Goal: Book appointment/travel/reservation

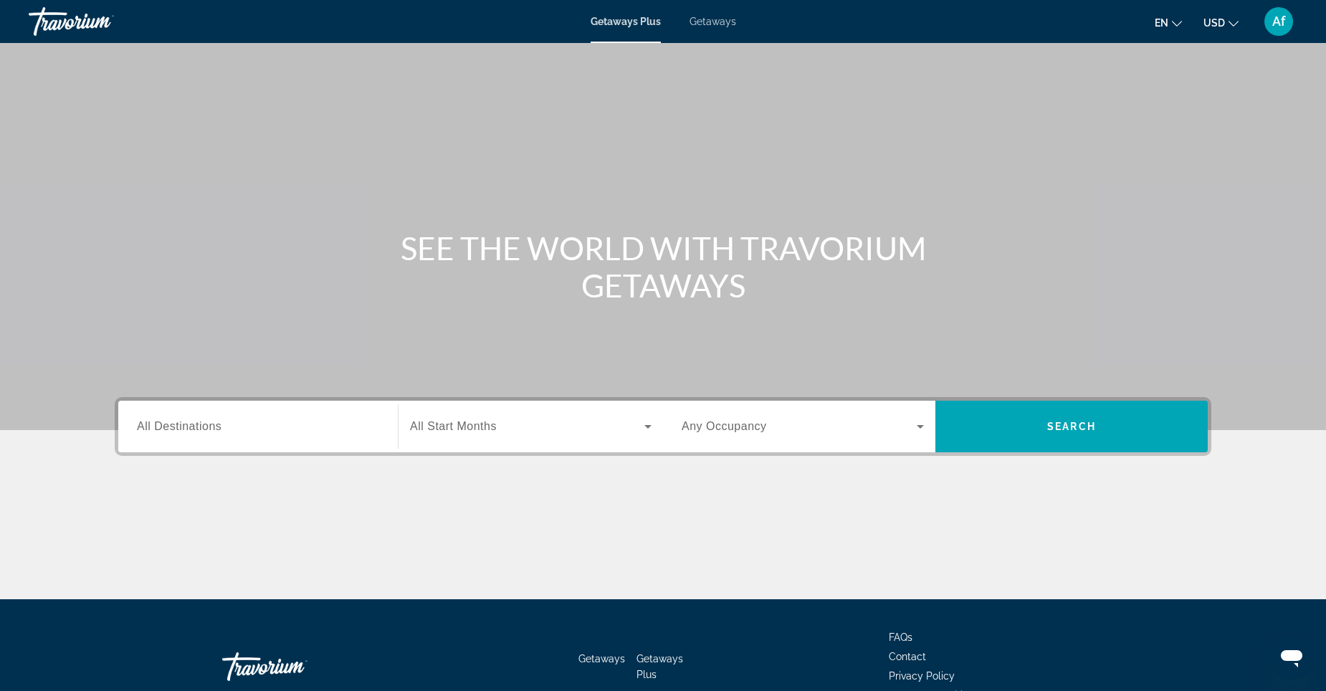
click at [714, 19] on span "Getaways" at bounding box center [713, 21] width 47 height 11
click at [289, 428] on input "Destination All Destinations" at bounding box center [258, 427] width 242 height 17
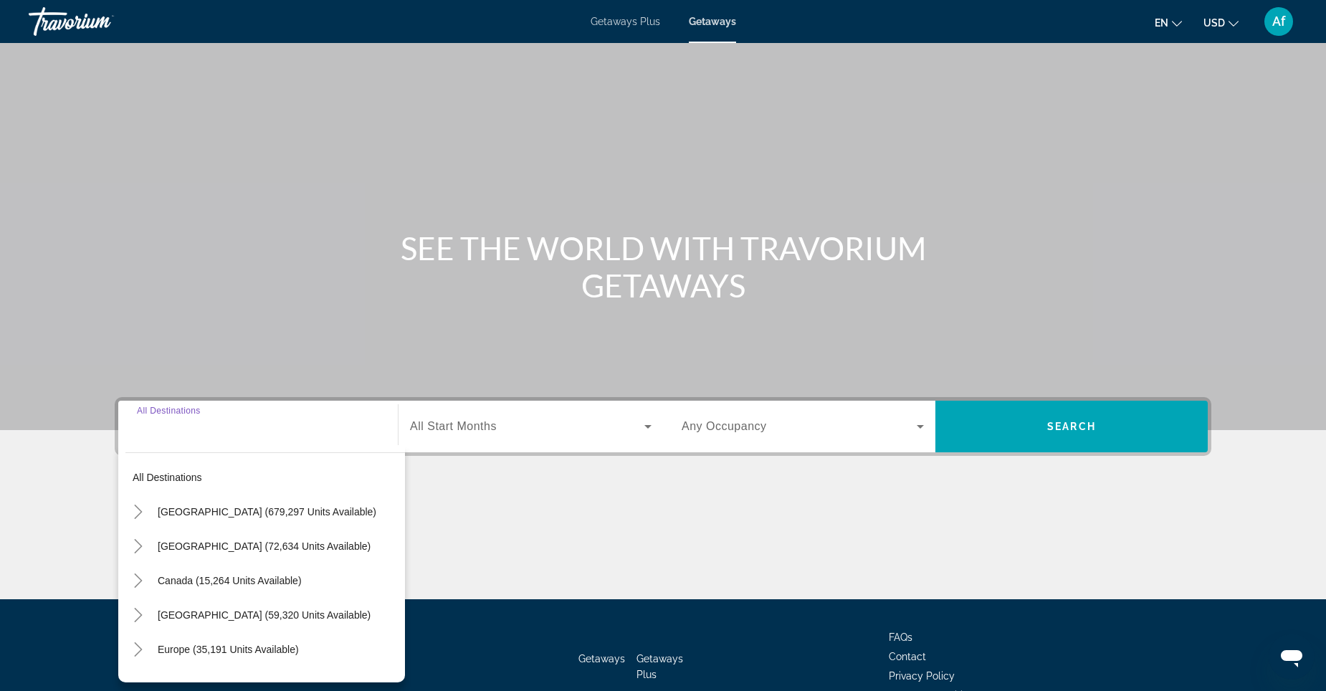
scroll to position [84, 0]
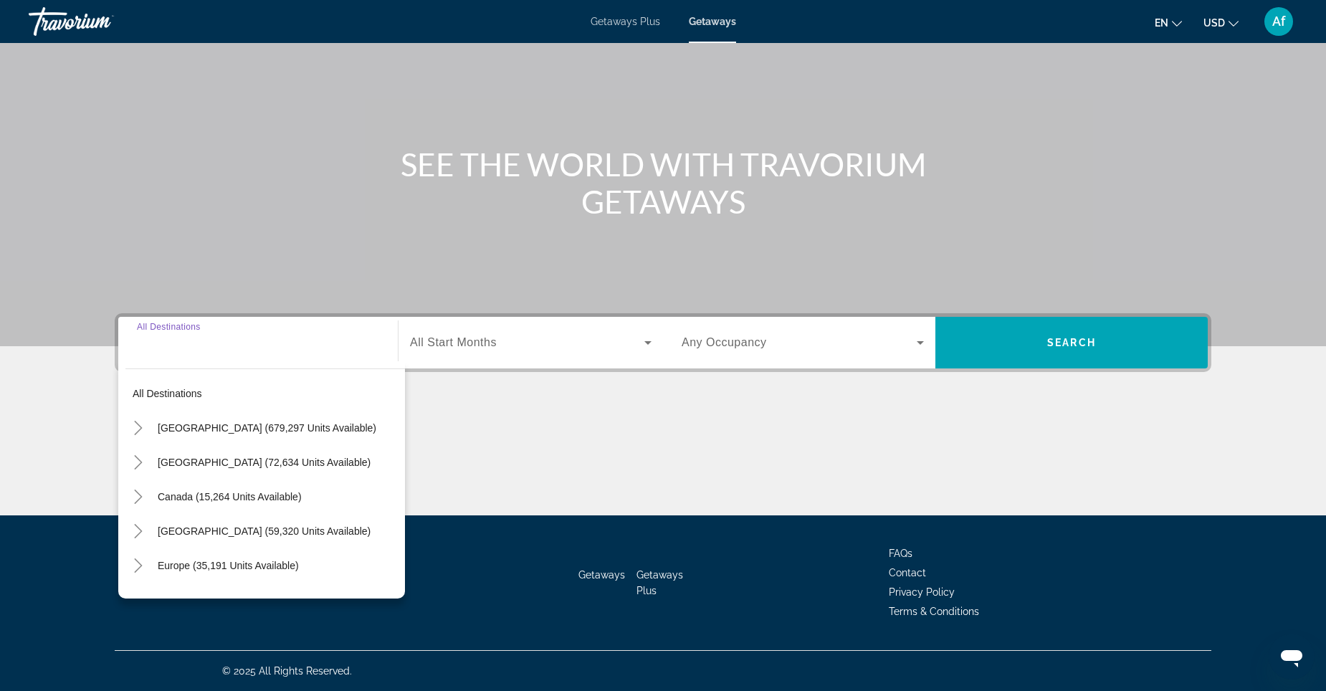
click at [289, 428] on span "[GEOGRAPHIC_DATA] (679,297 units available)" at bounding box center [267, 427] width 219 height 11
type input "**********"
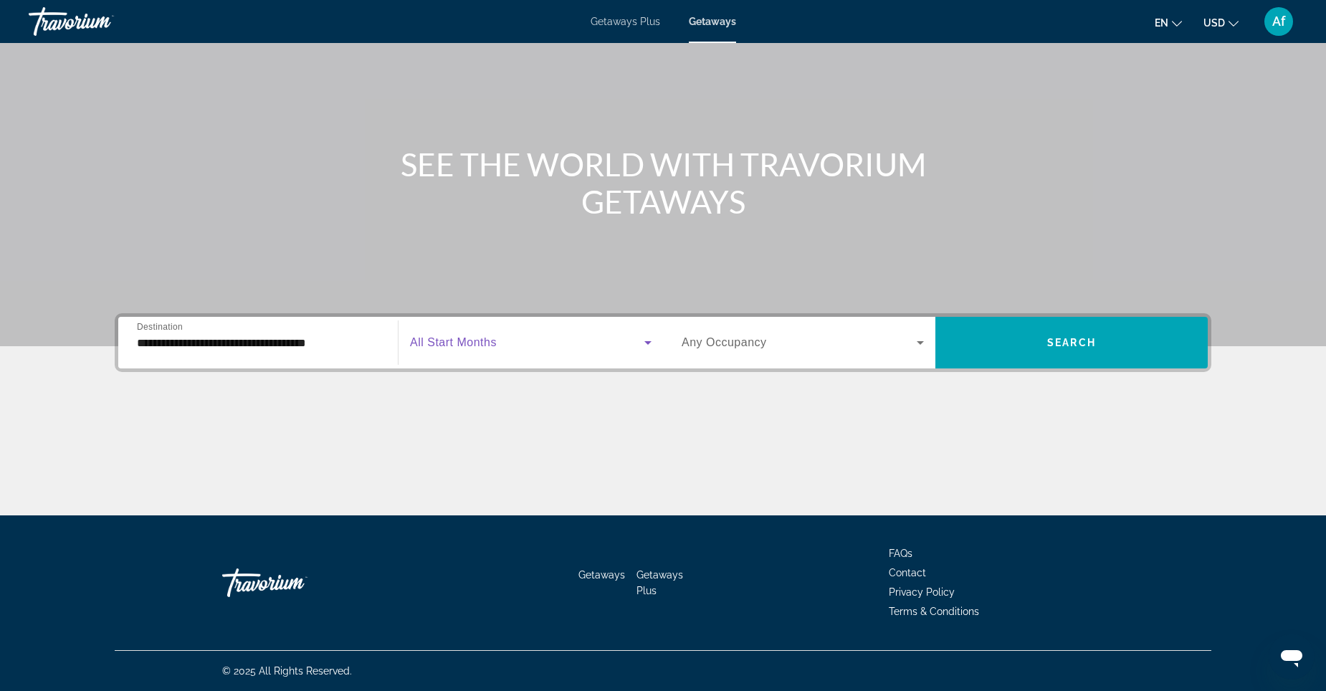
click at [642, 342] on icon "Search widget" at bounding box center [648, 342] width 17 height 17
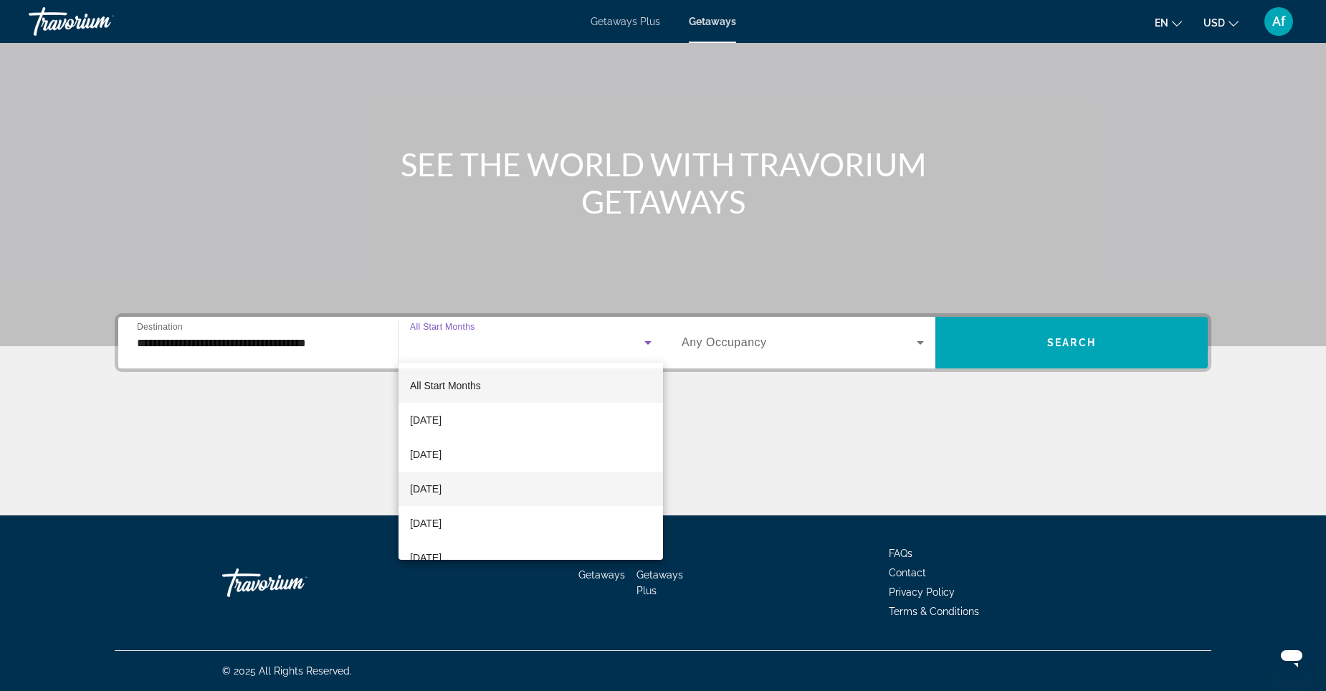
click at [442, 493] on span "[DATE]" at bounding box center [426, 488] width 32 height 17
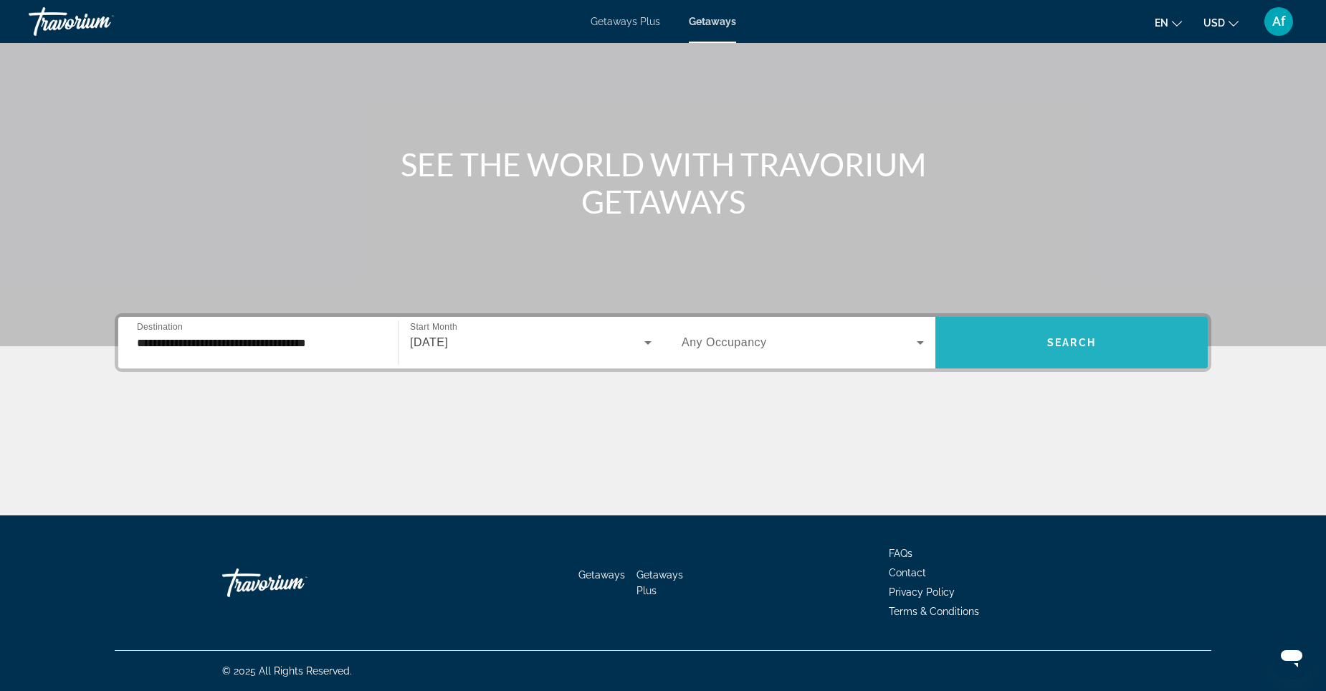
click at [1084, 336] on span "Search widget" at bounding box center [1072, 343] width 272 height 34
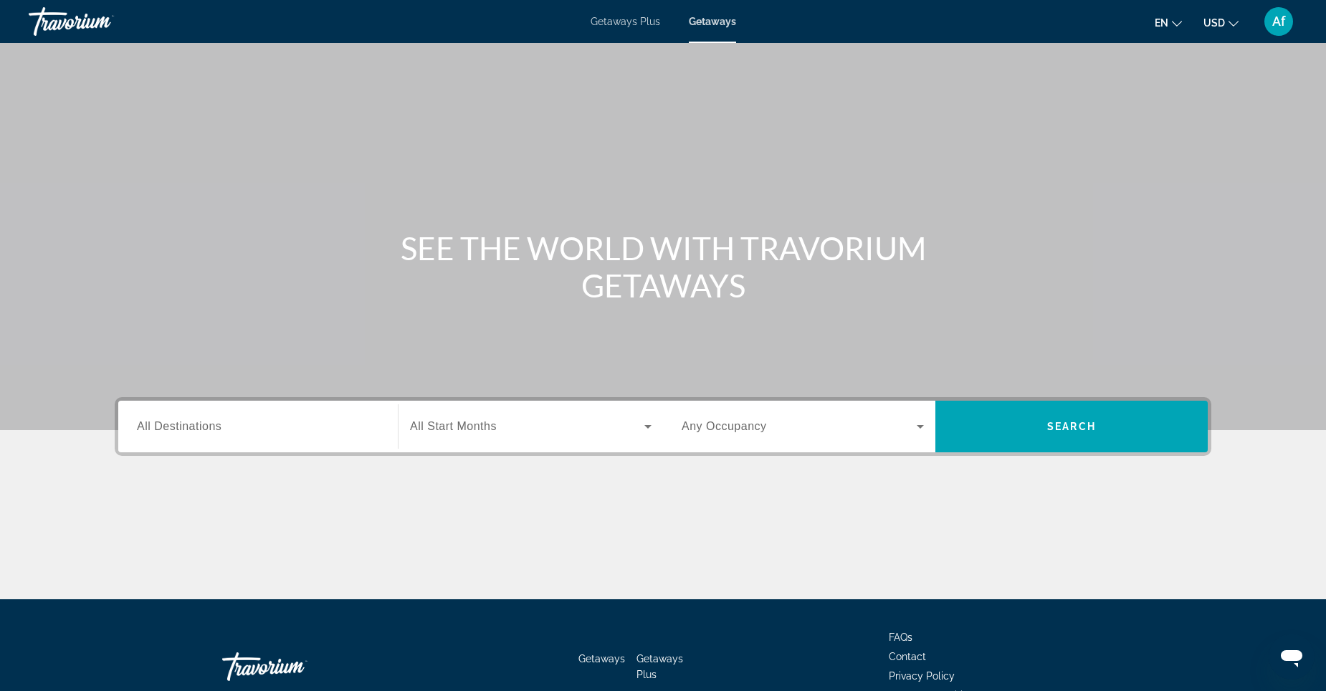
click at [279, 443] on div "Search widget" at bounding box center [258, 427] width 242 height 41
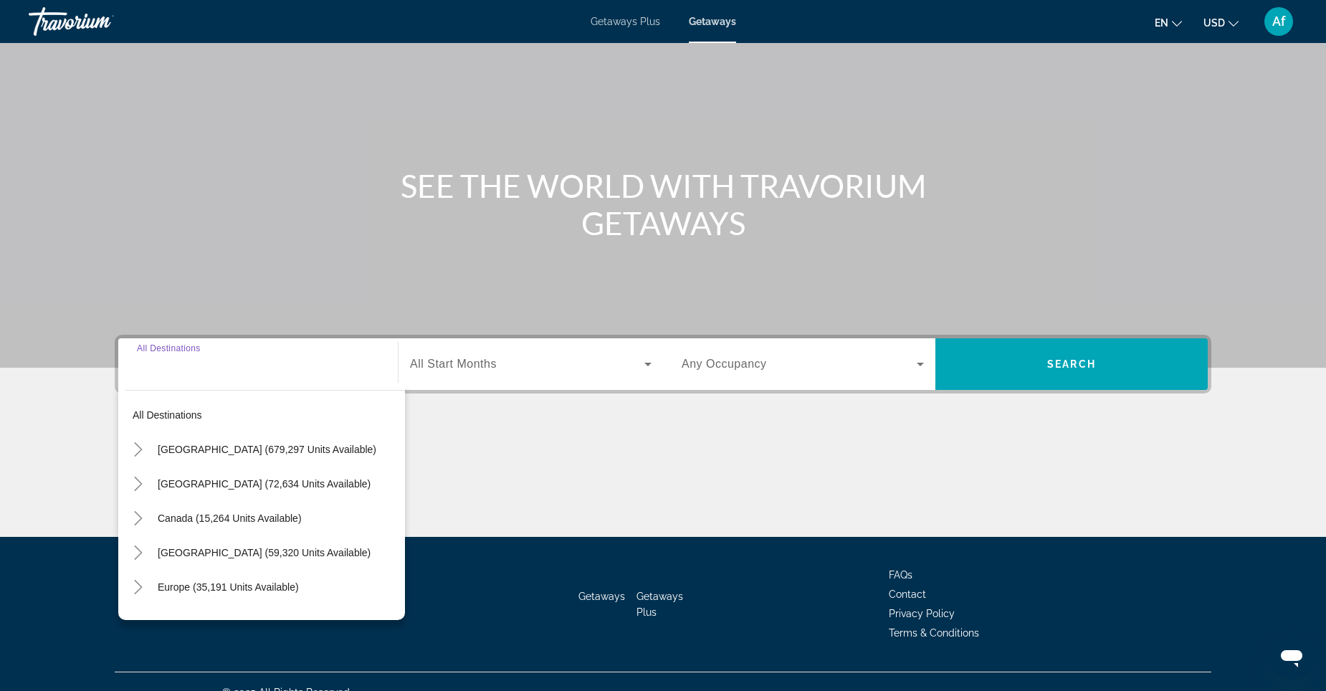
scroll to position [84, 0]
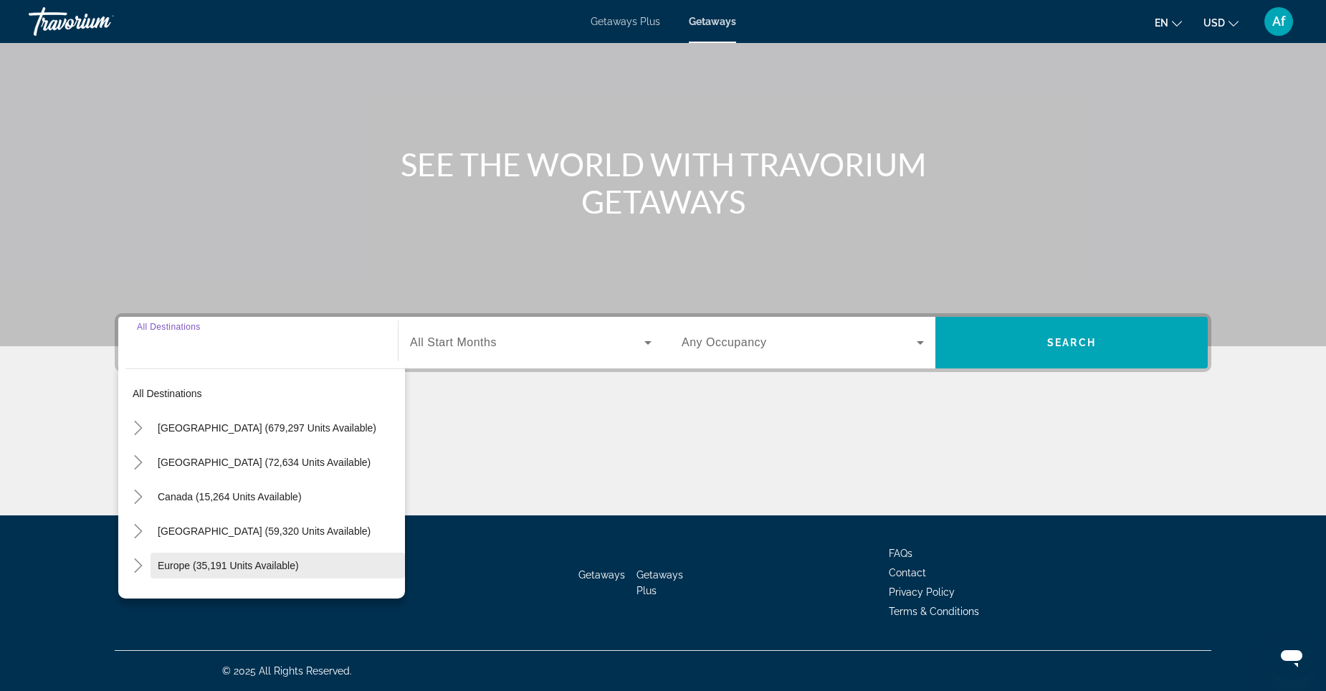
click at [253, 569] on span "Europe (35,191 units available)" at bounding box center [228, 565] width 141 height 11
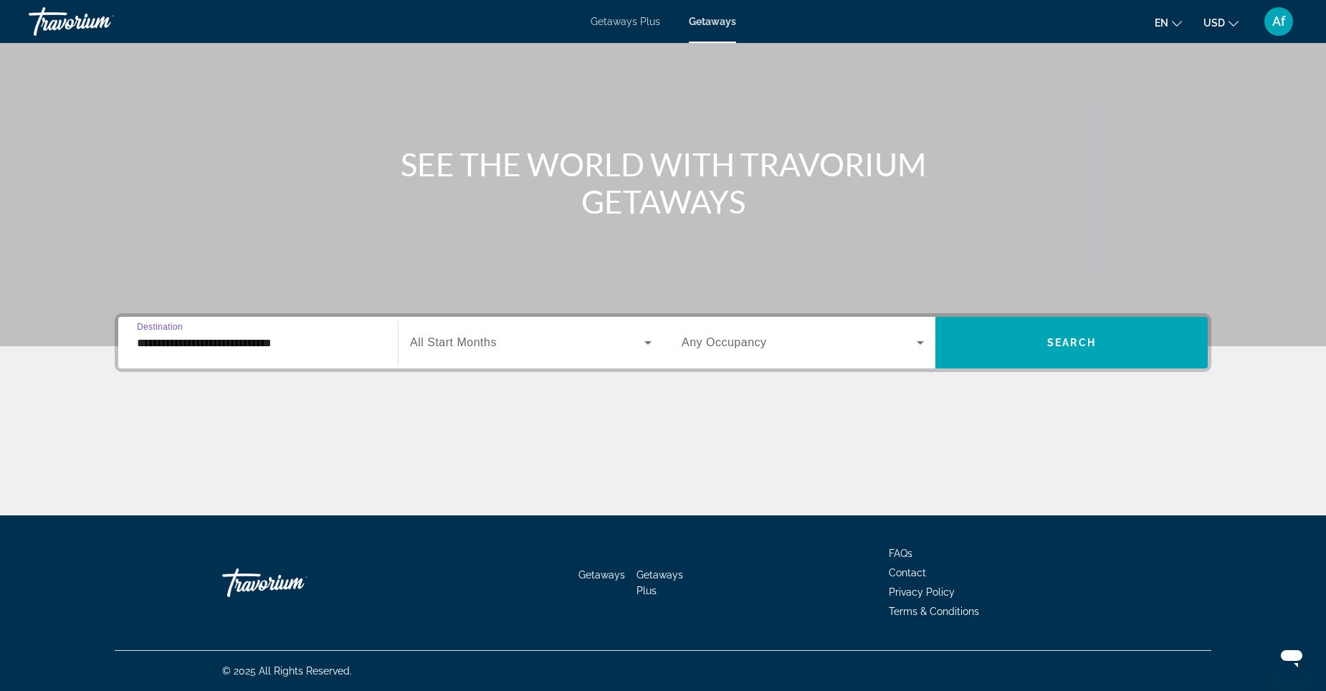
click at [272, 346] on input "**********" at bounding box center [258, 343] width 242 height 17
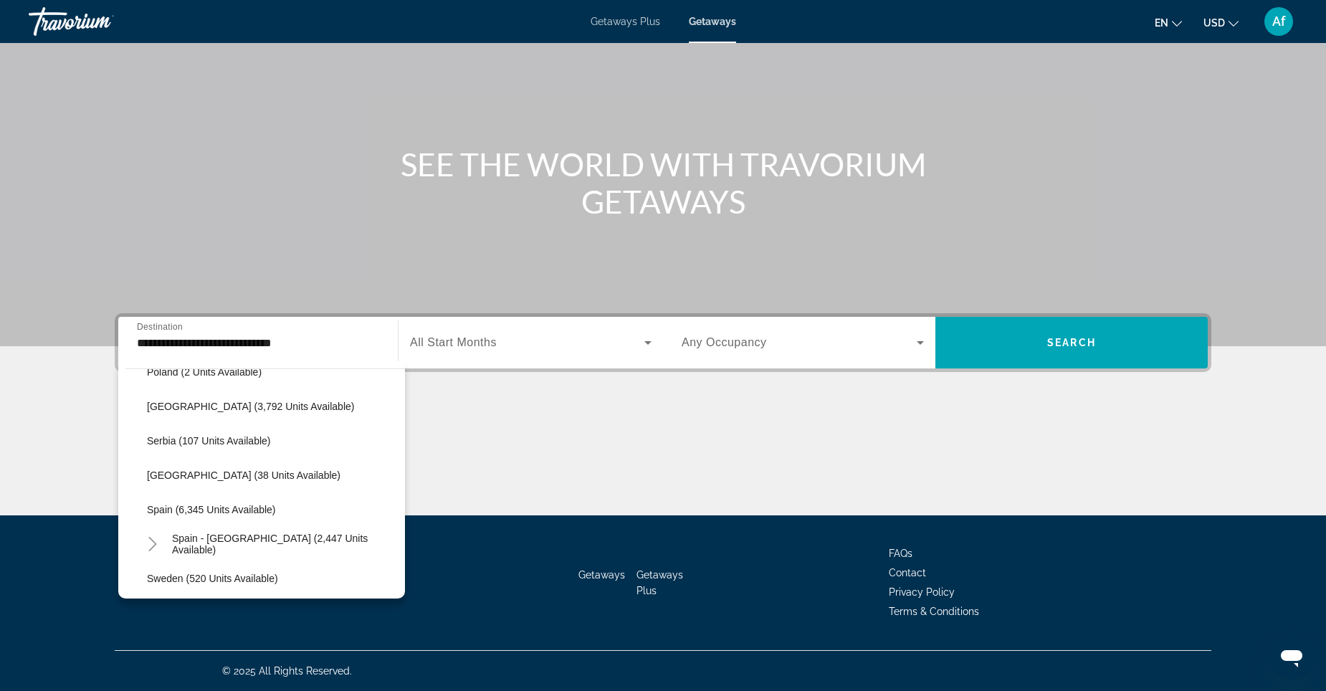
scroll to position [688, 0]
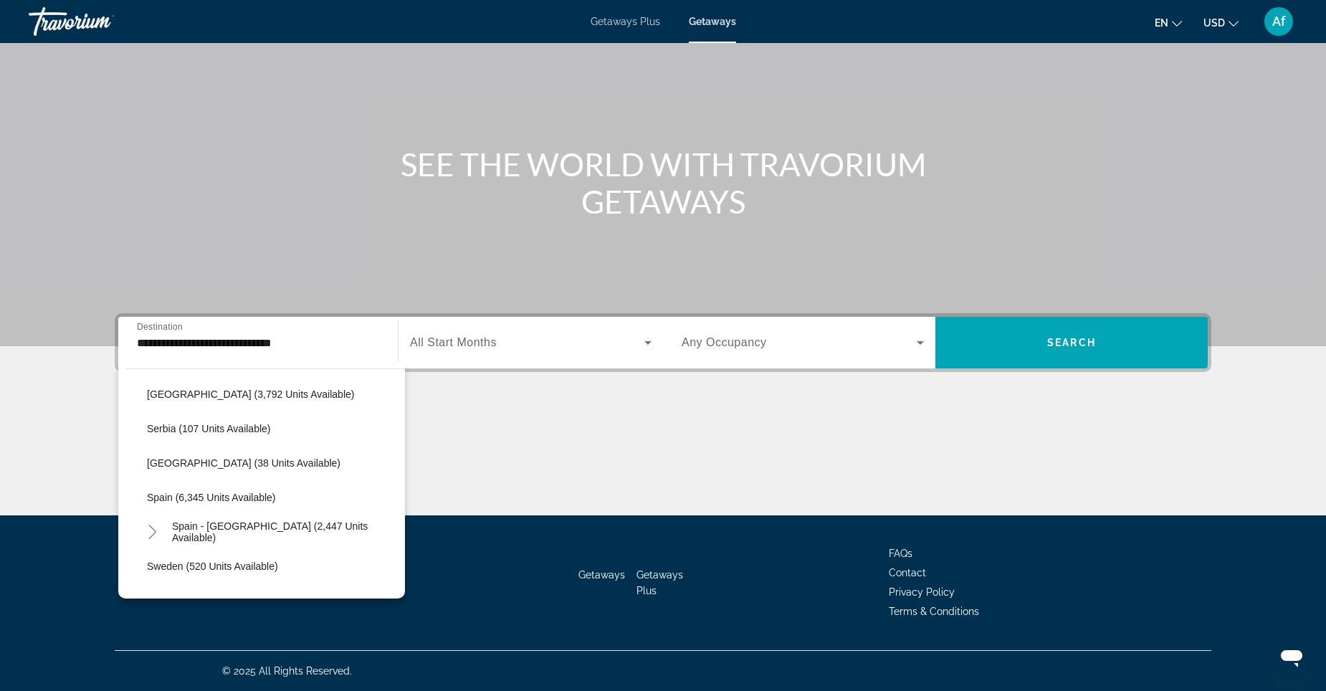
click at [242, 504] on span "Search widget" at bounding box center [272, 497] width 265 height 34
type input "**********"
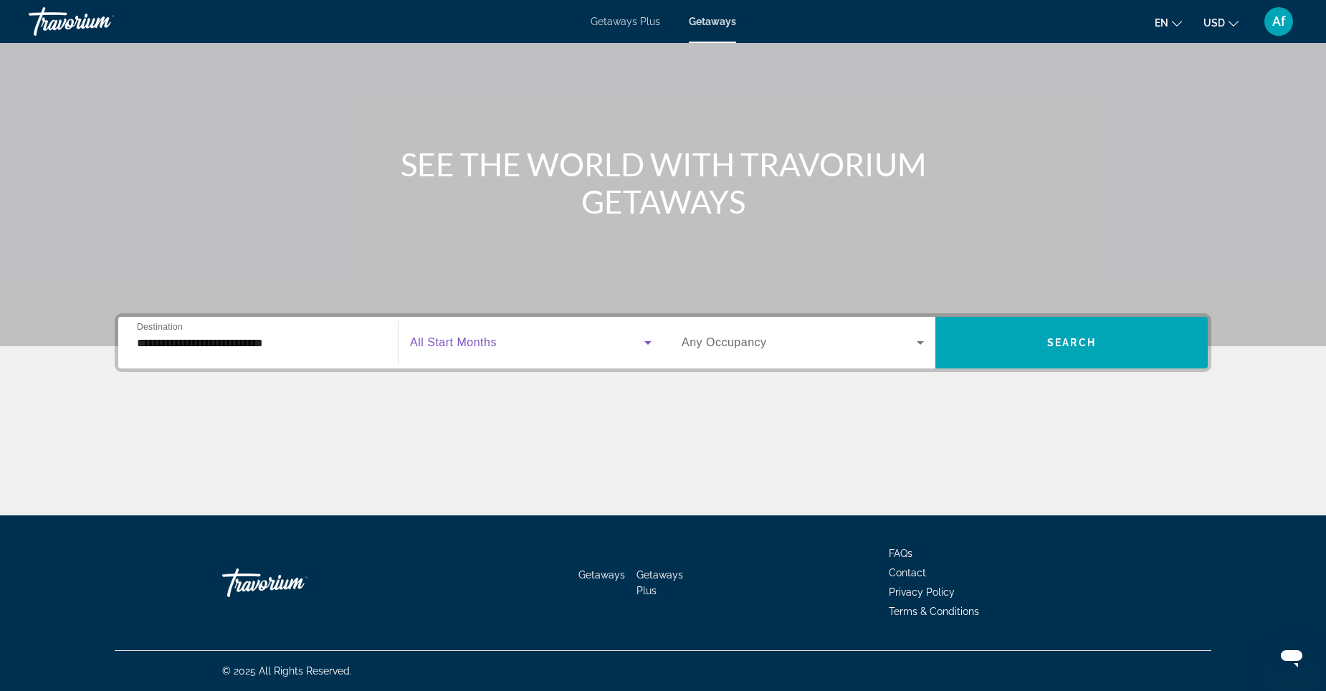
click at [647, 346] on icon "Search widget" at bounding box center [648, 342] width 17 height 17
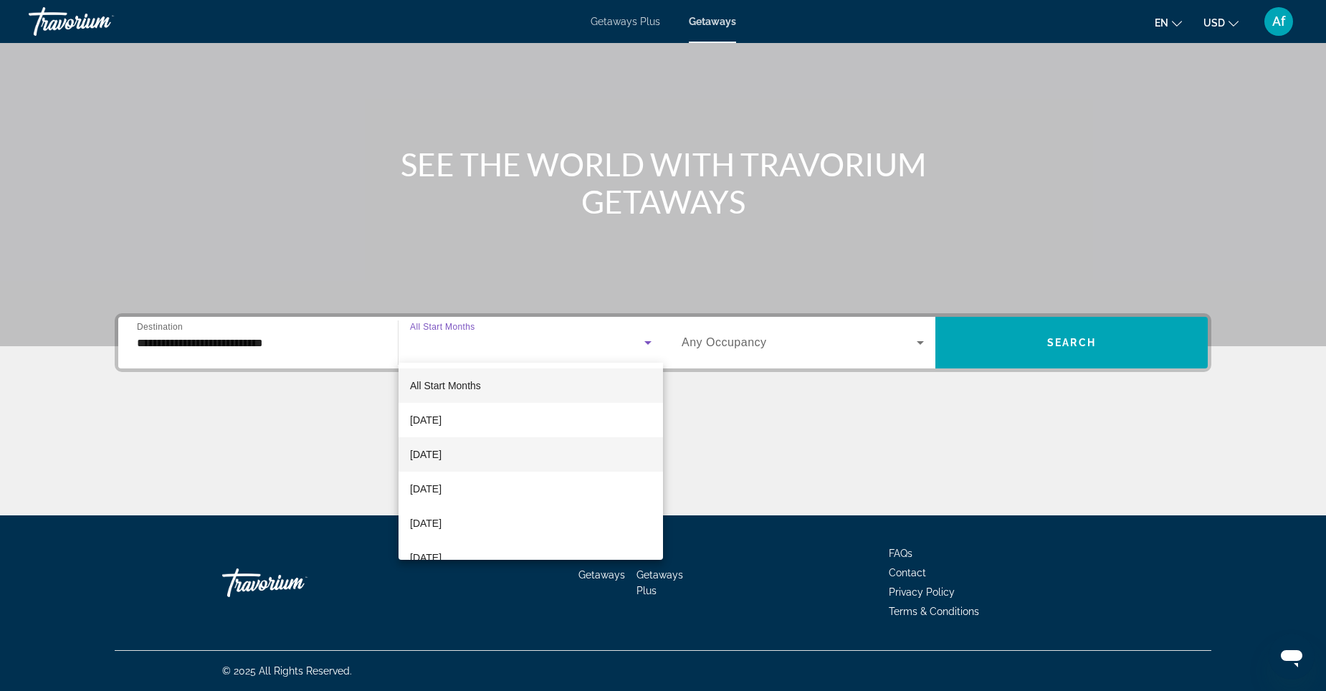
click at [434, 452] on span "[DATE]" at bounding box center [426, 454] width 32 height 17
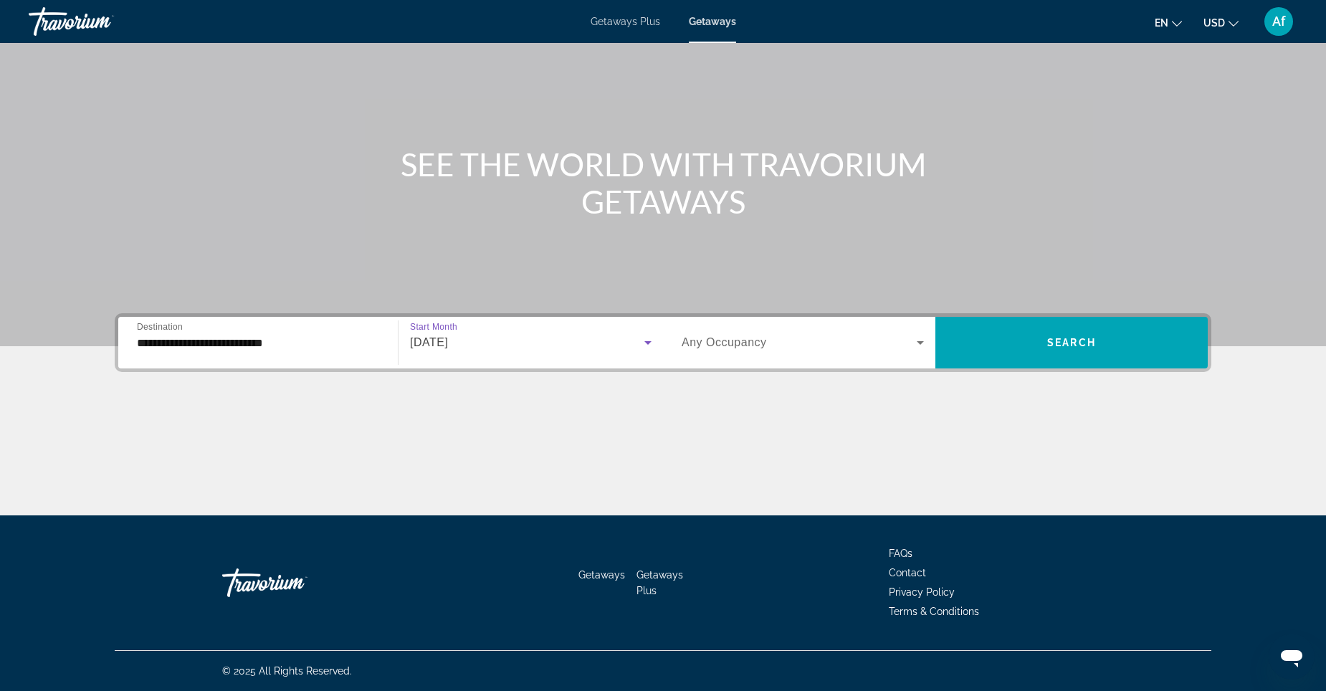
click at [652, 340] on icon "Search widget" at bounding box center [648, 342] width 17 height 17
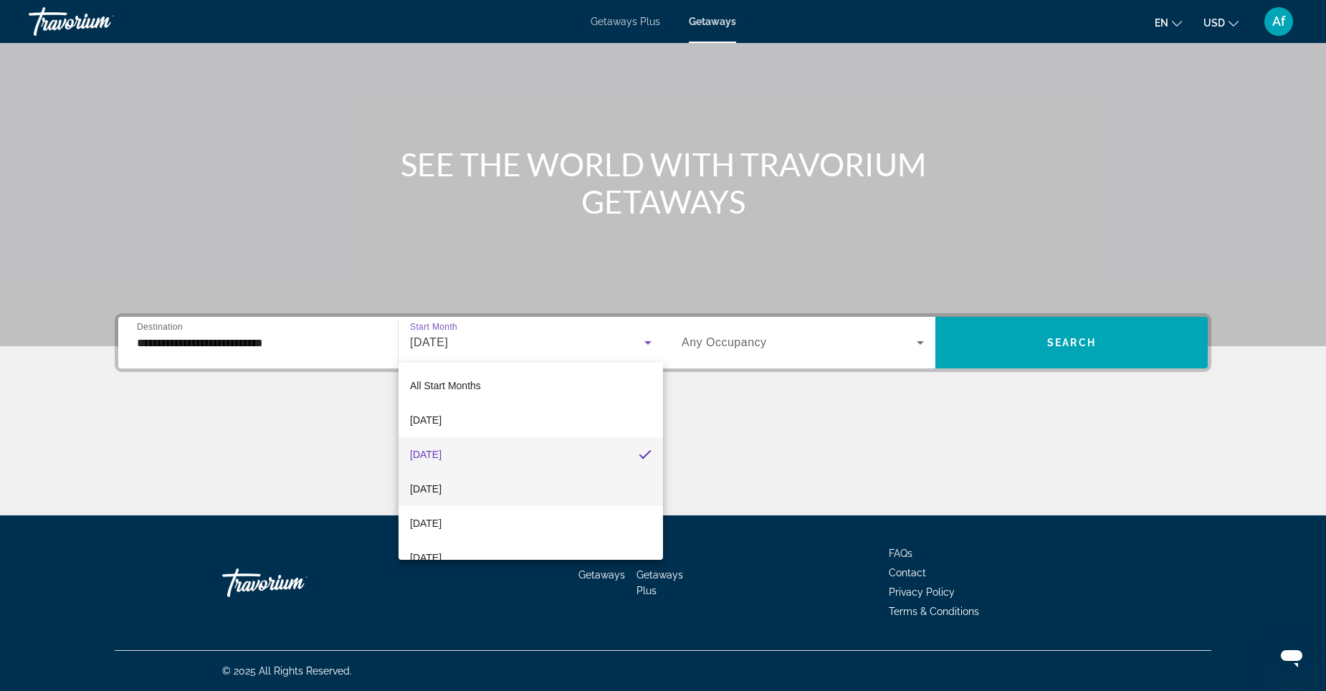
click at [434, 490] on span "[DATE]" at bounding box center [426, 488] width 32 height 17
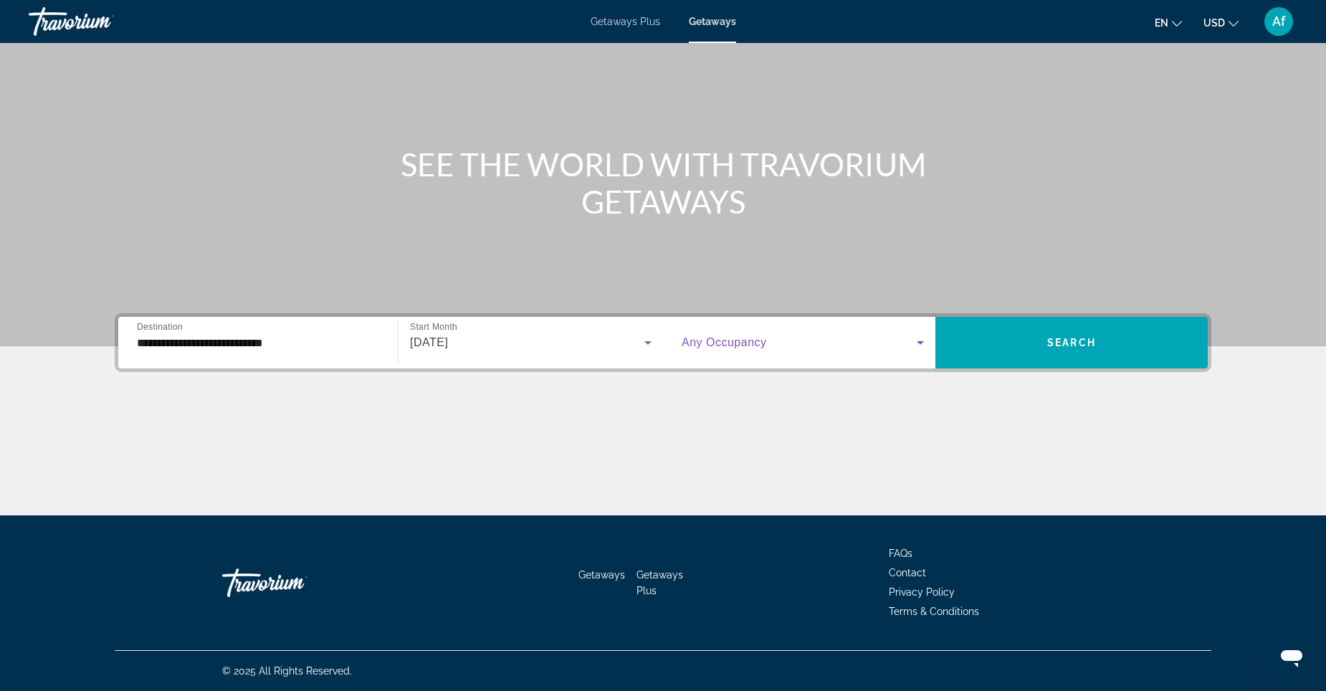
click at [910, 348] on span "Search widget" at bounding box center [799, 342] width 235 height 17
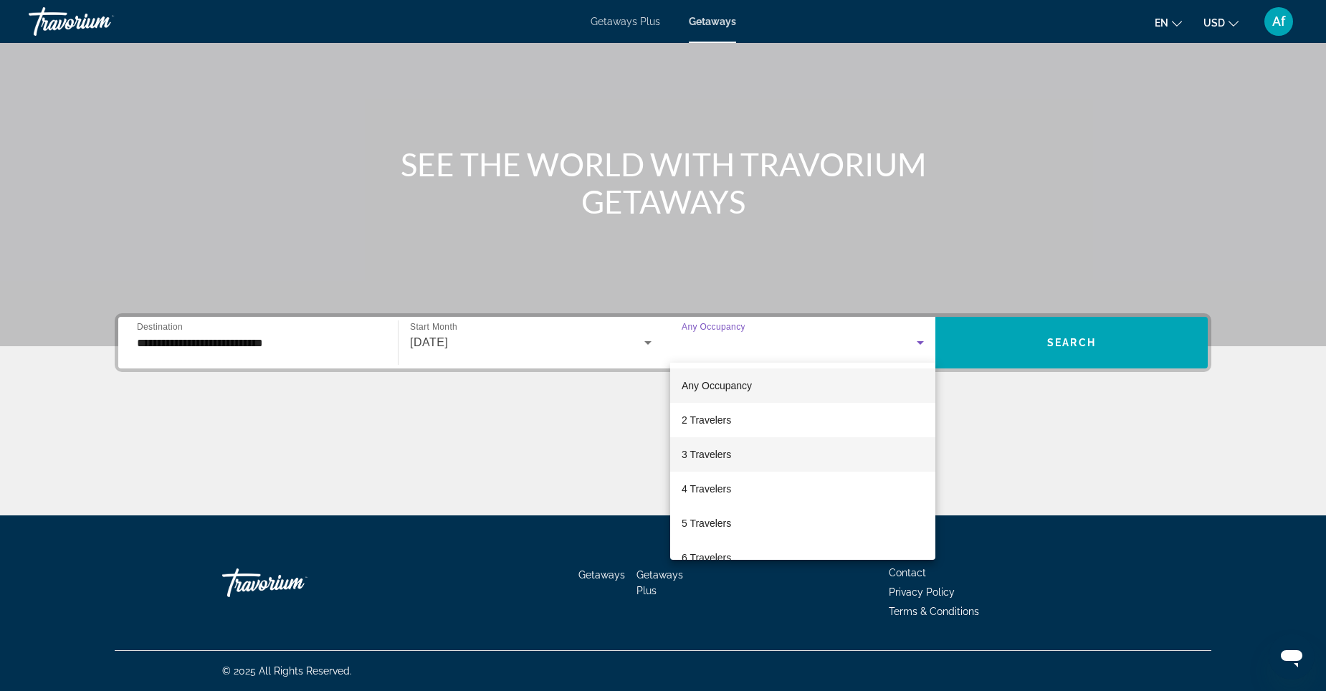
click at [713, 456] on span "3 Travelers" at bounding box center [706, 454] width 49 height 17
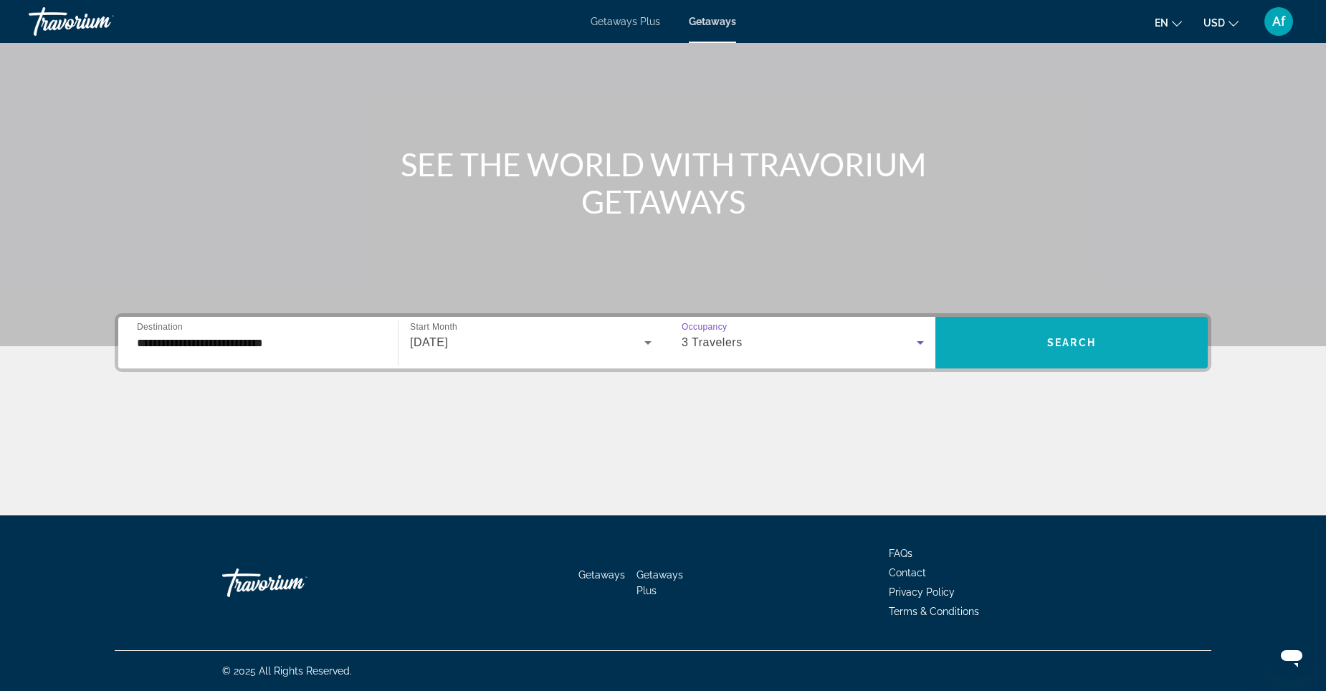
click at [1063, 342] on span "Search" at bounding box center [1072, 342] width 49 height 11
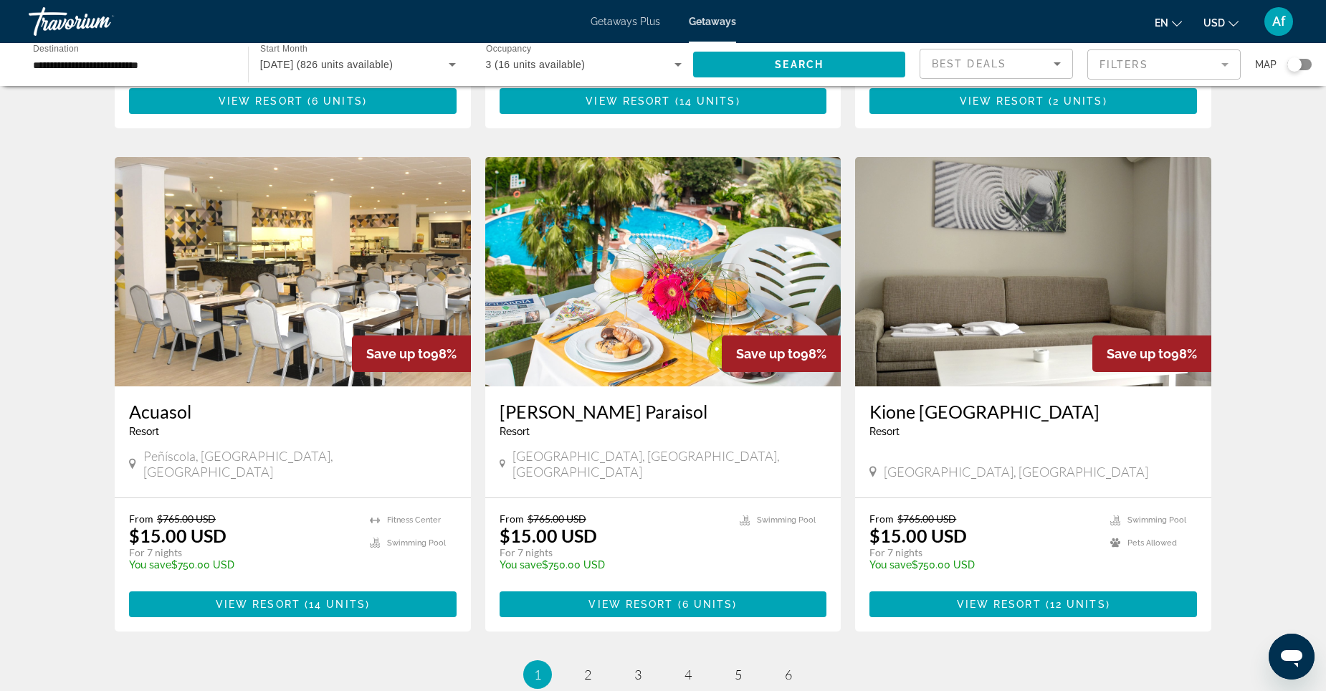
scroll to position [1413, 0]
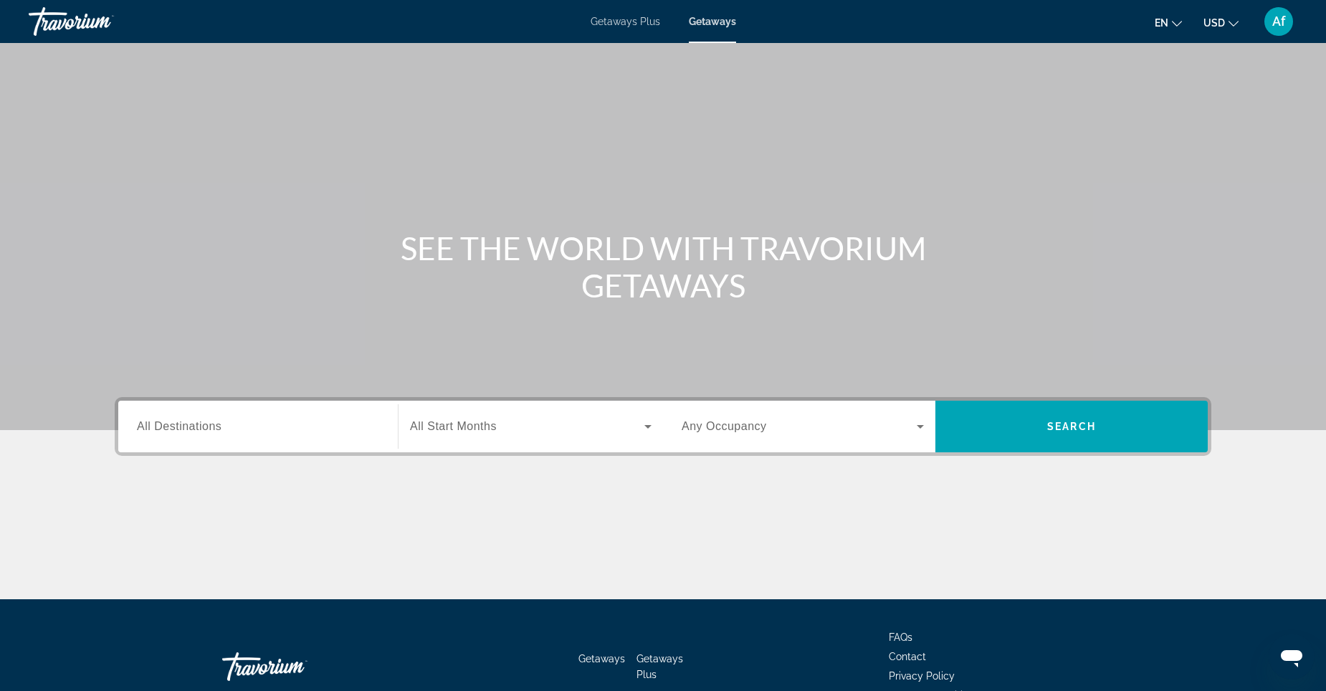
click at [356, 412] on div "Search widget" at bounding box center [258, 427] width 242 height 41
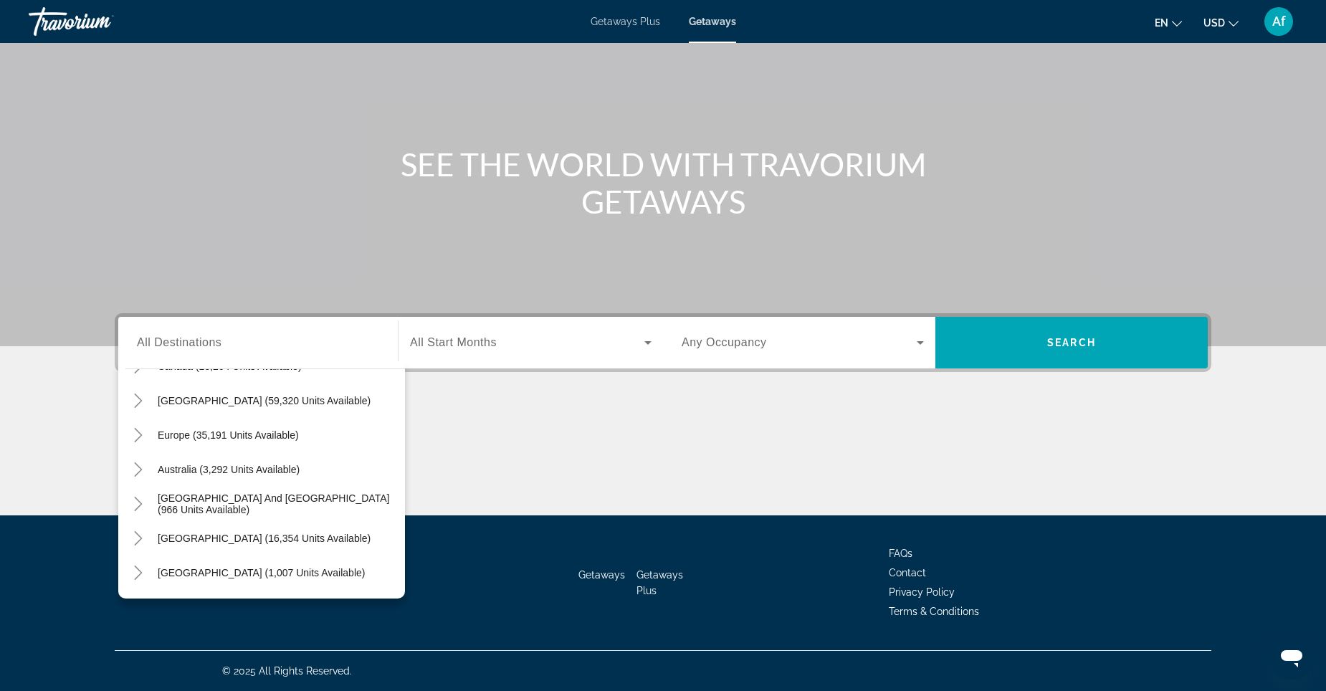
scroll to position [133, 0]
click at [323, 434] on span "Search widget" at bounding box center [278, 433] width 255 height 34
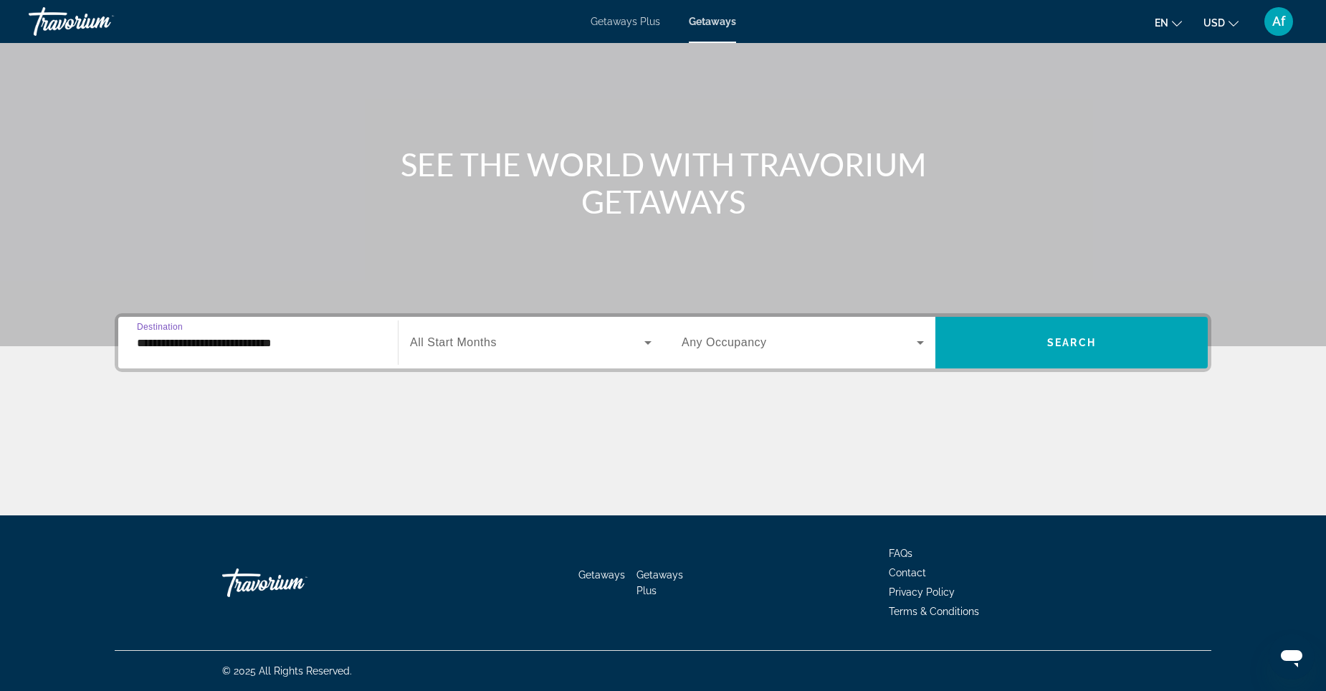
click at [632, 341] on span "Search widget" at bounding box center [527, 342] width 234 height 17
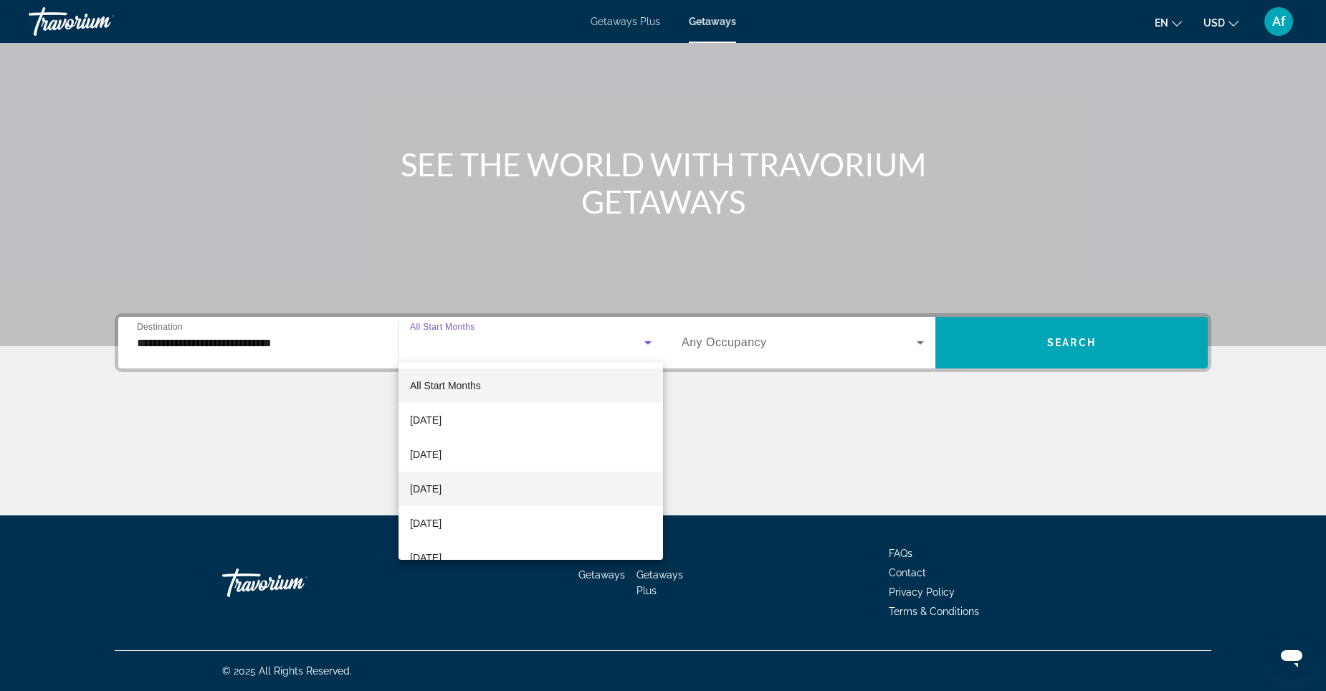
click at [479, 475] on mat-option "[DATE]" at bounding box center [531, 489] width 265 height 34
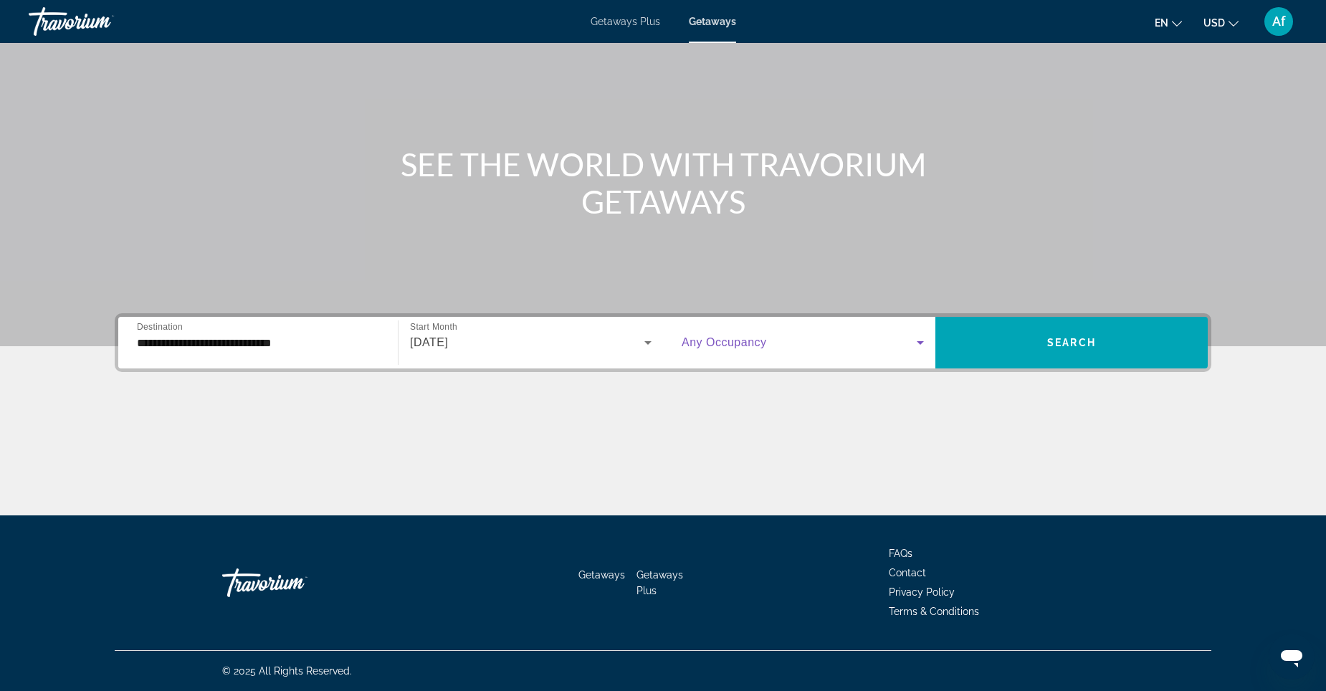
click at [808, 344] on span "Search widget" at bounding box center [799, 342] width 235 height 17
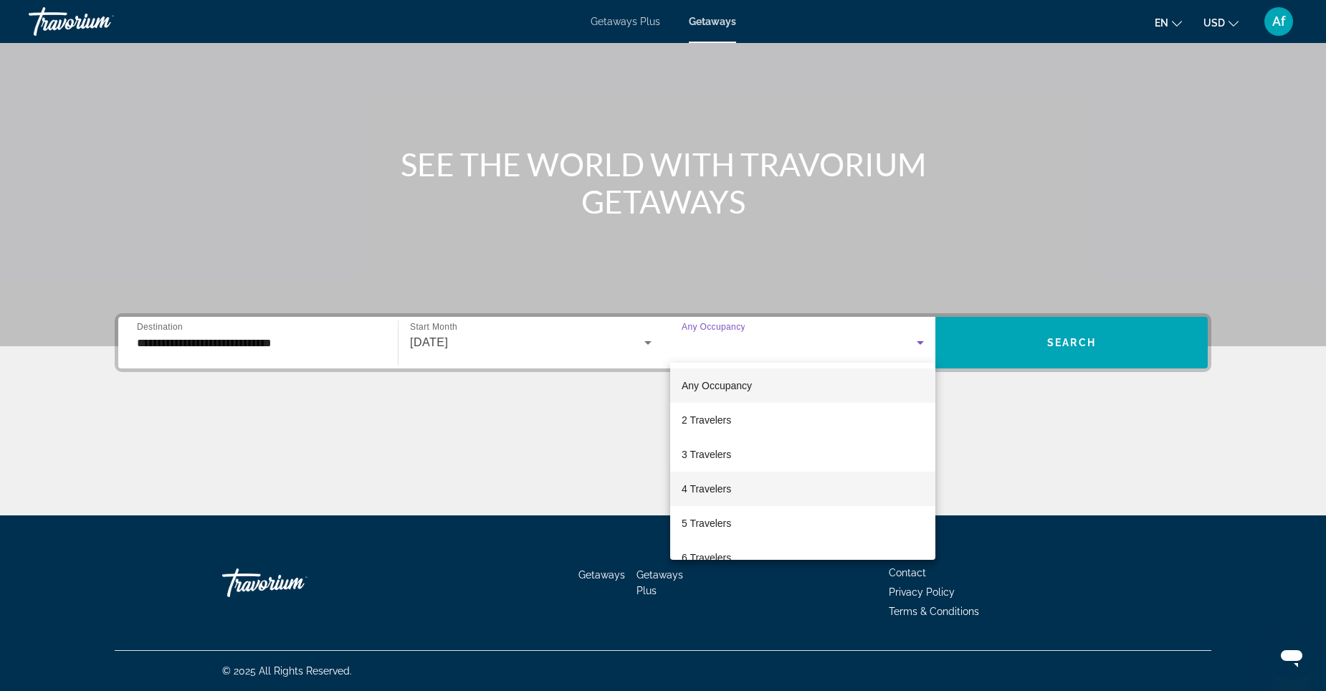
click at [691, 490] on span "4 Travelers" at bounding box center [706, 488] width 49 height 17
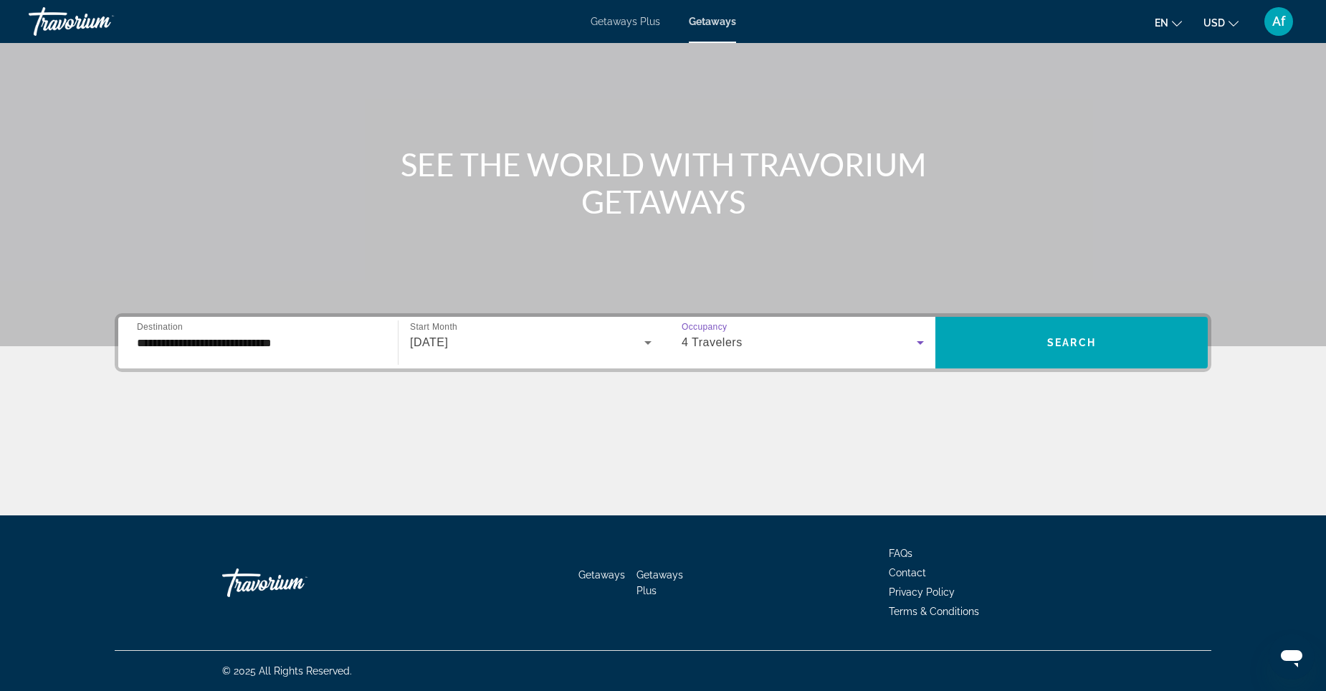
click at [364, 348] on input "**********" at bounding box center [258, 343] width 242 height 17
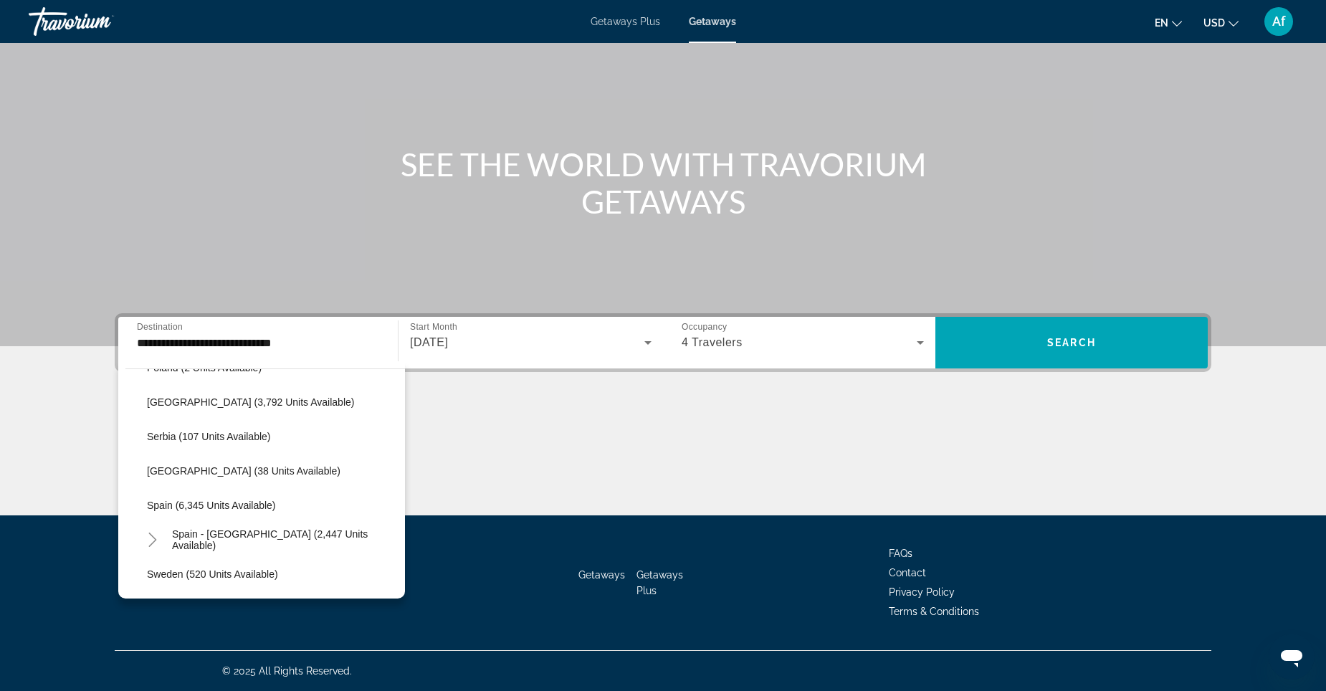
scroll to position [688, 0]
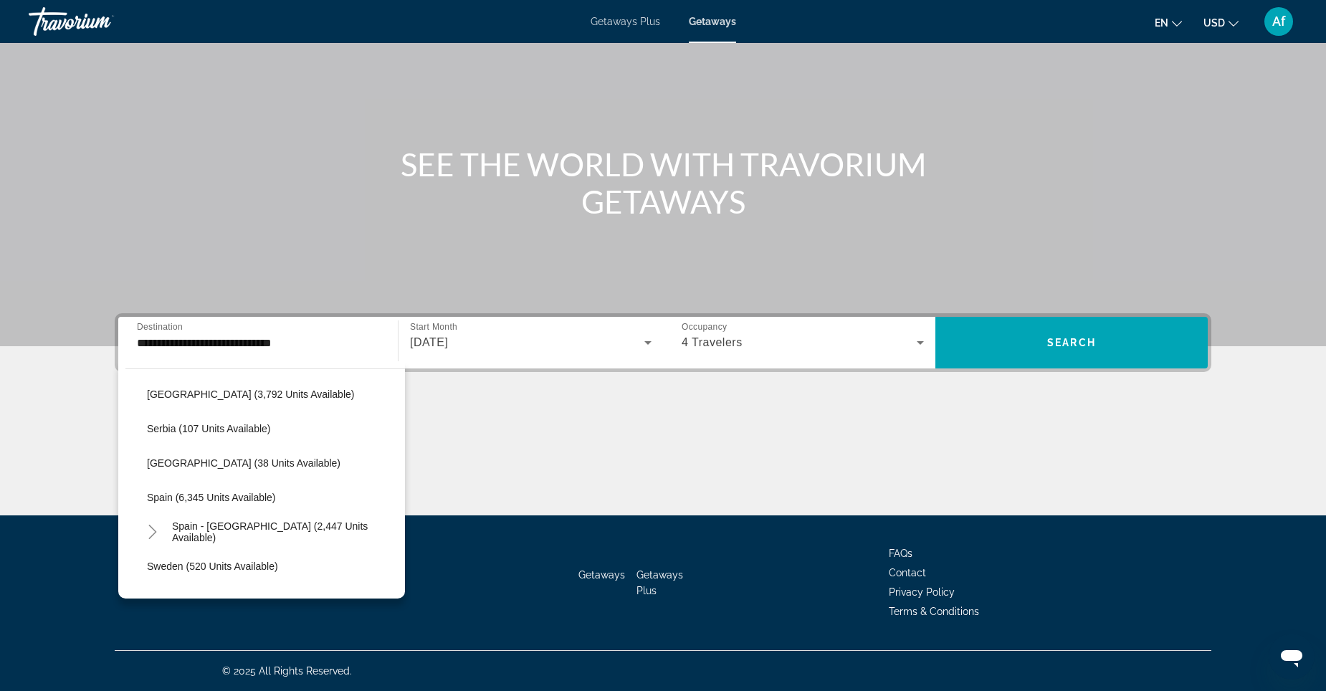
click at [275, 493] on span "Search widget" at bounding box center [272, 497] width 265 height 34
type input "**********"
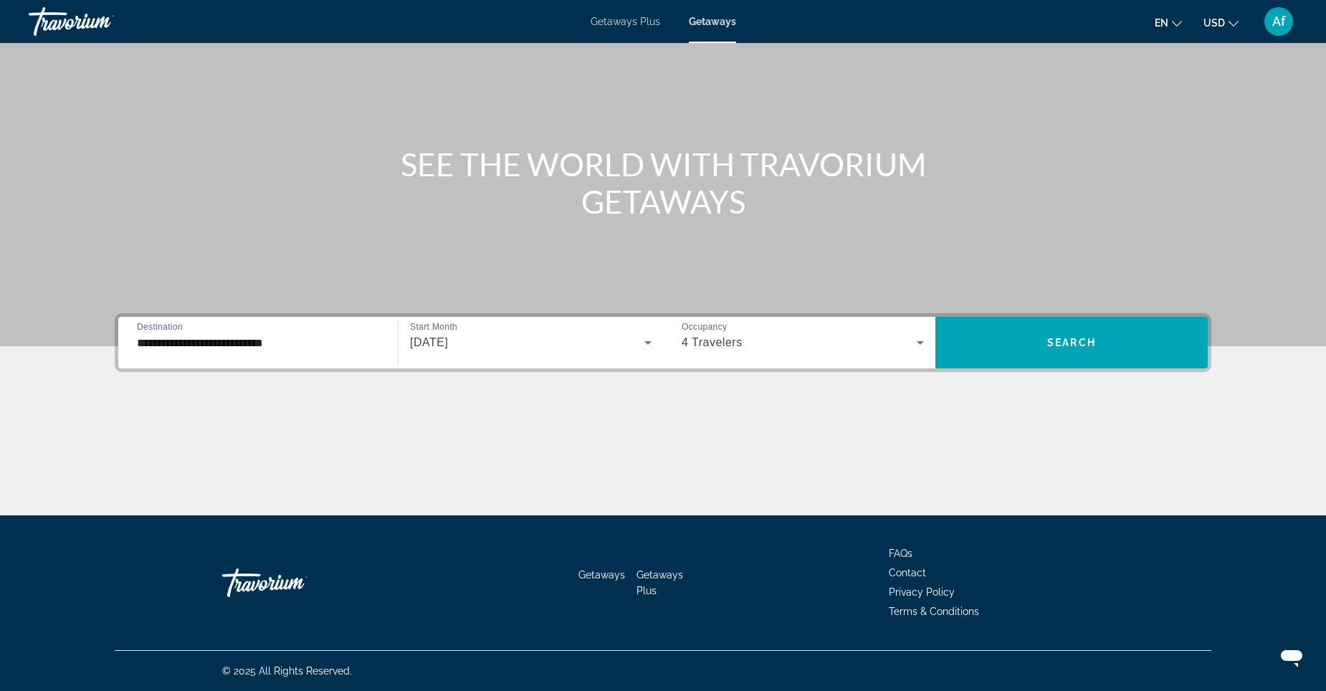
click at [271, 343] on input "**********" at bounding box center [258, 343] width 242 height 17
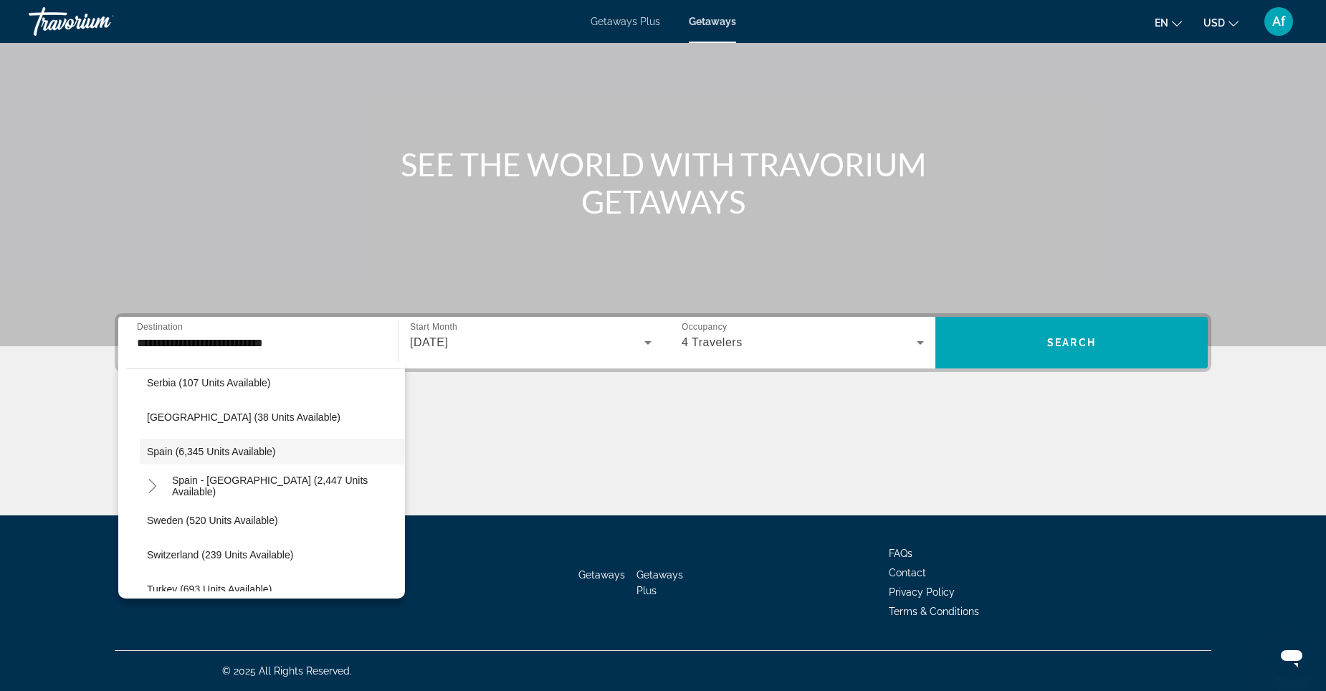
scroll to position [762, 0]
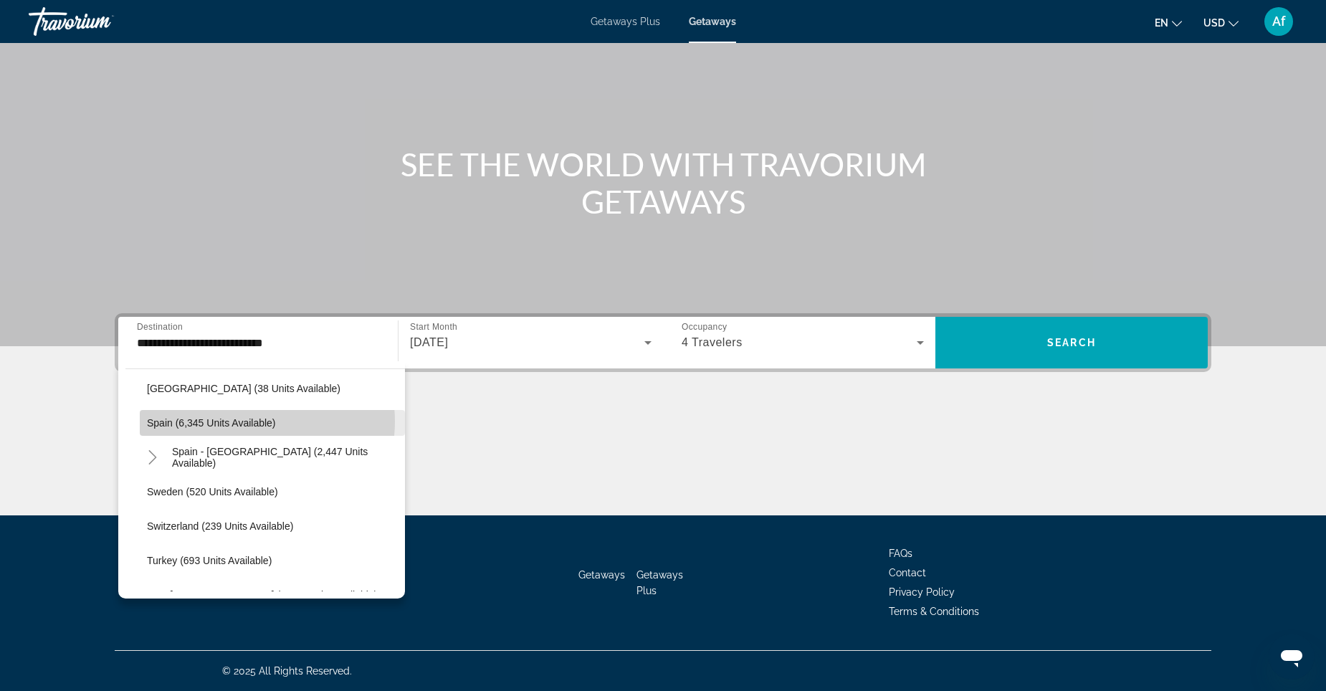
click at [248, 422] on span "Spain (6,345 units available)" at bounding box center [211, 422] width 129 height 11
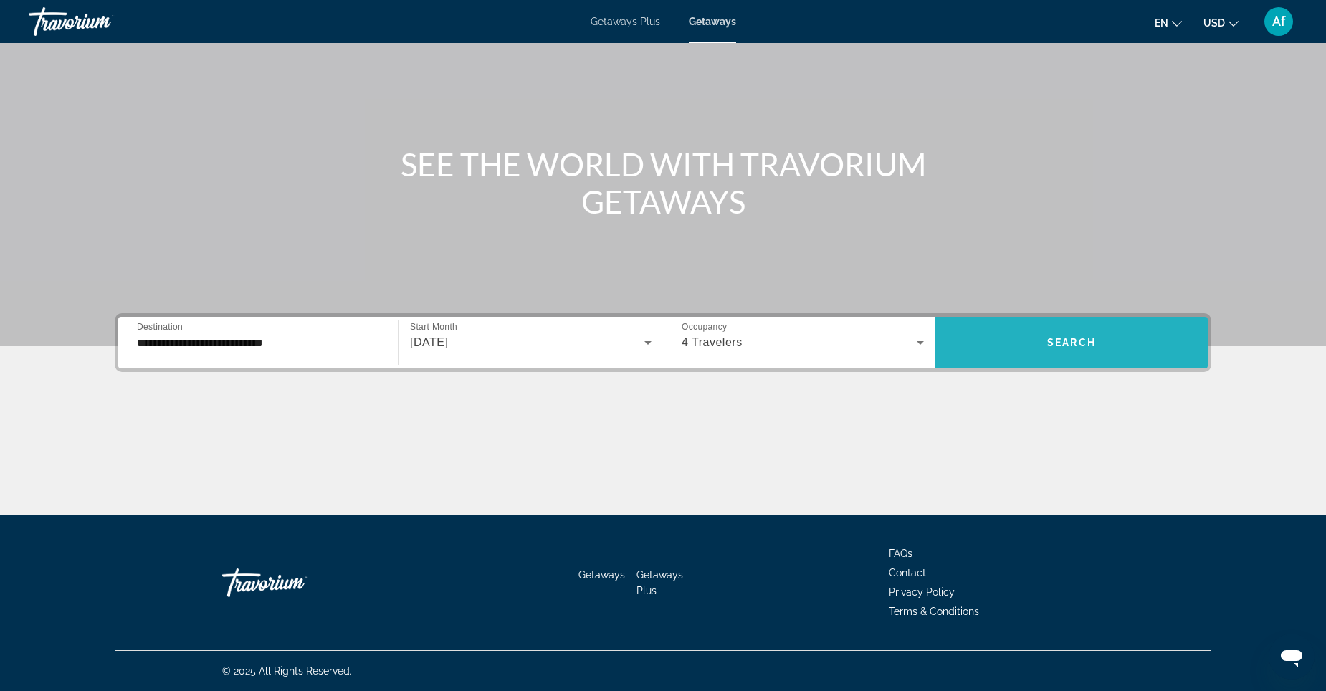
click at [1120, 336] on span "Search widget" at bounding box center [1072, 343] width 272 height 34
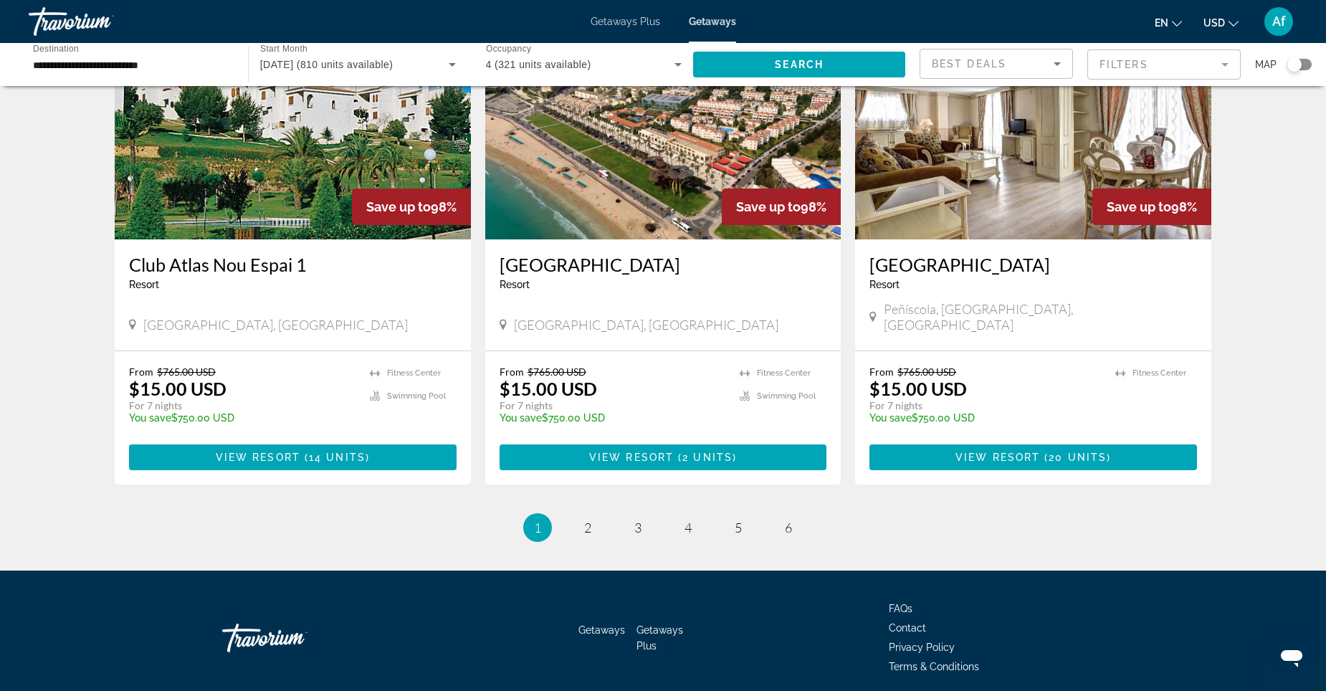
scroll to position [1628, 0]
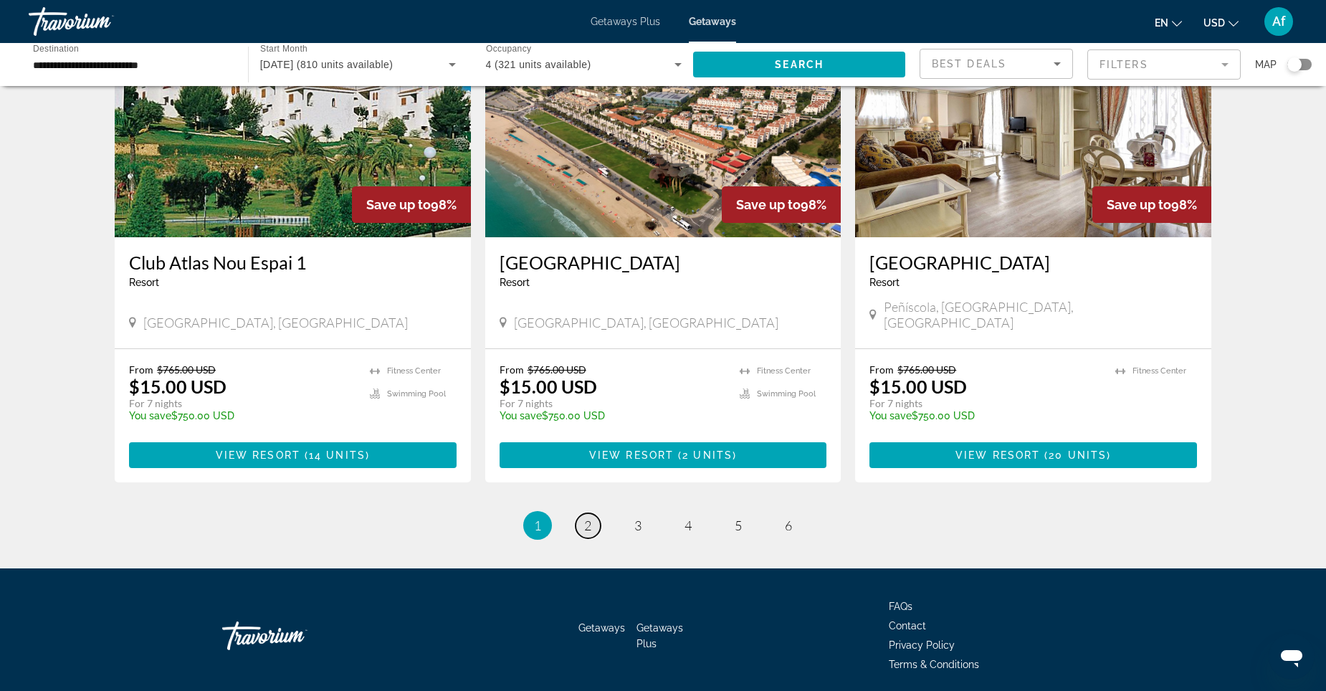
click at [594, 513] on link "page 2" at bounding box center [588, 525] width 25 height 25
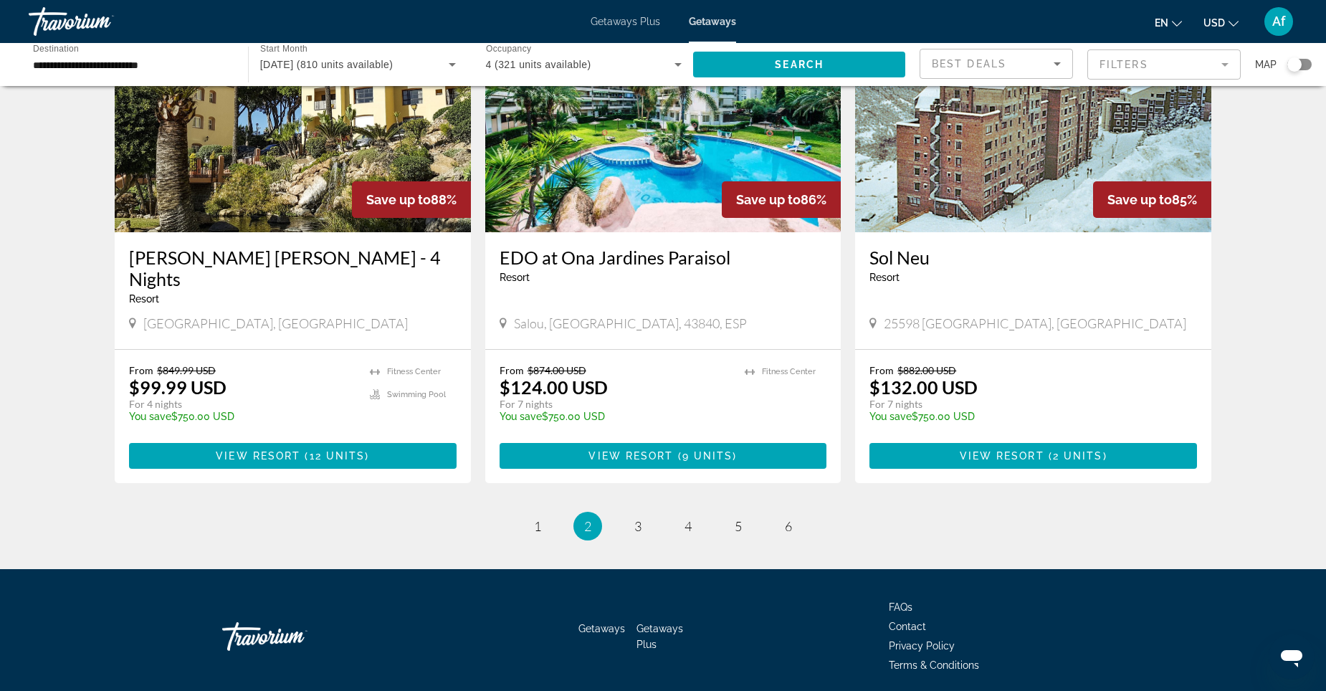
scroll to position [1629, 0]
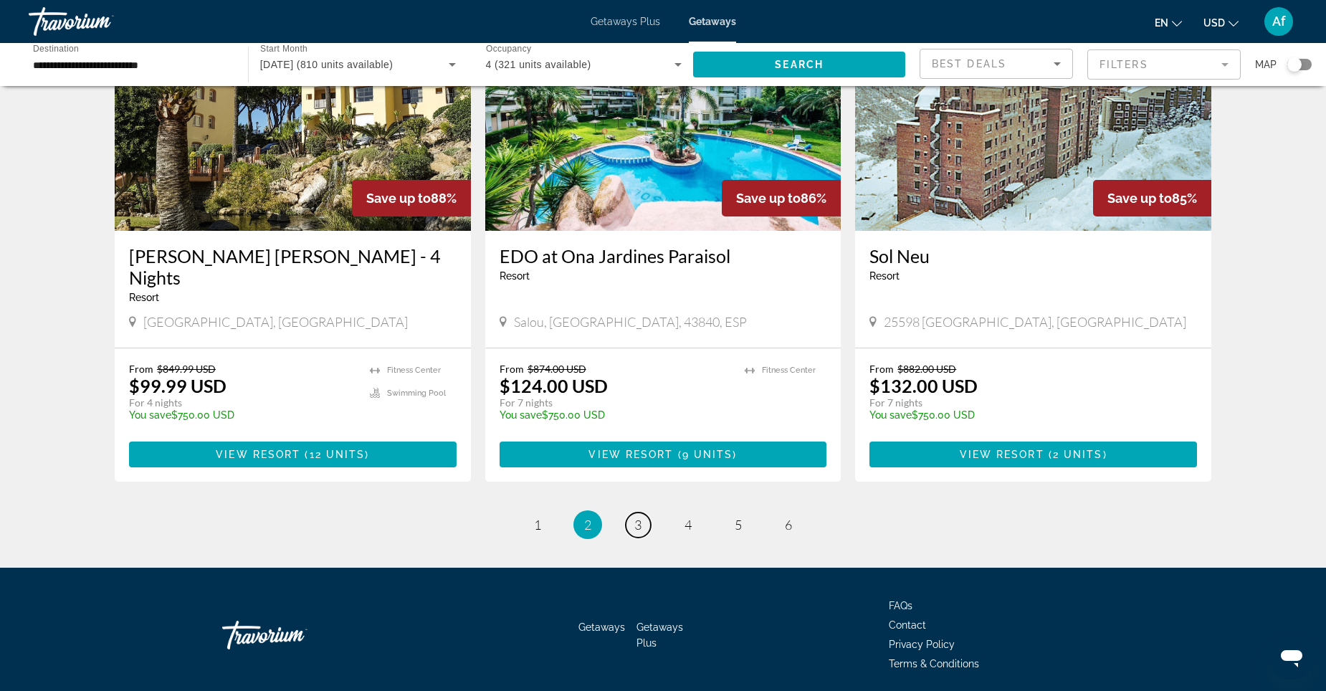
click at [642, 513] on link "page 3" at bounding box center [638, 525] width 25 height 25
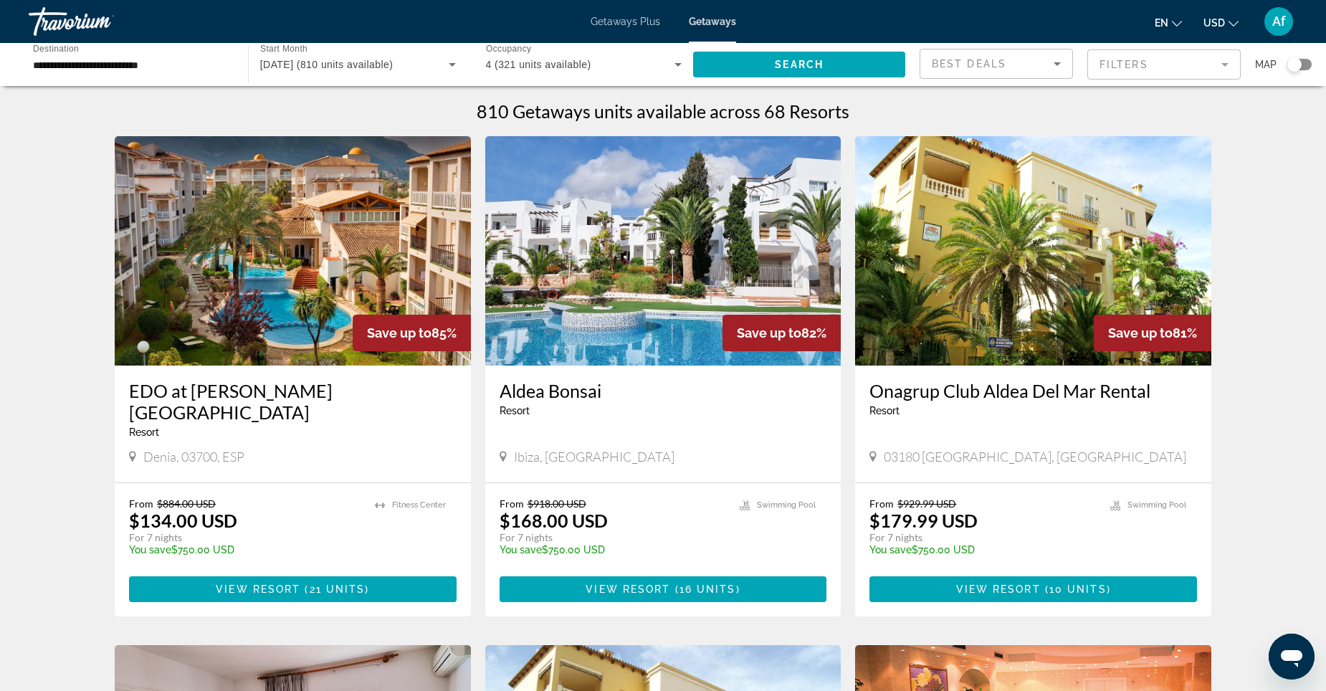
click at [197, 60] on input "**********" at bounding box center [131, 65] width 196 height 17
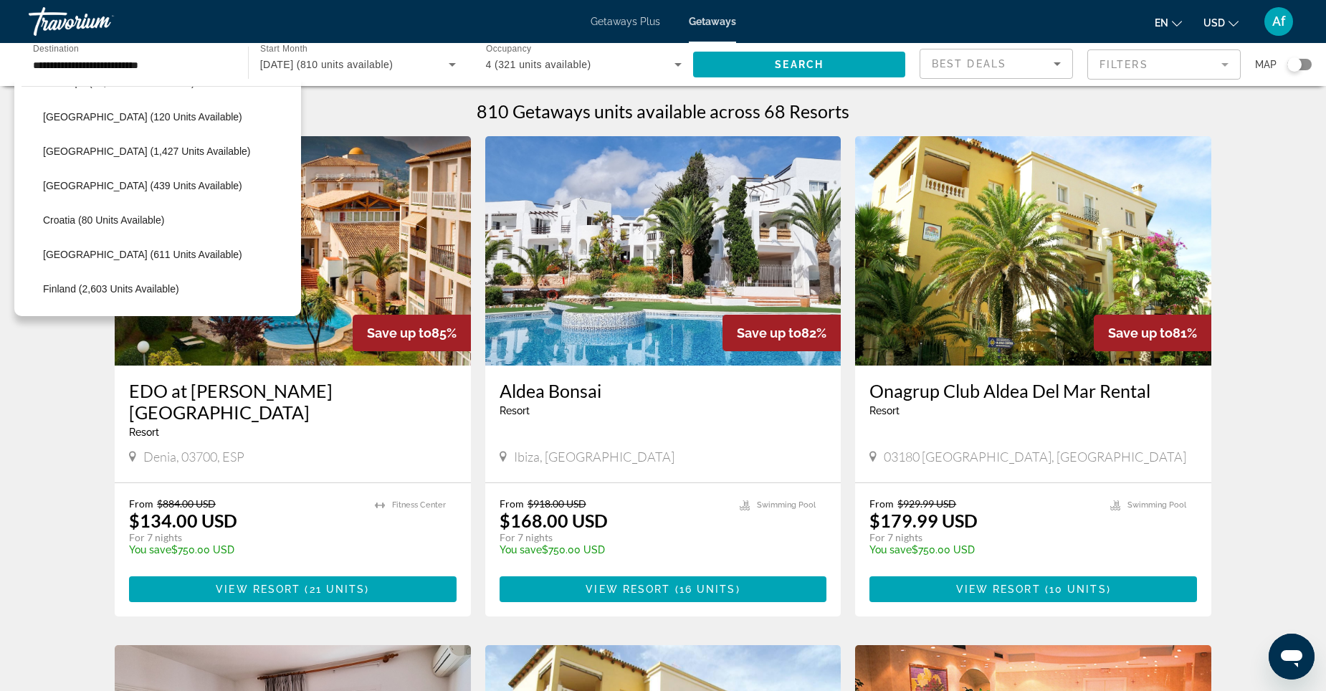
scroll to position [229, 0]
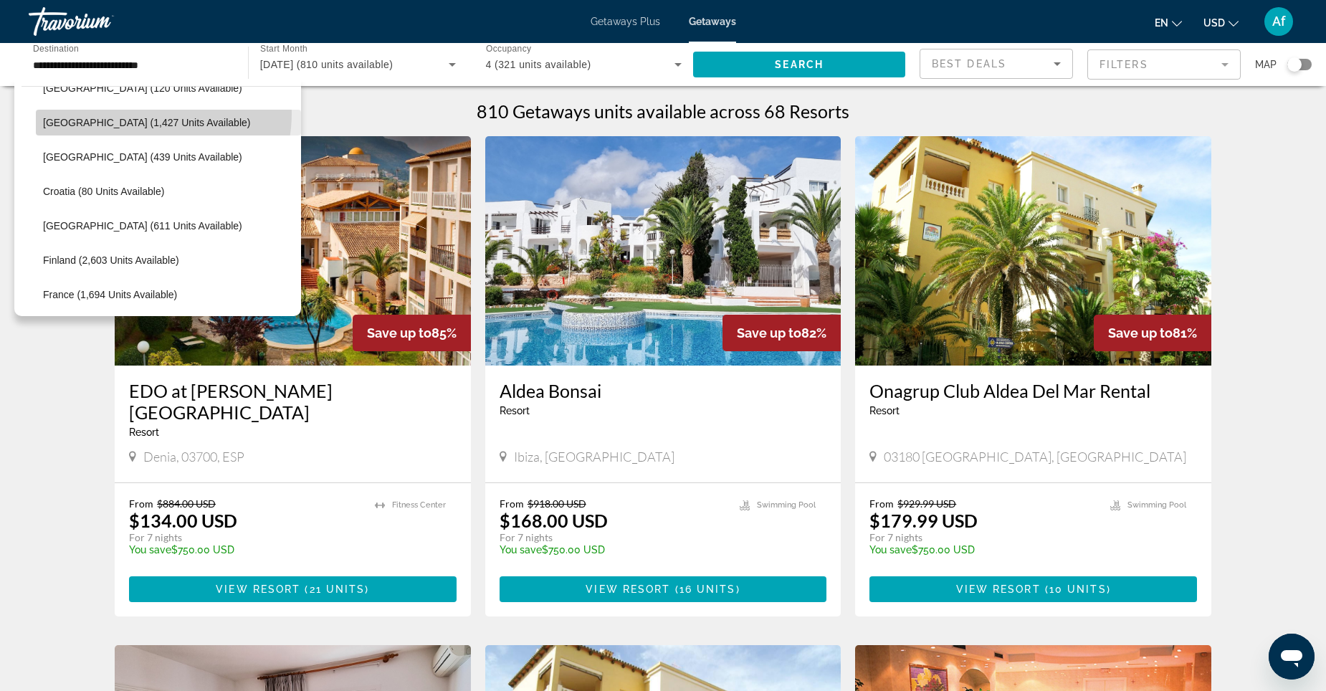
click at [141, 113] on span "Search widget" at bounding box center [168, 122] width 265 height 34
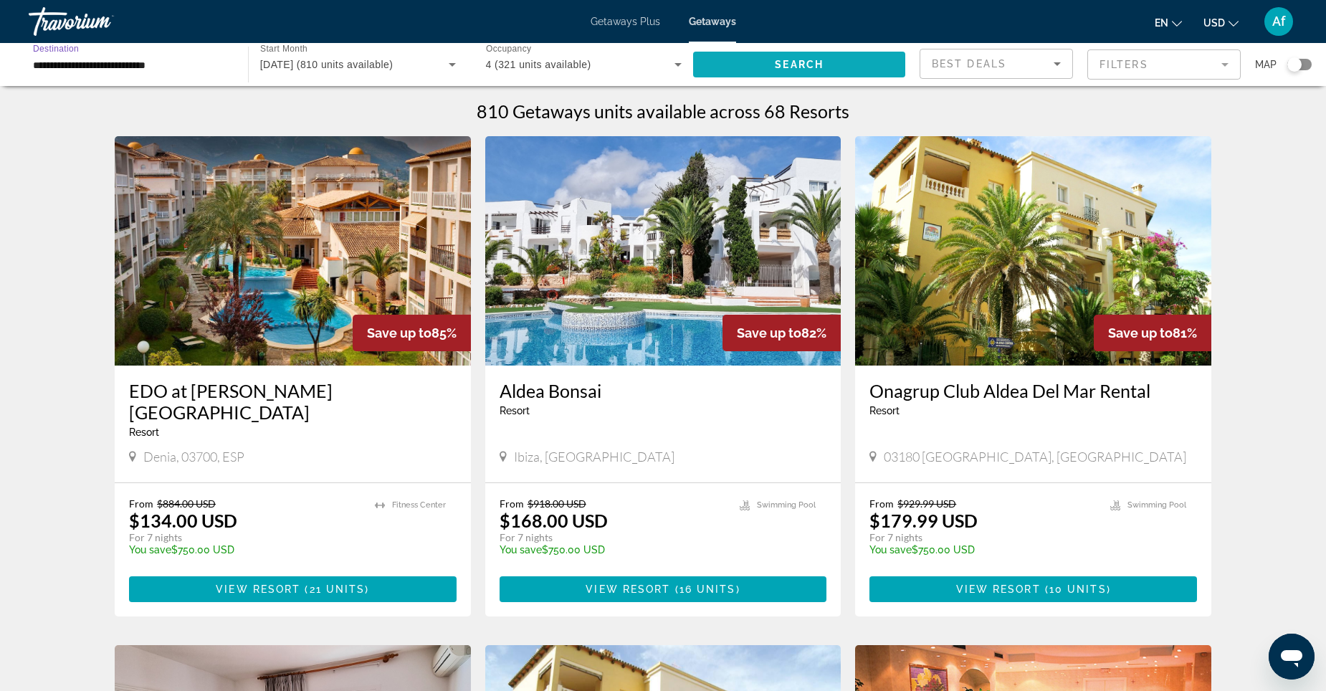
click at [791, 60] on span "Search" at bounding box center [799, 64] width 49 height 11
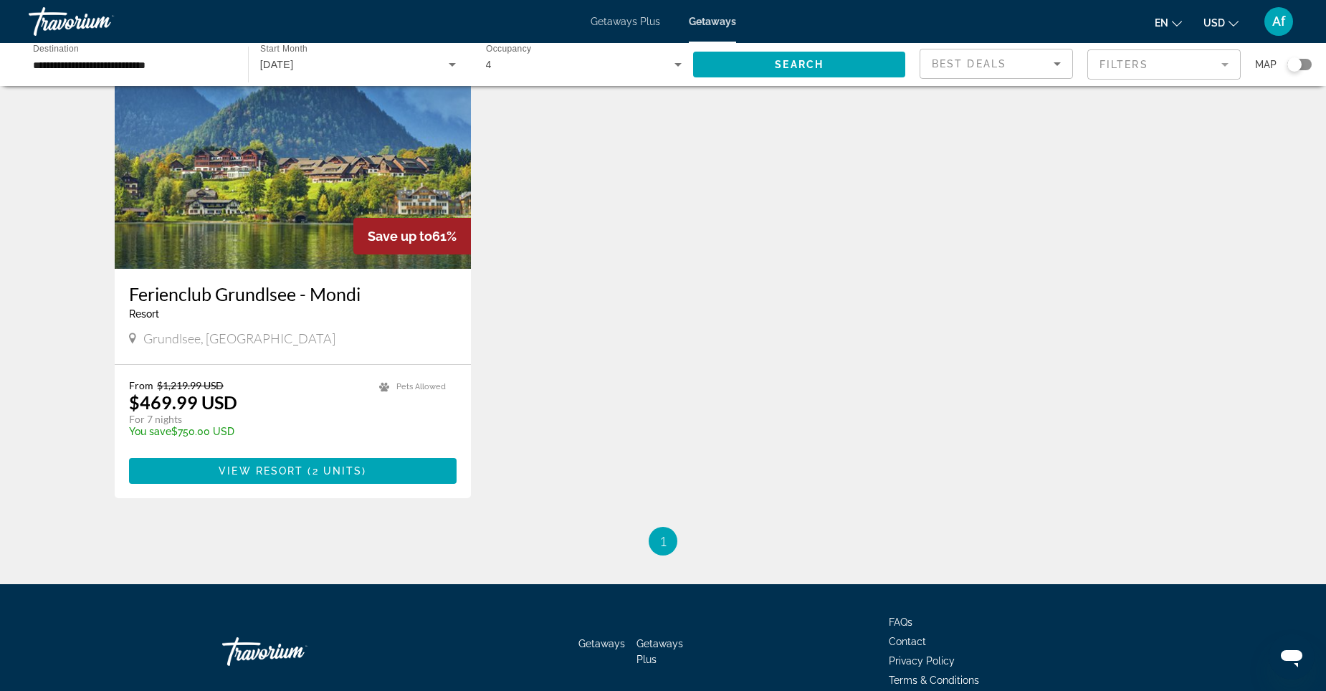
scroll to position [1147, 0]
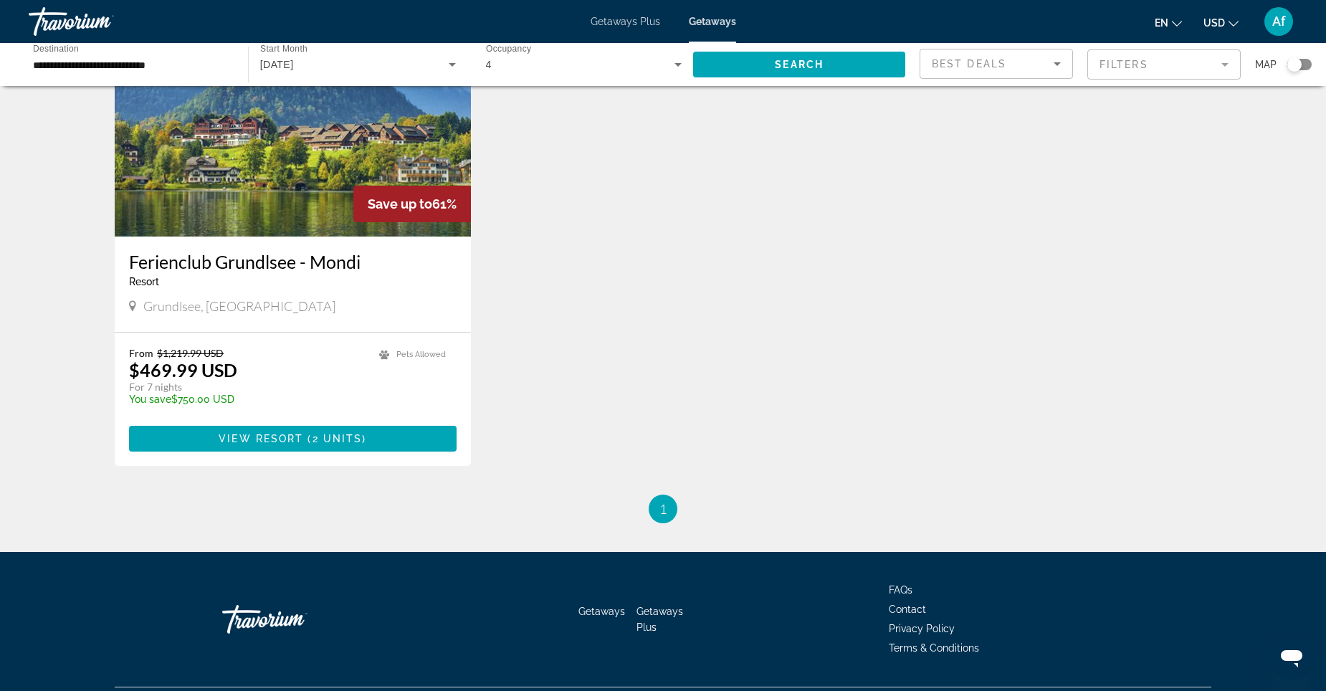
click at [211, 65] on input "**********" at bounding box center [131, 65] width 196 height 17
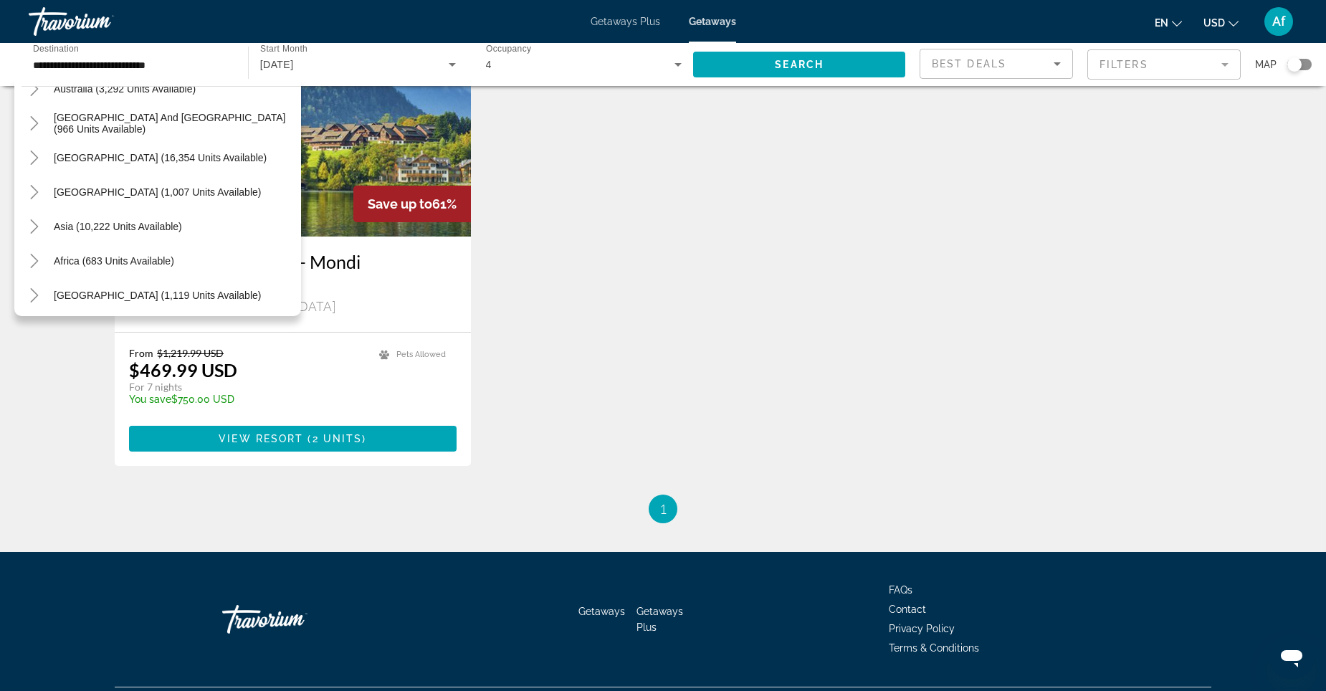
scroll to position [1093, 0]
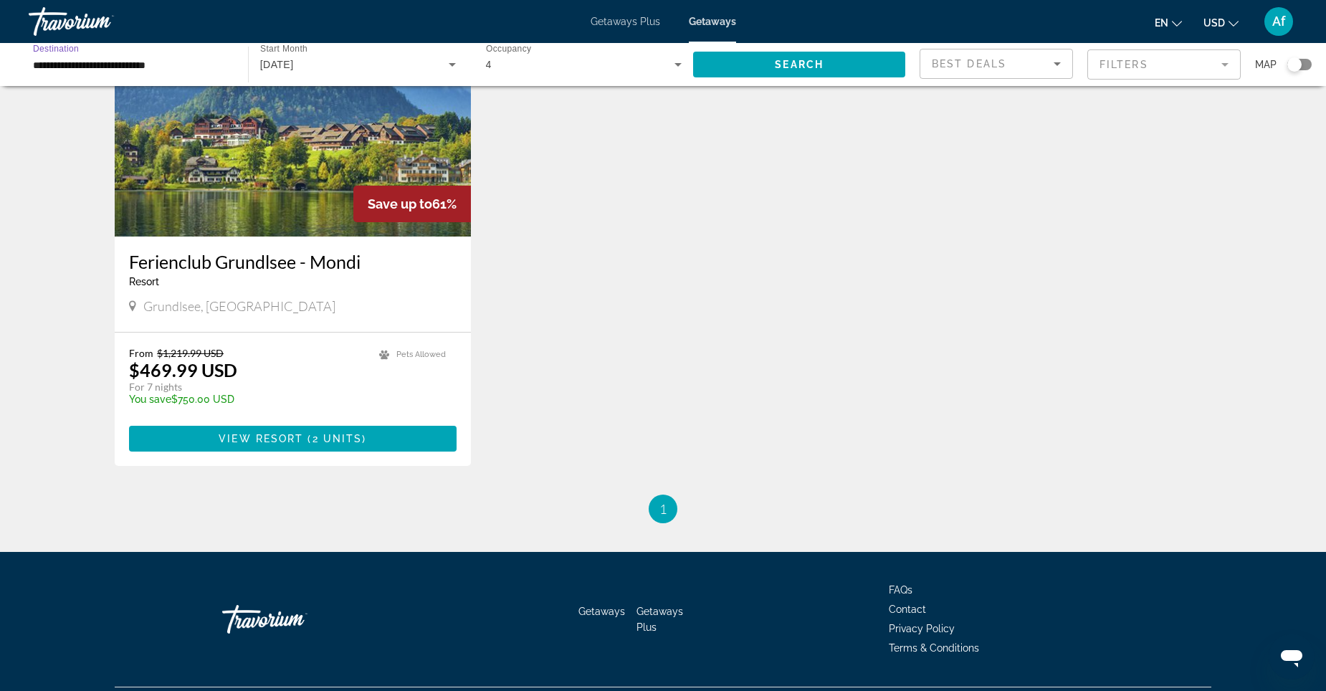
click at [215, 66] on input "**********" at bounding box center [131, 65] width 196 height 17
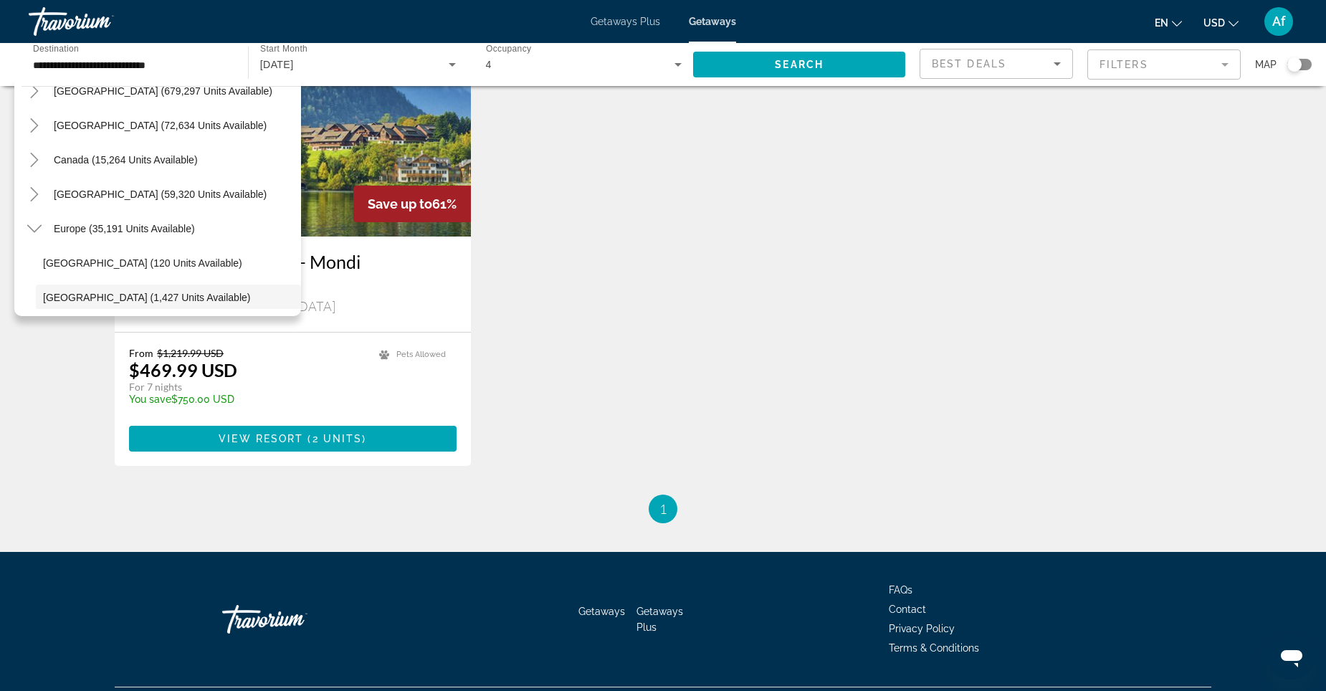
scroll to position [0, 0]
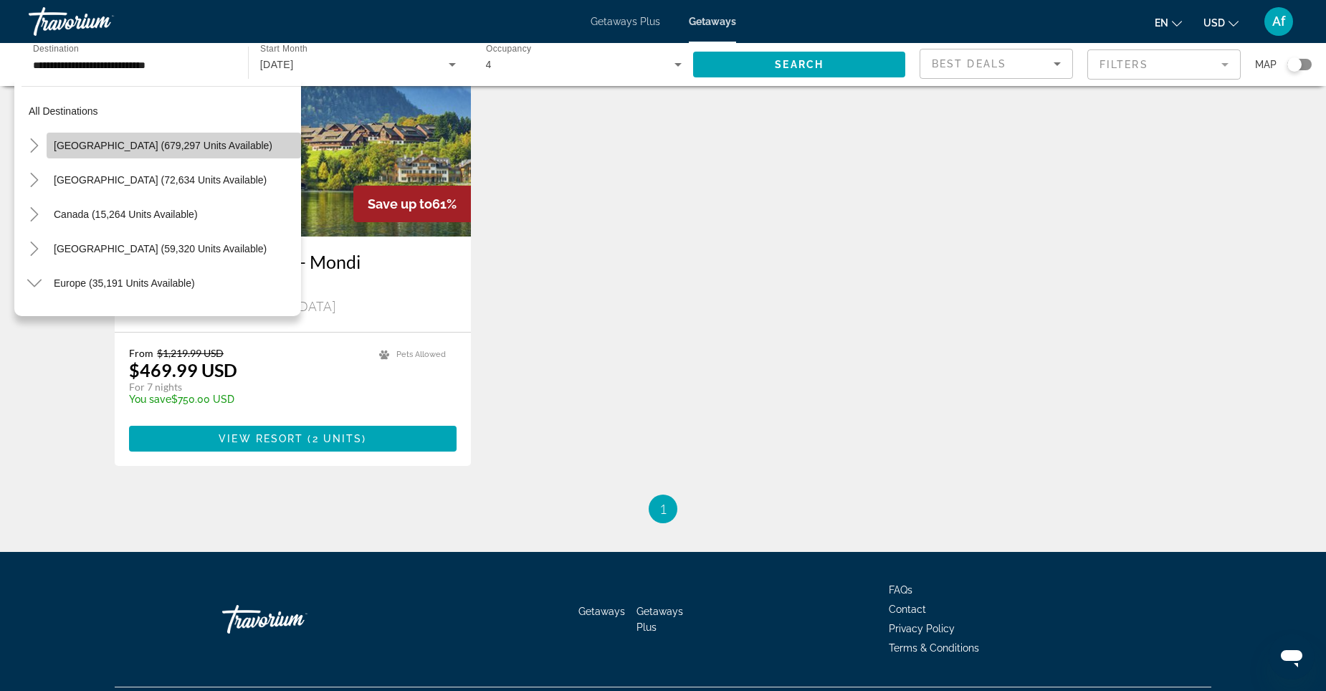
click at [177, 143] on span "[GEOGRAPHIC_DATA] (679,297 units available)" at bounding box center [163, 145] width 219 height 11
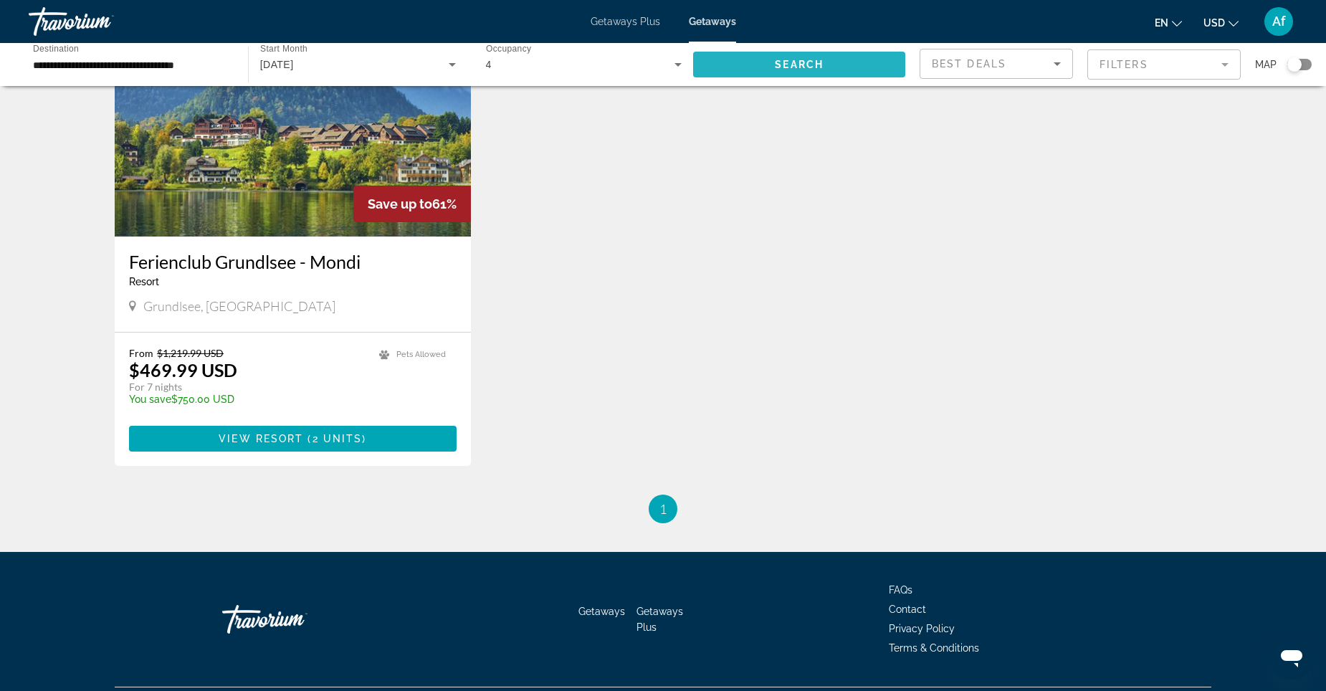
click at [812, 61] on span "Search" at bounding box center [799, 64] width 49 height 11
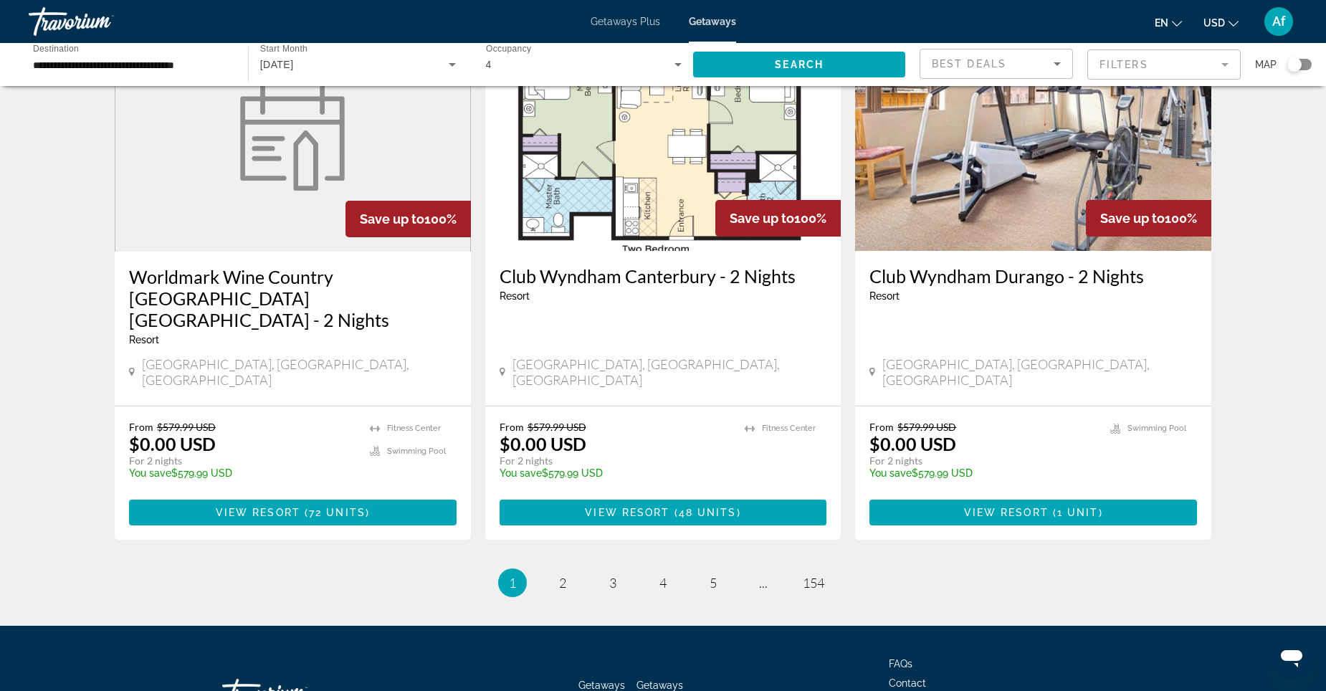
scroll to position [1673, 0]
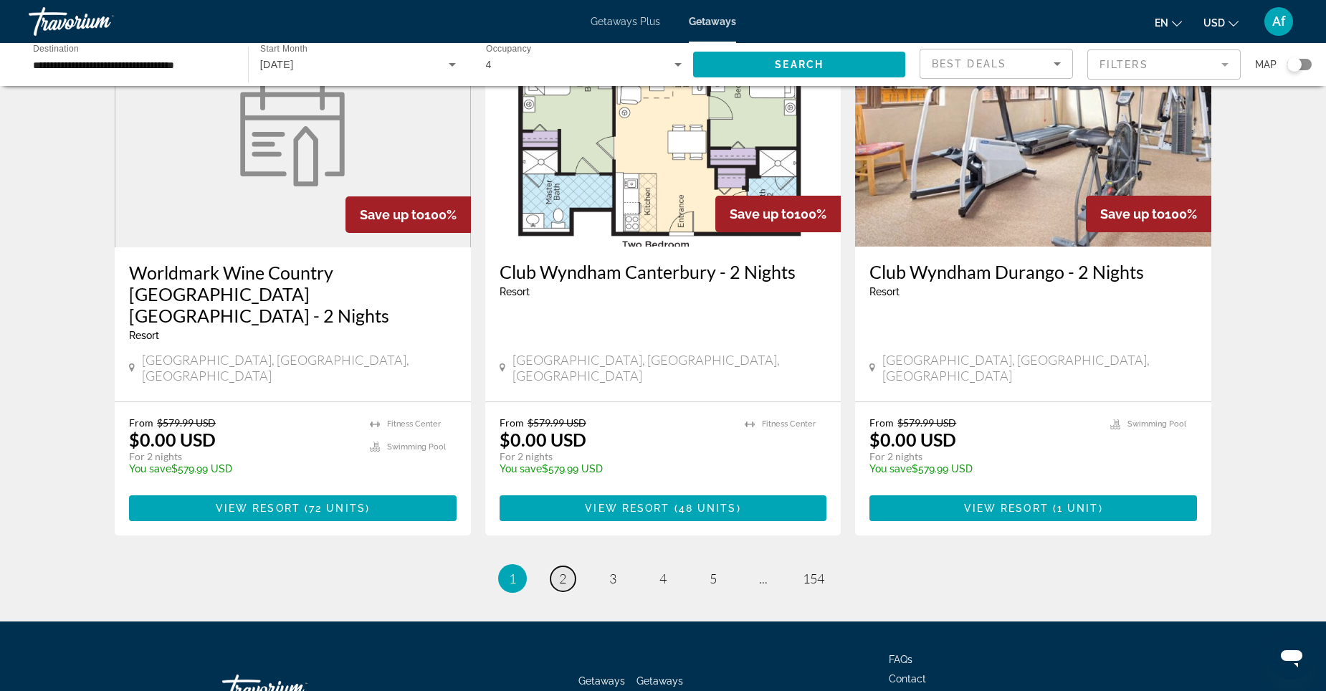
click at [559, 571] on span "2" at bounding box center [562, 579] width 7 height 16
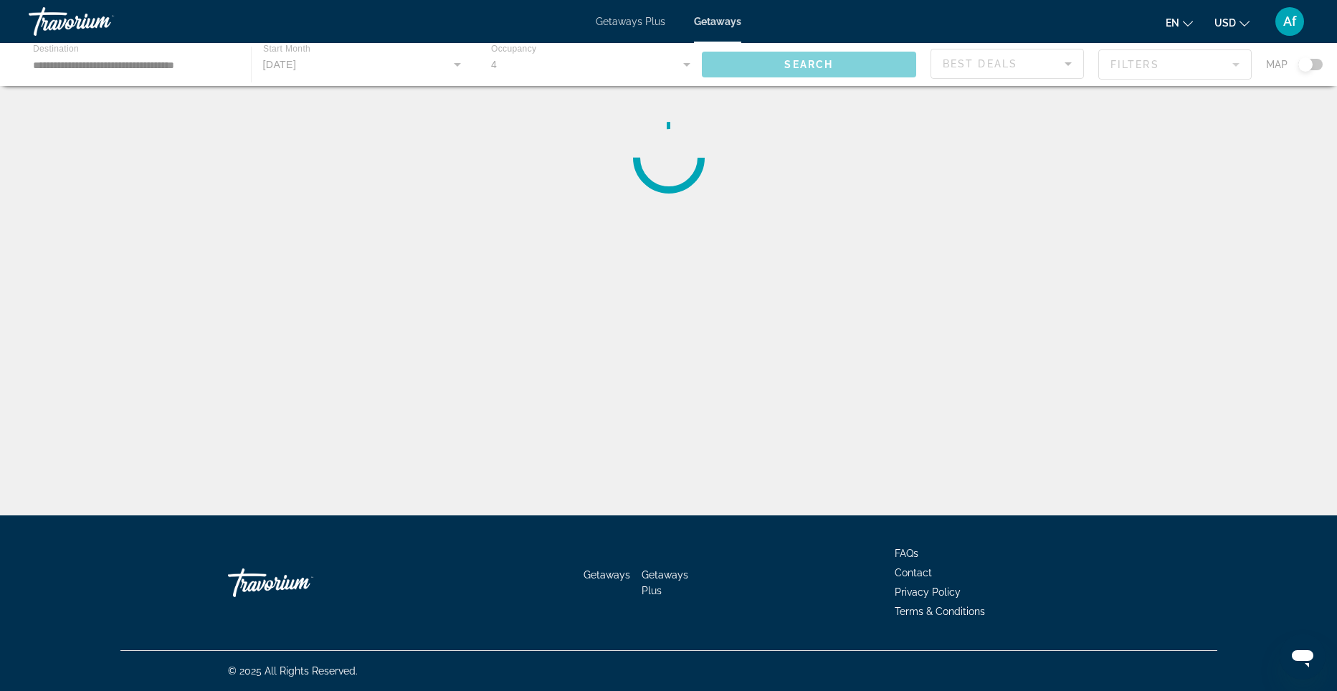
click at [220, 72] on div "Main content" at bounding box center [668, 64] width 1337 height 43
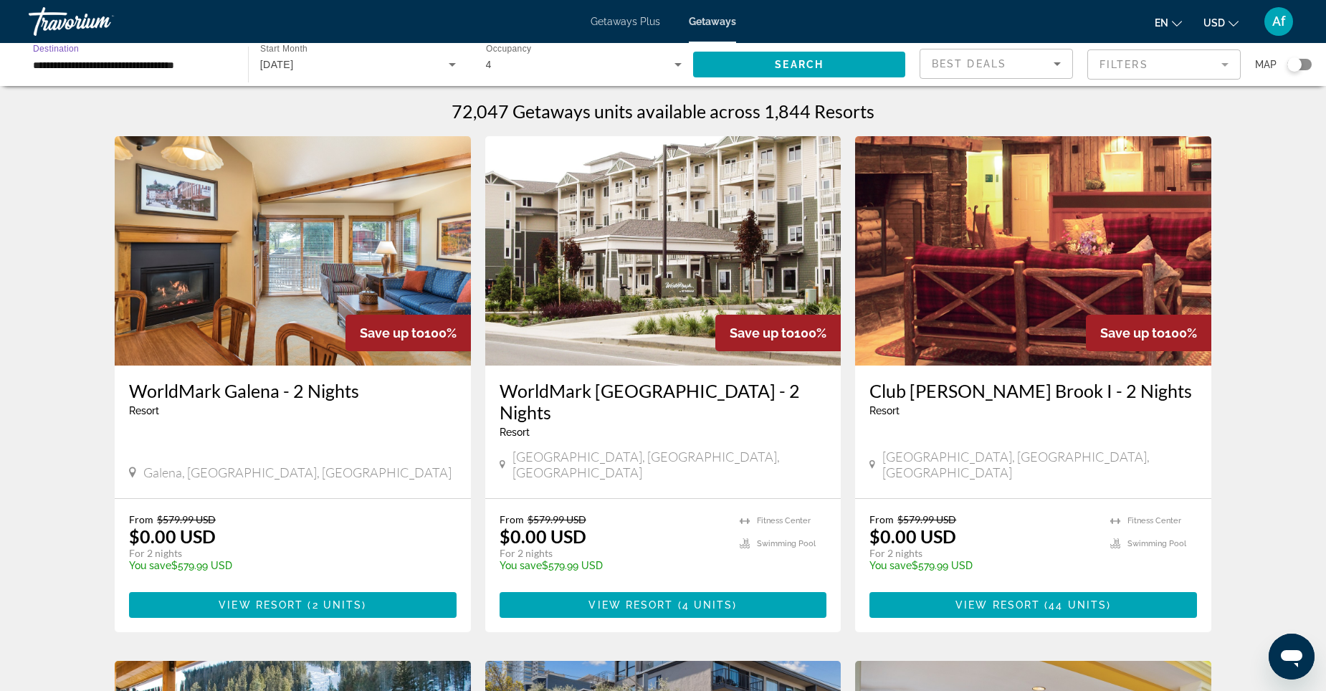
click at [223, 60] on input "**********" at bounding box center [131, 65] width 196 height 17
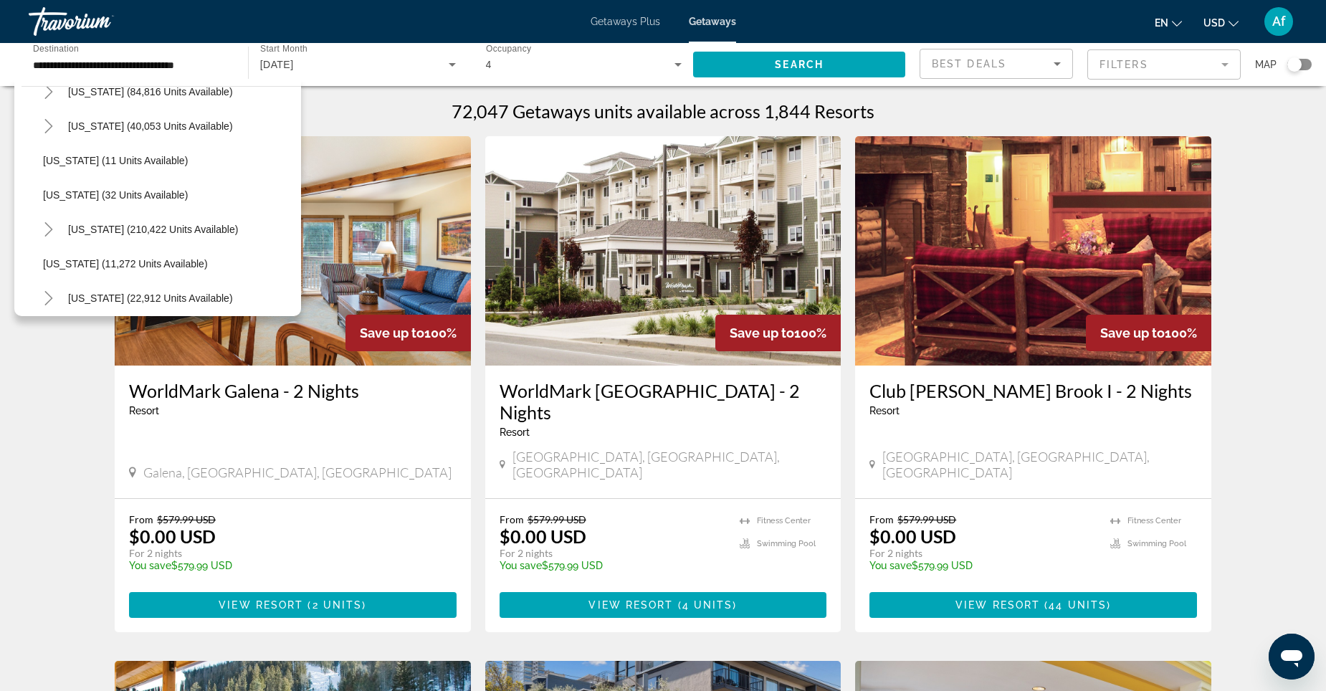
scroll to position [201, 0]
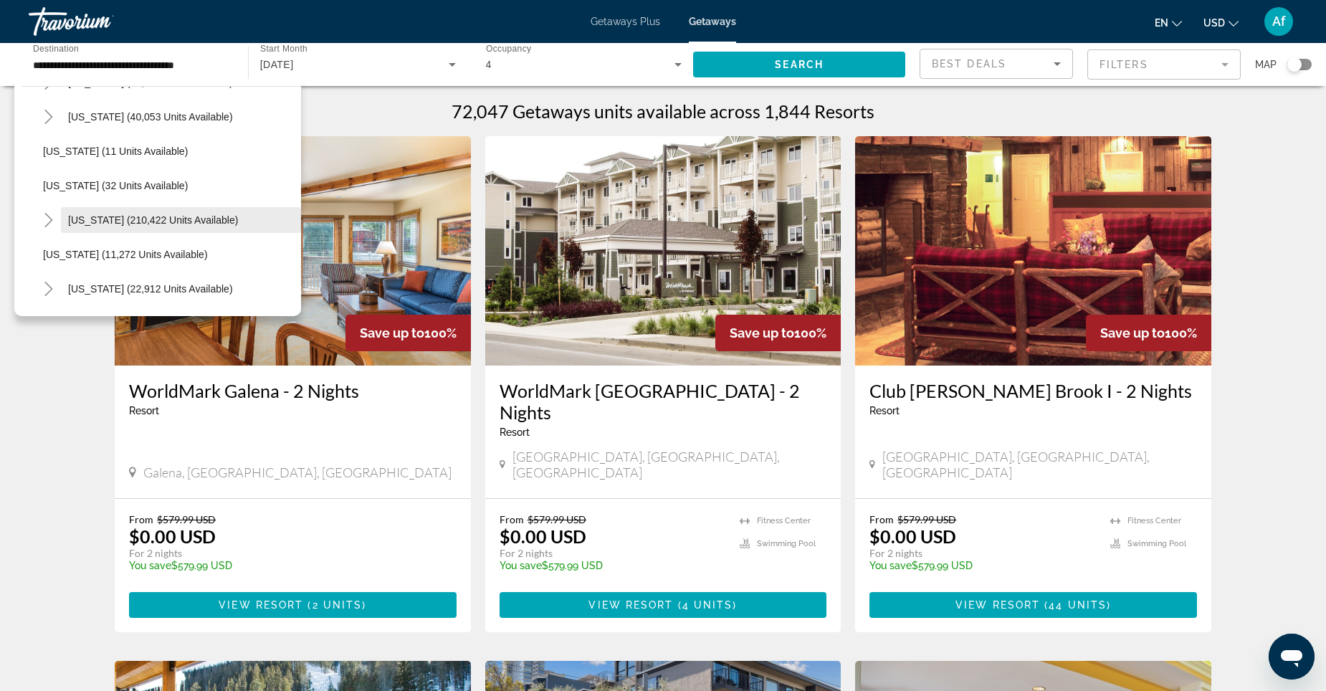
click at [184, 219] on span "[US_STATE] (210,422 units available)" at bounding box center [153, 219] width 170 height 11
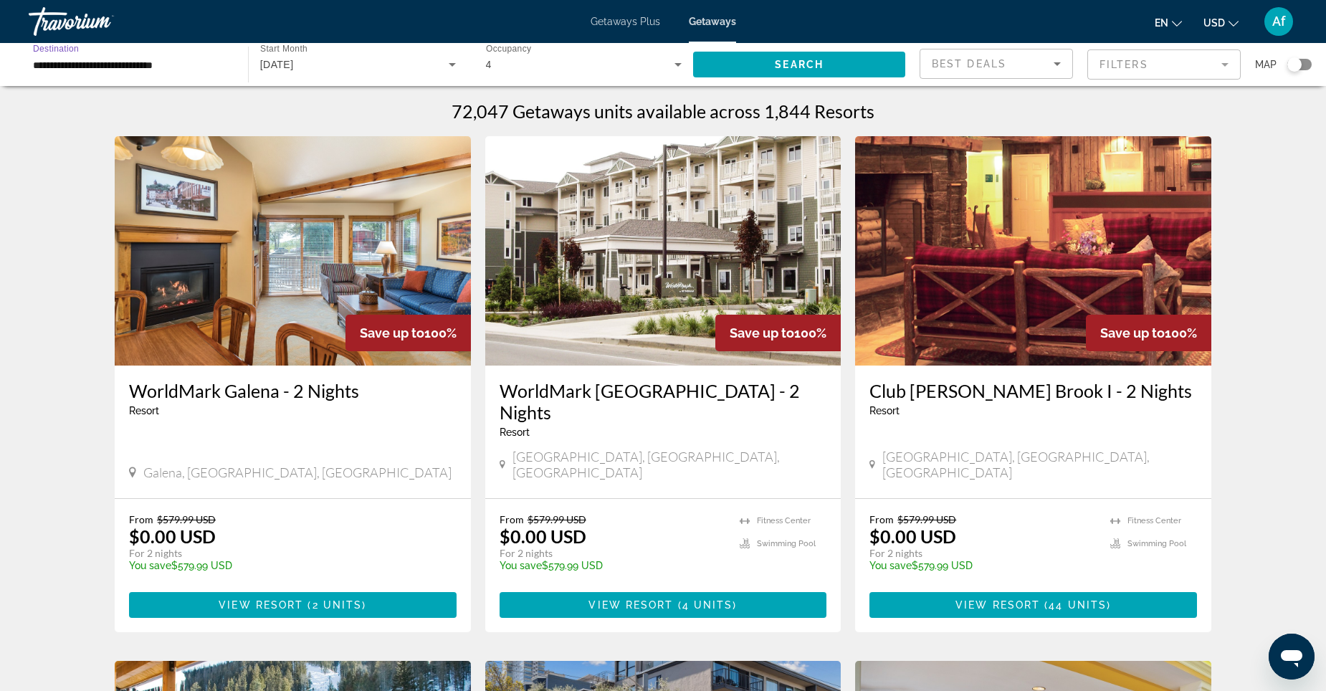
click at [229, 66] on div "**********" at bounding box center [131, 64] width 219 height 41
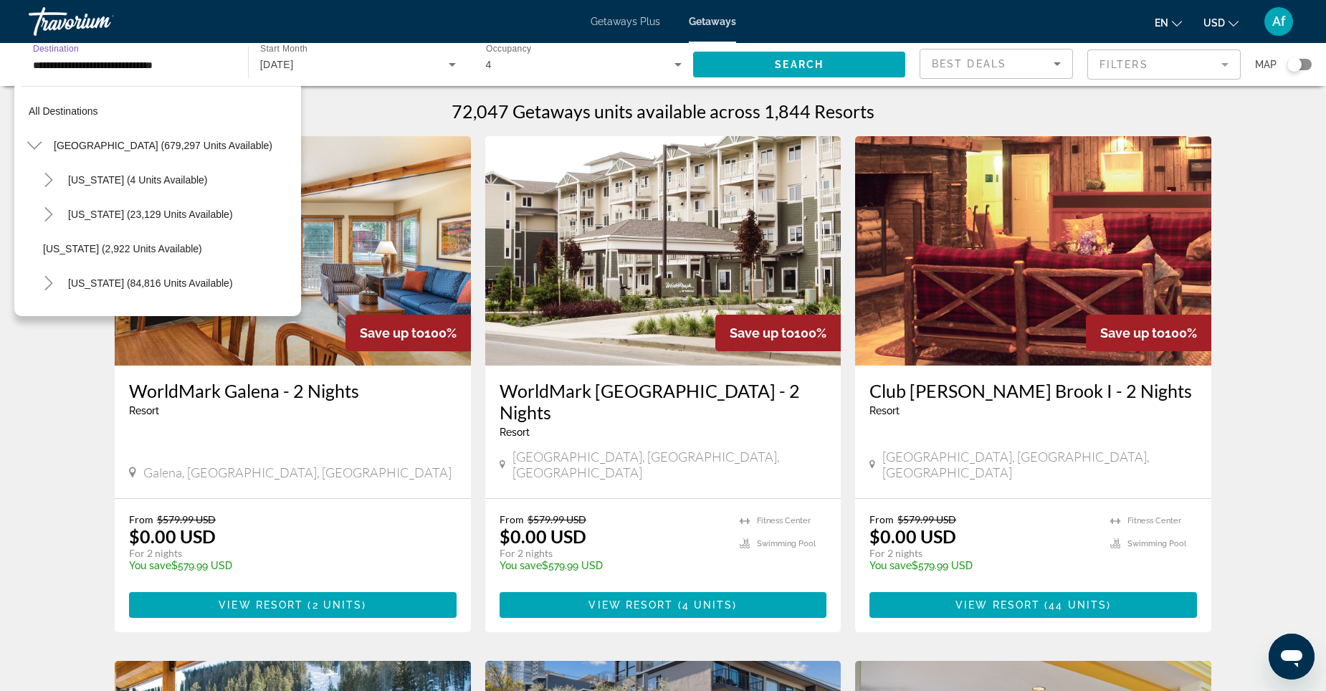
scroll to position [223, 0]
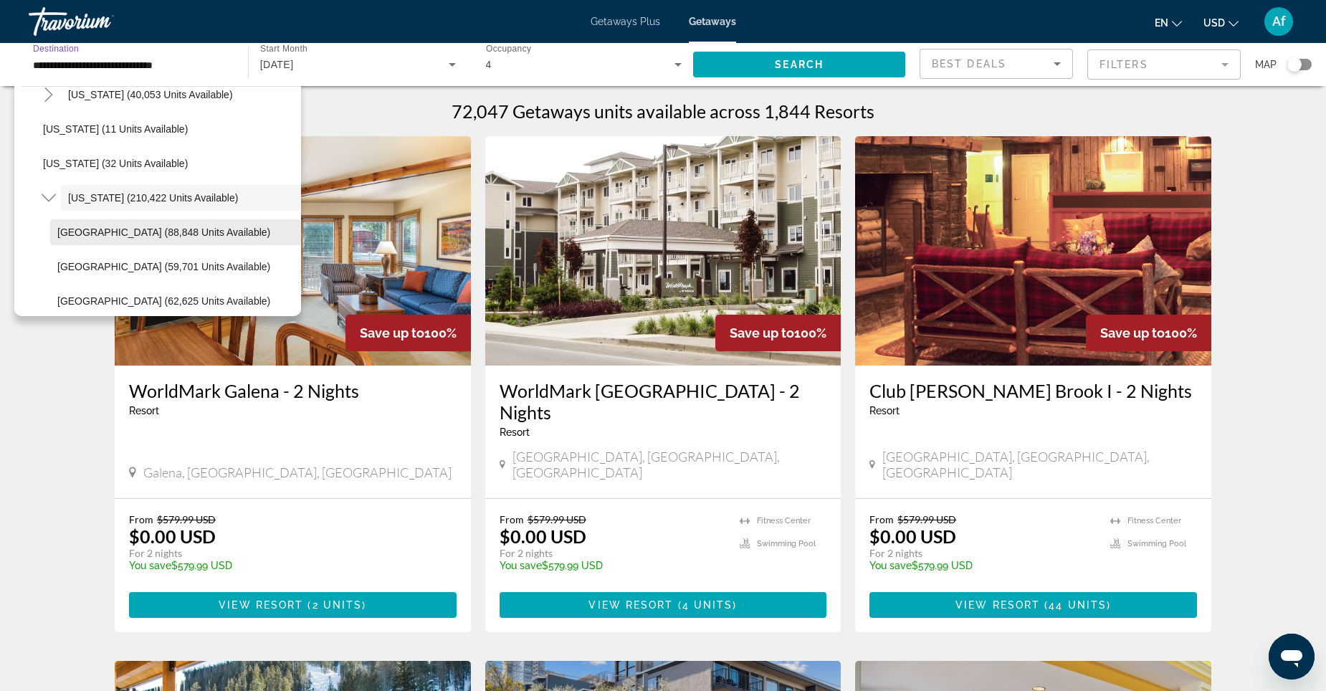
click at [212, 237] on span "[GEOGRAPHIC_DATA] (88,848 units available)" at bounding box center [163, 232] width 213 height 11
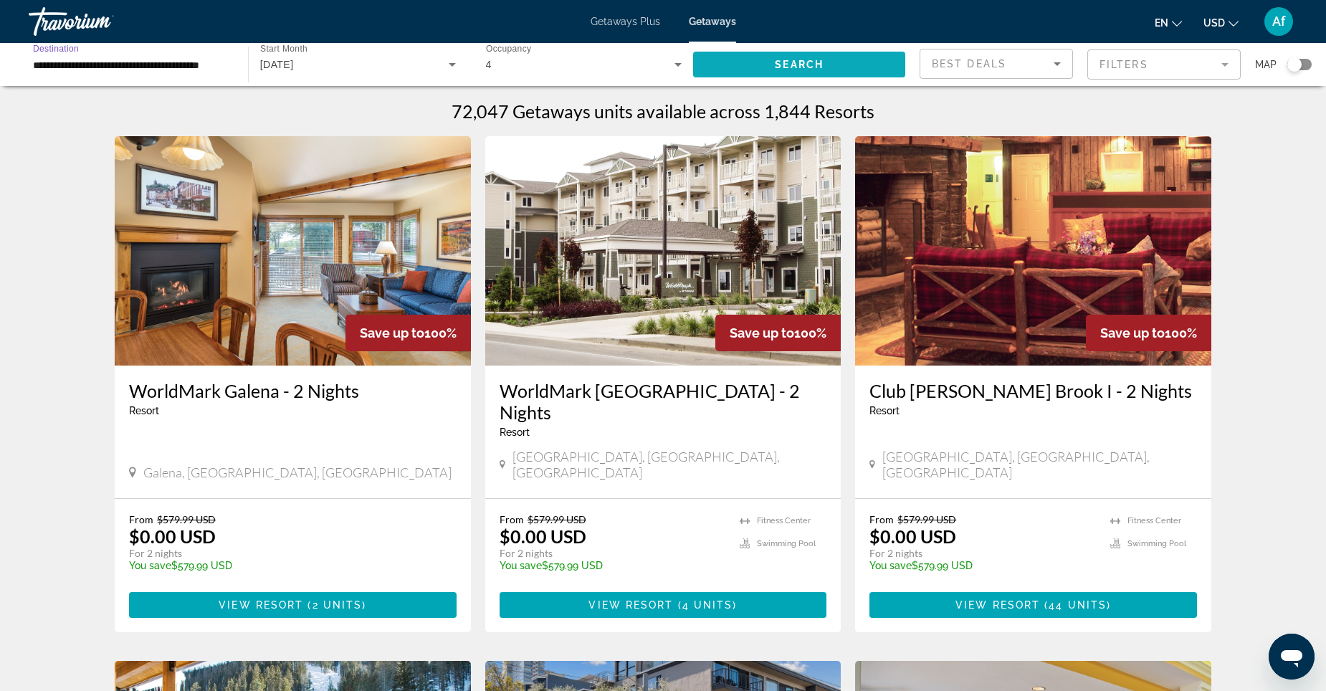
click at [807, 71] on span "Search widget" at bounding box center [799, 64] width 212 height 34
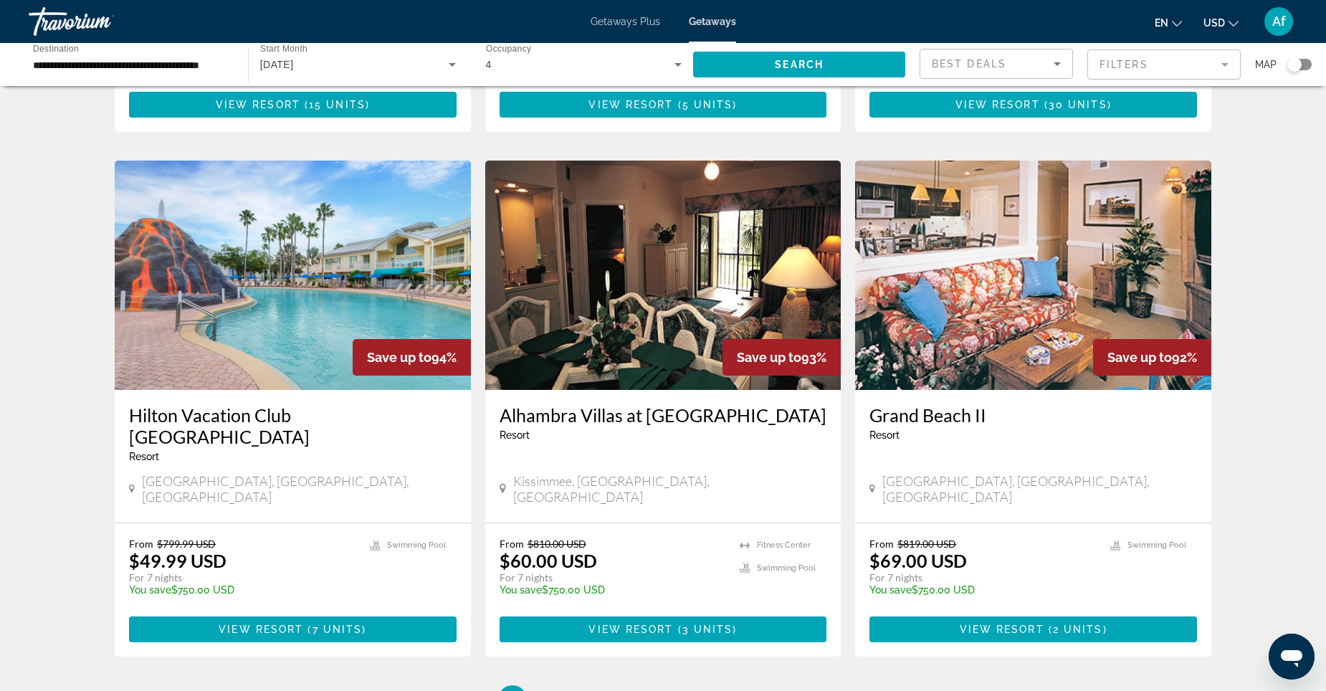
scroll to position [1650, 0]
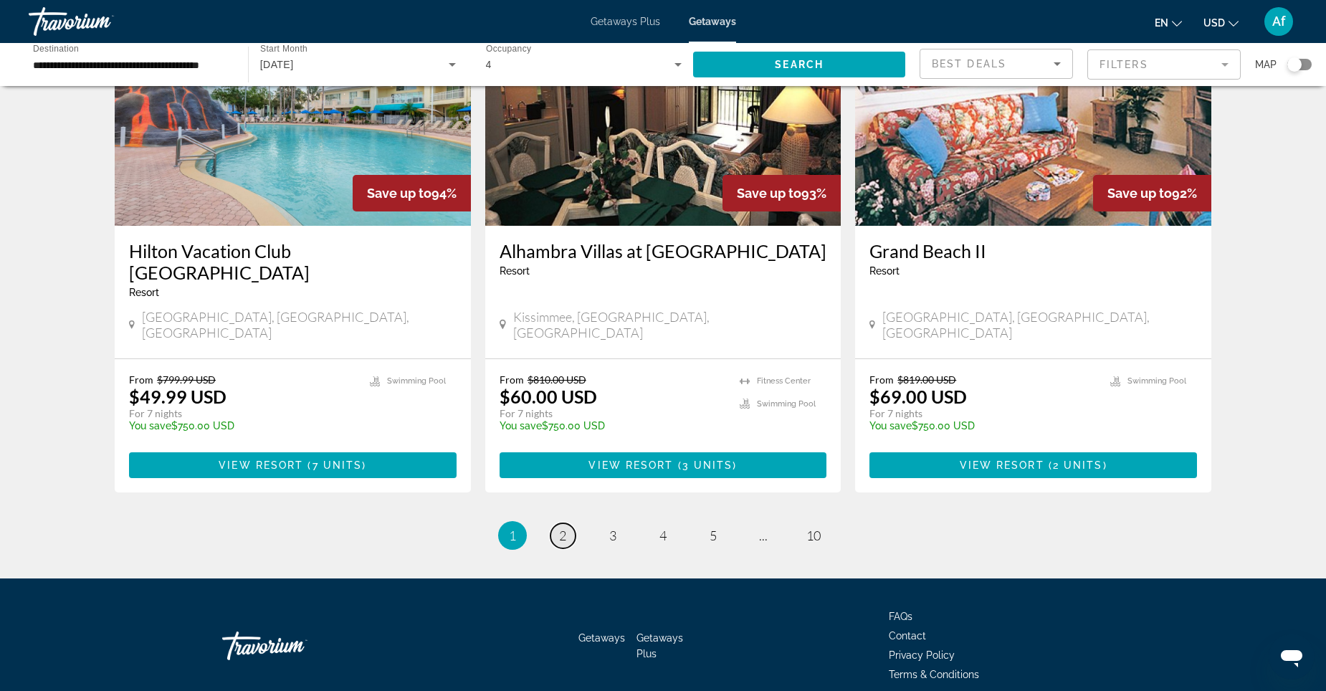
click at [564, 528] on span "2" at bounding box center [562, 536] width 7 height 16
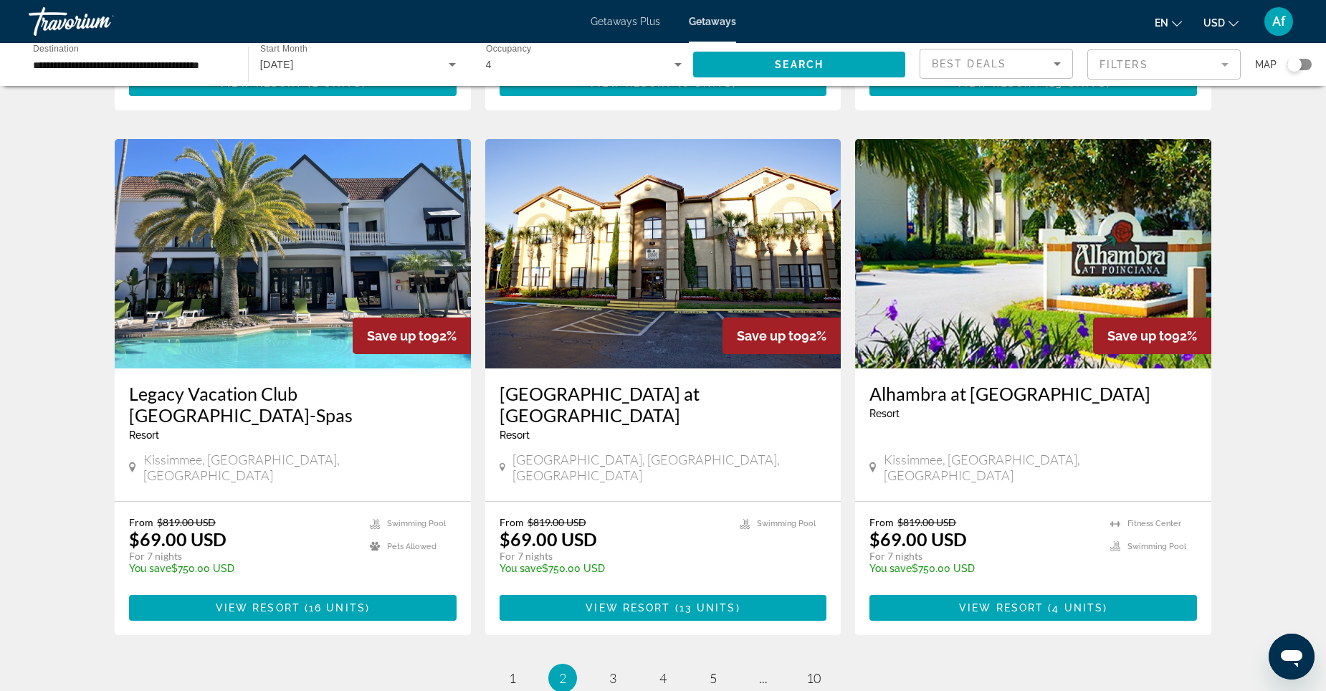
scroll to position [1693, 0]
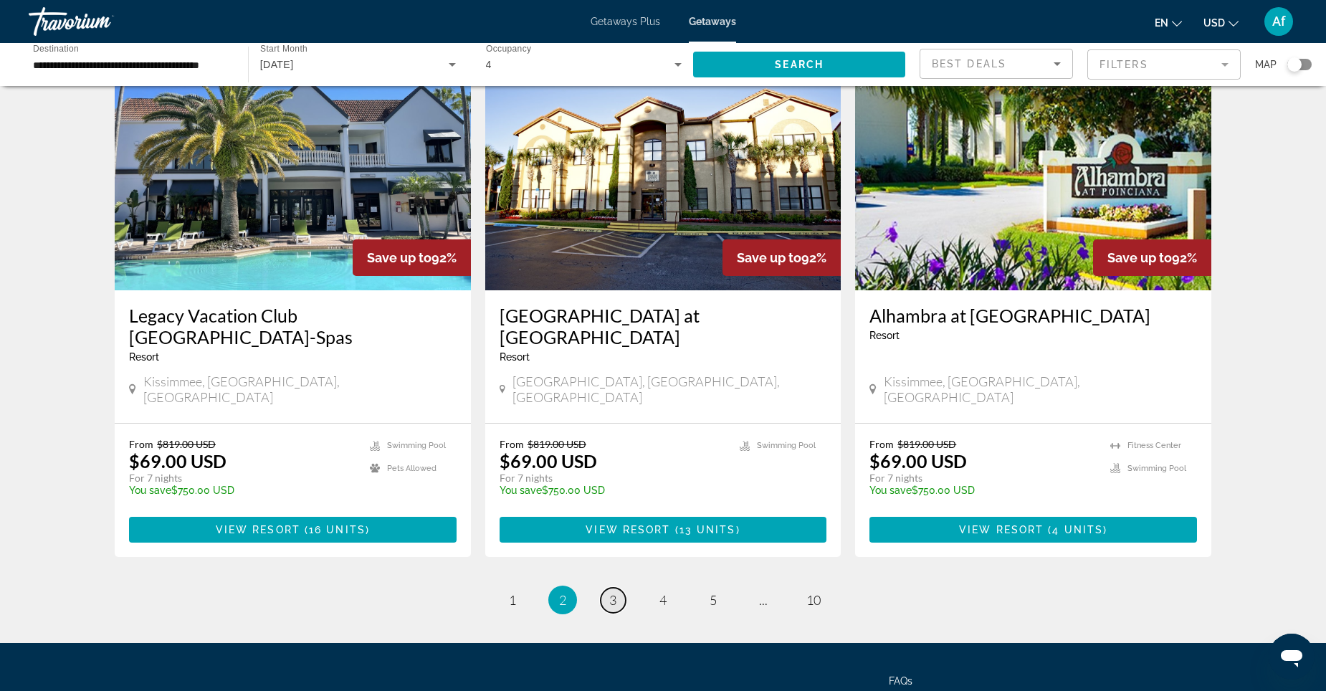
click at [614, 592] on span "3" at bounding box center [612, 600] width 7 height 16
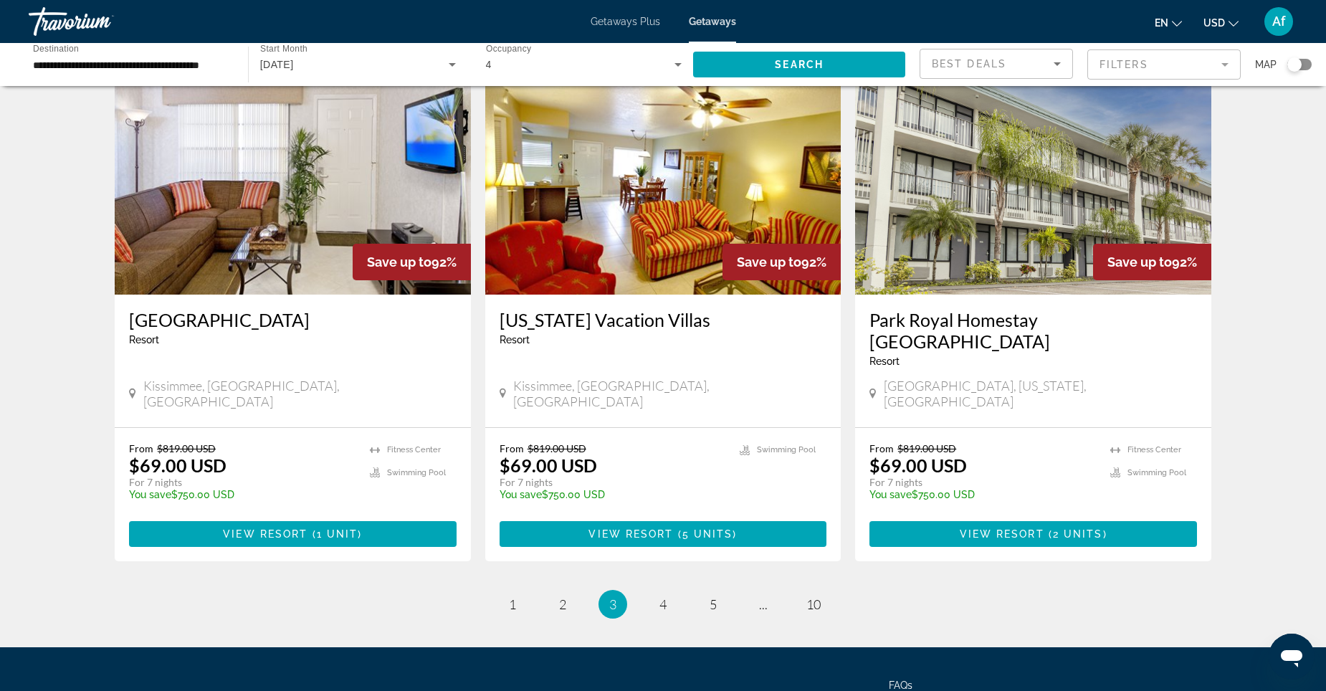
scroll to position [1671, 0]
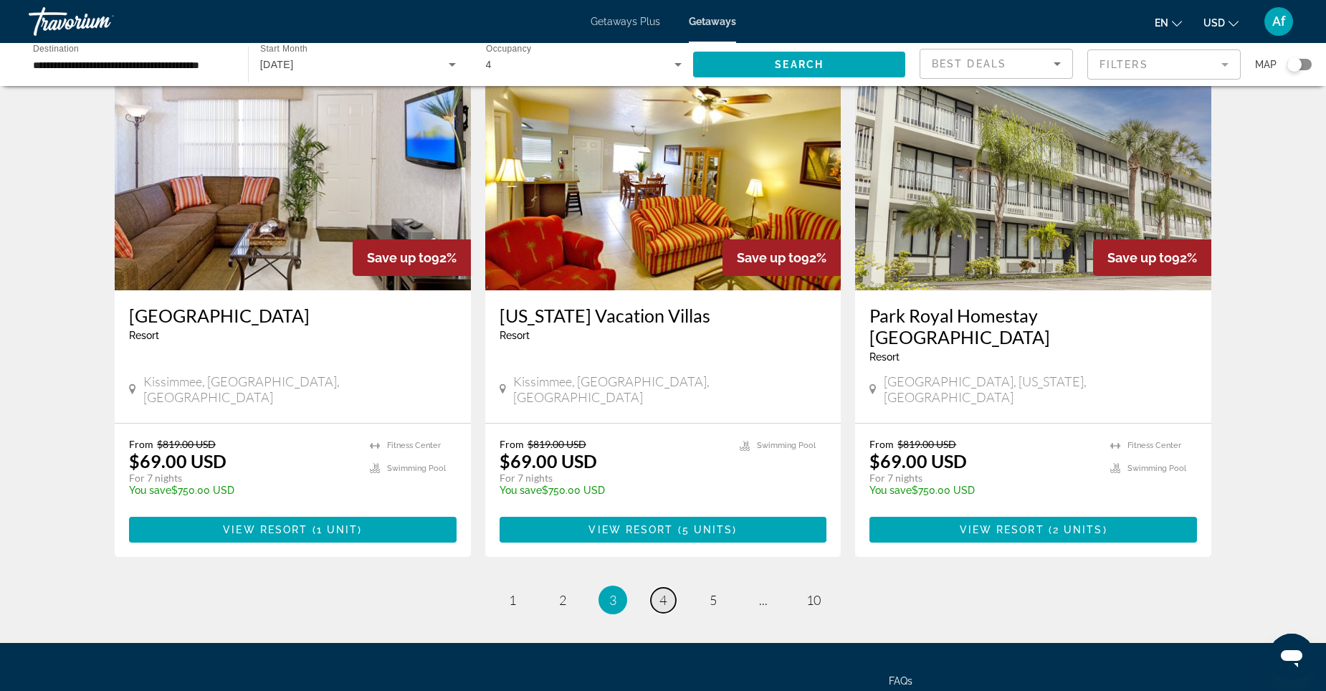
click at [664, 592] on span "4" at bounding box center [663, 600] width 7 height 16
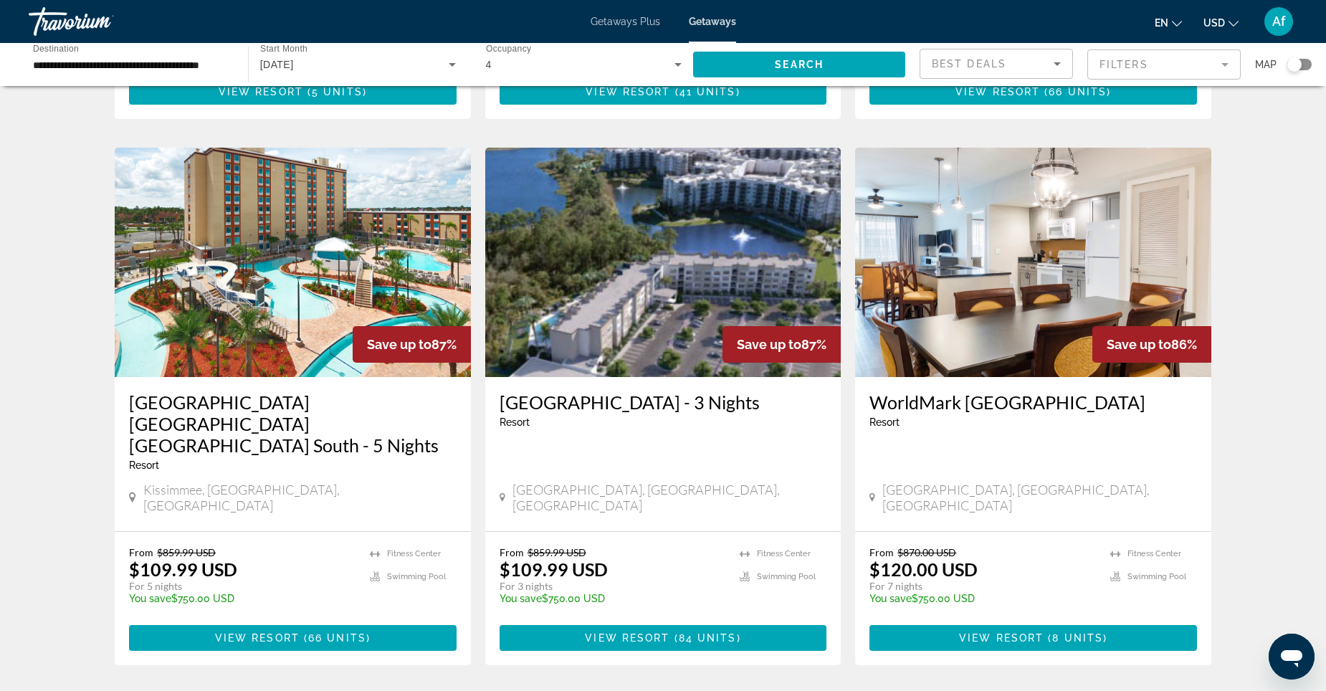
scroll to position [1714, 0]
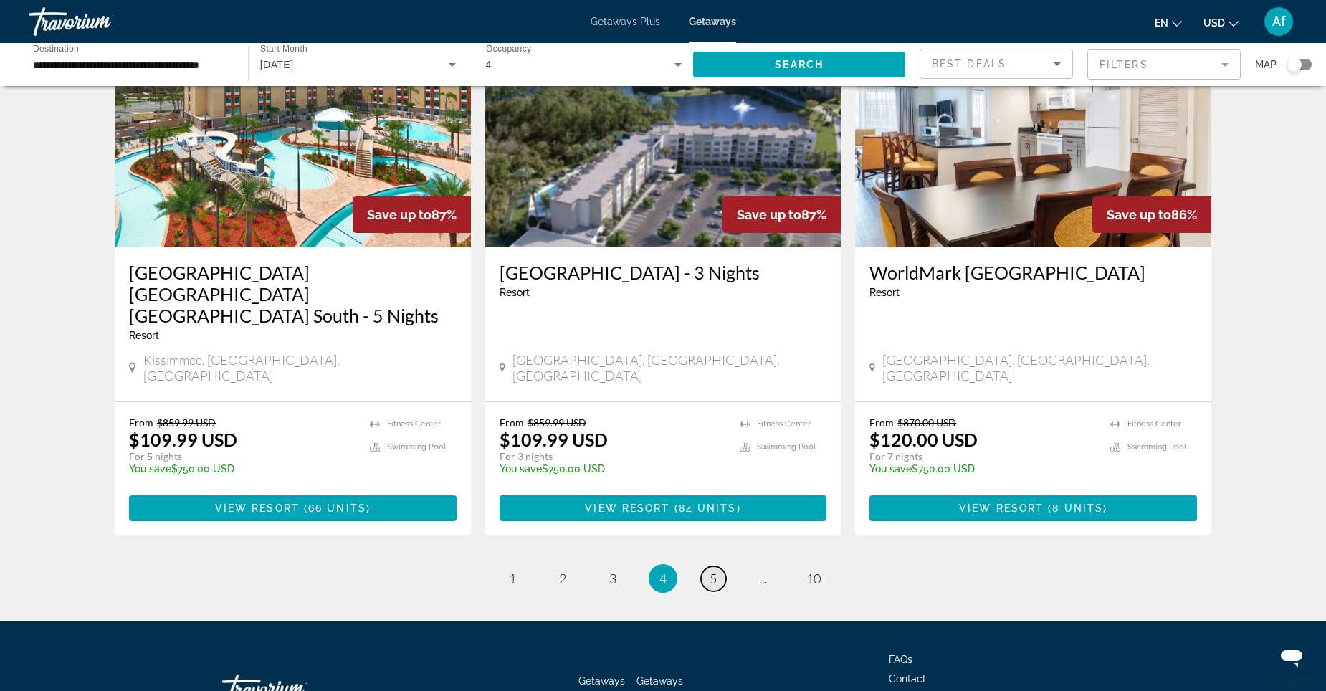
click at [710, 571] on span "5" at bounding box center [713, 579] width 7 height 16
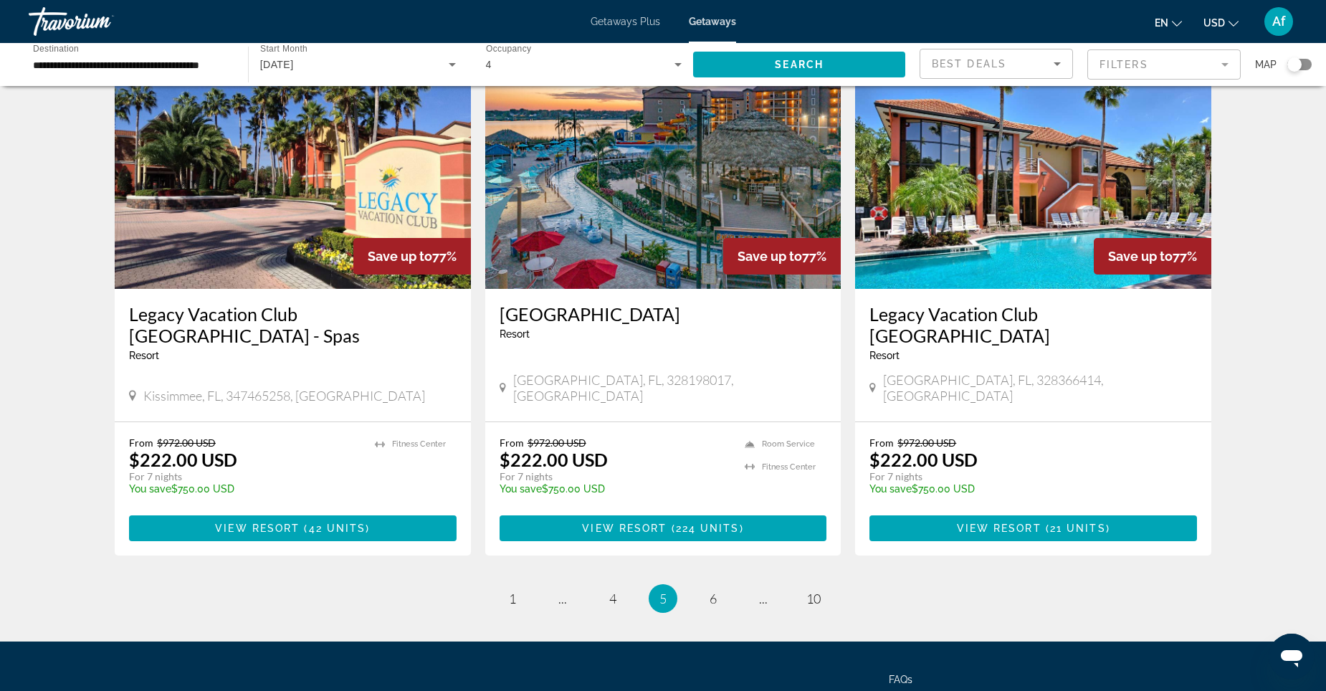
scroll to position [1671, 0]
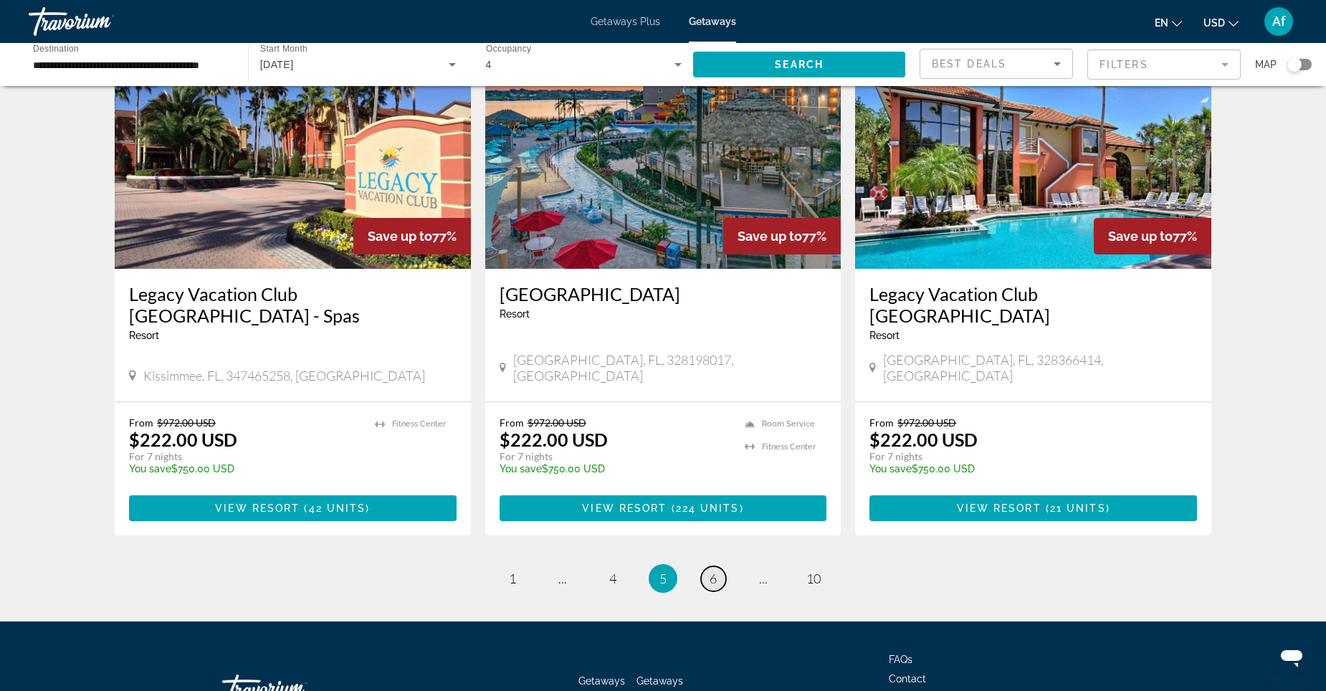
click at [704, 566] on link "page 6" at bounding box center [713, 578] width 25 height 25
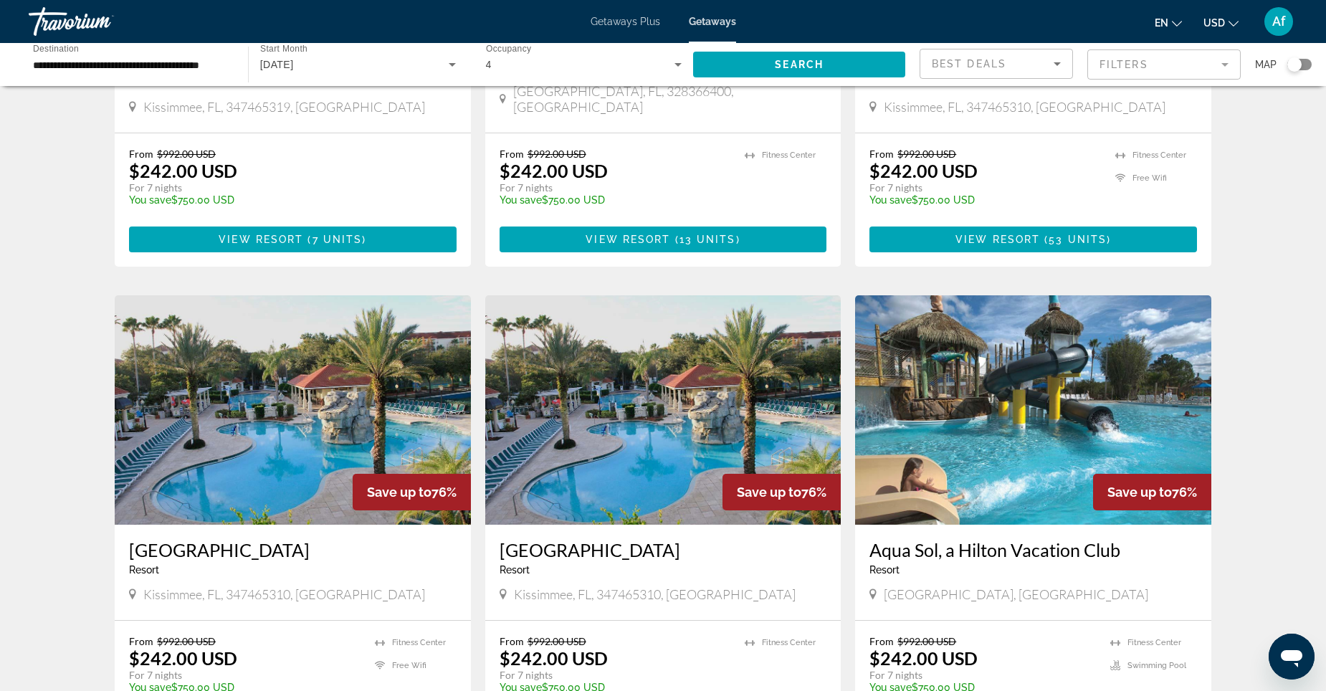
scroll to position [1650, 0]
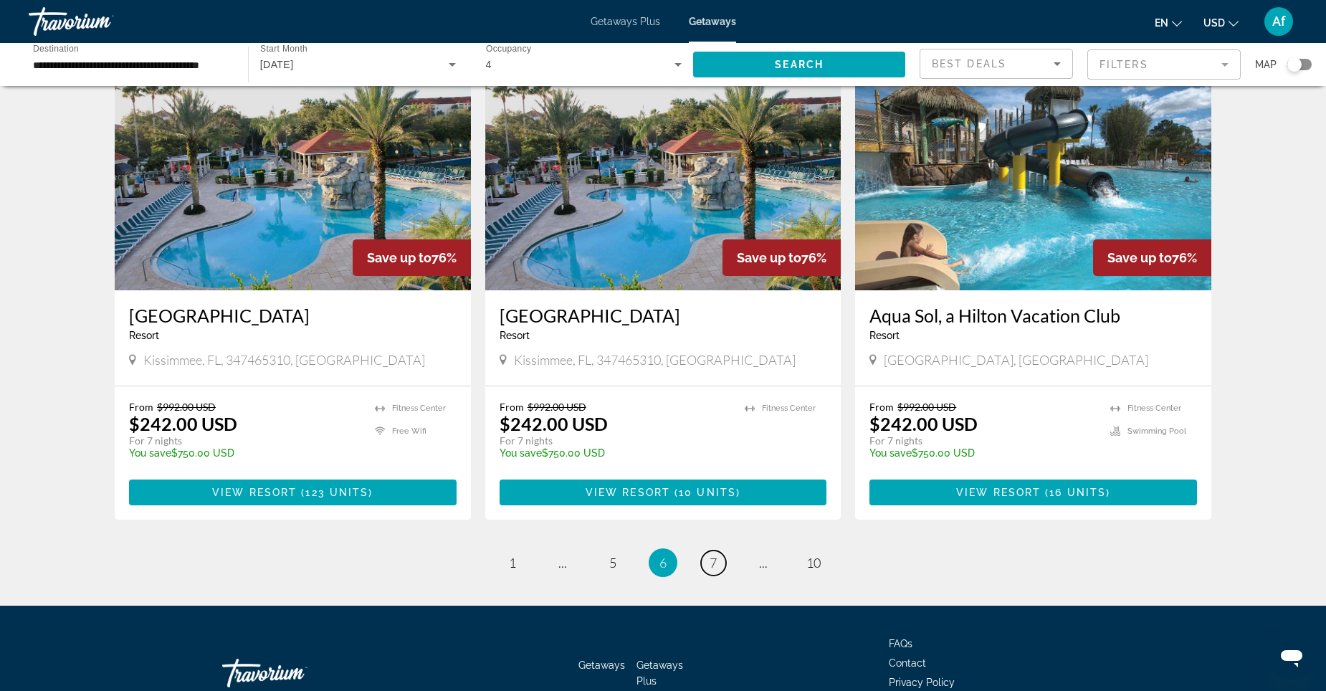
click at [713, 555] on span "7" at bounding box center [713, 563] width 7 height 16
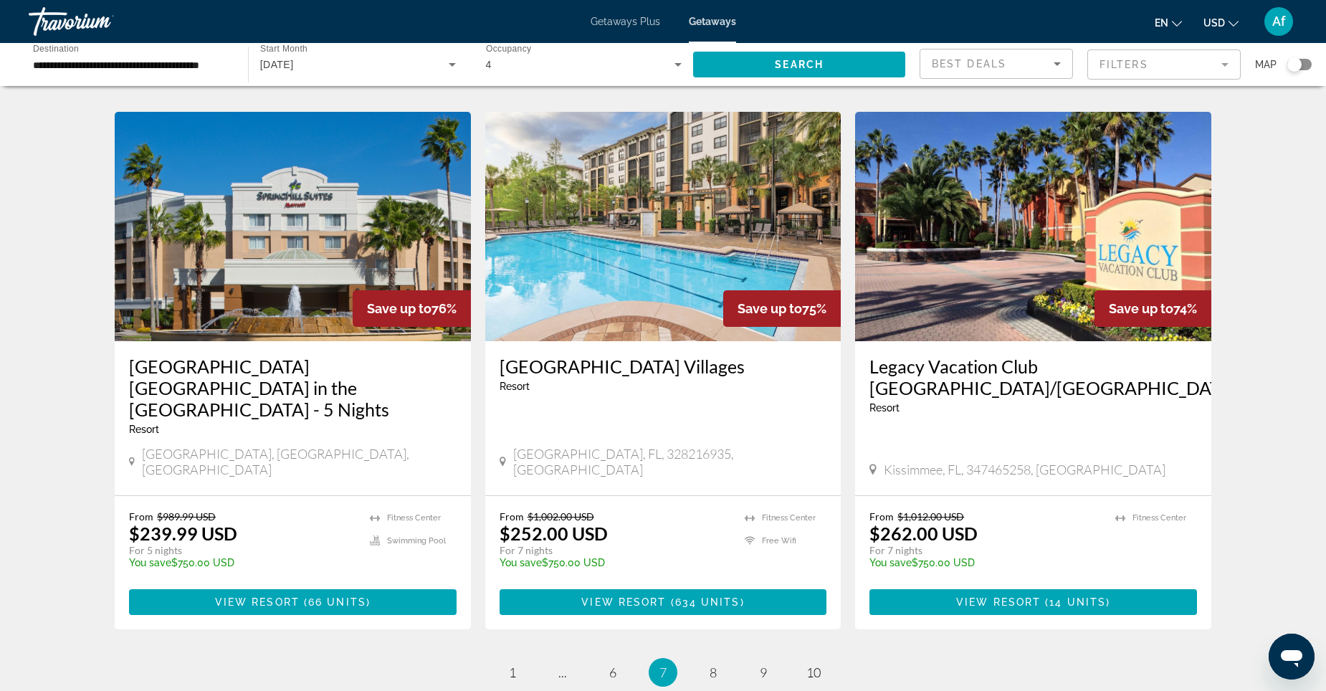
scroll to position [1649, 0]
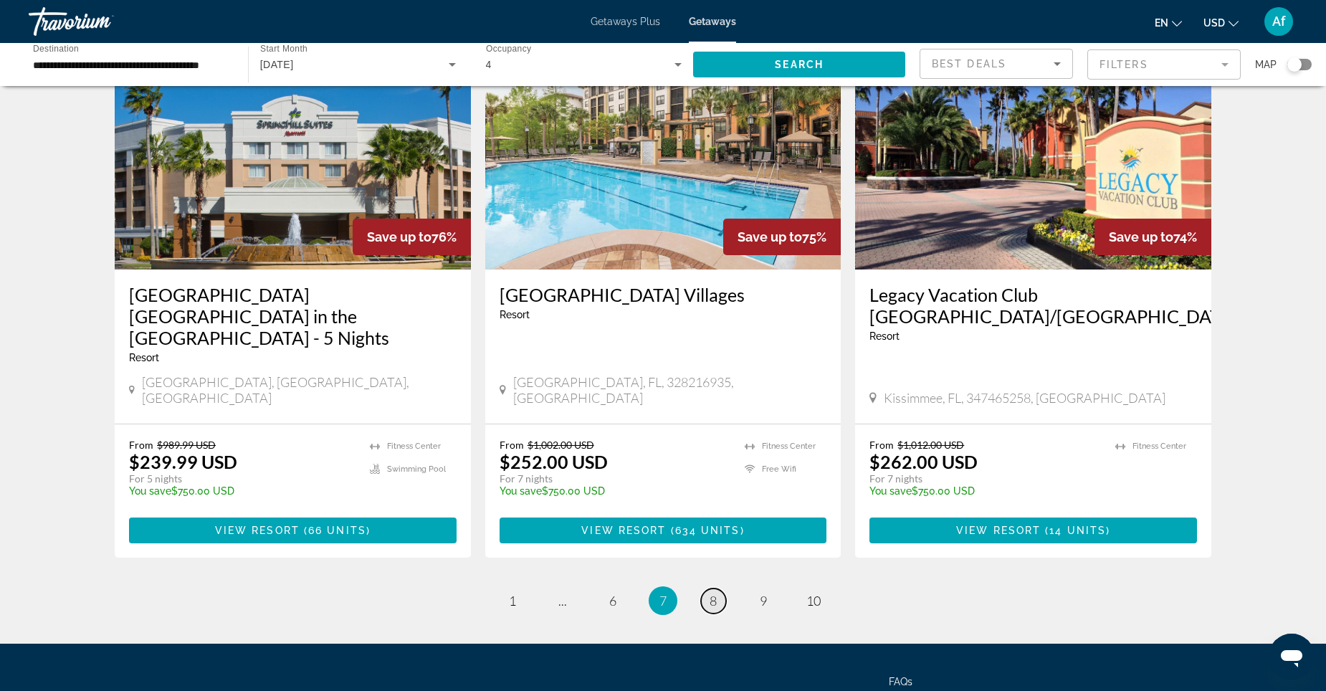
click at [713, 593] on span "8" at bounding box center [713, 601] width 7 height 16
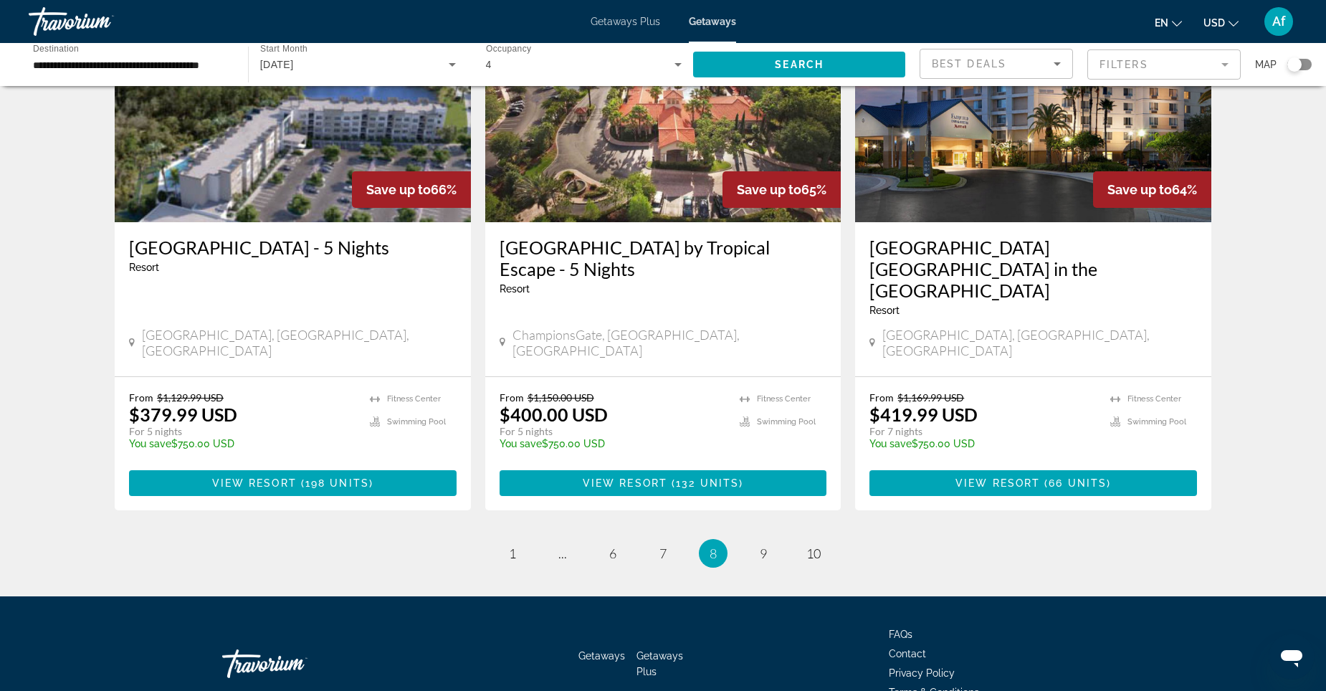
scroll to position [1671, 0]
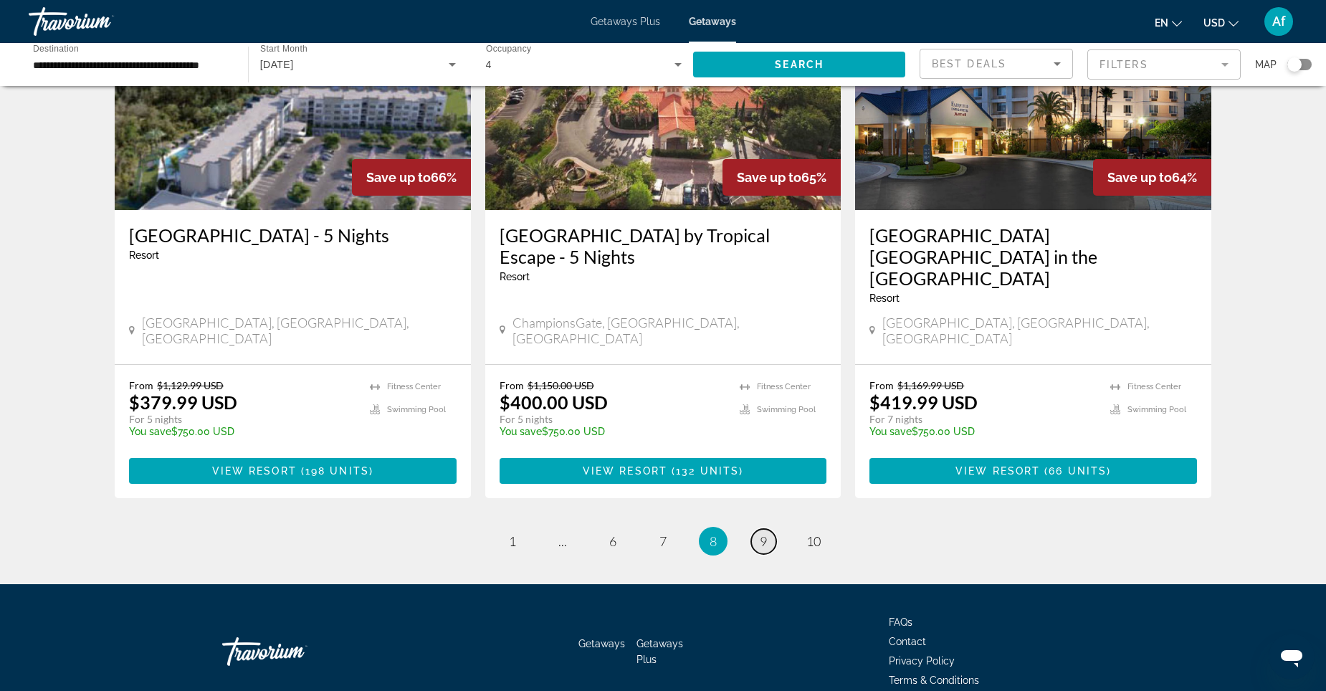
click at [767, 533] on span "9" at bounding box center [763, 541] width 7 height 16
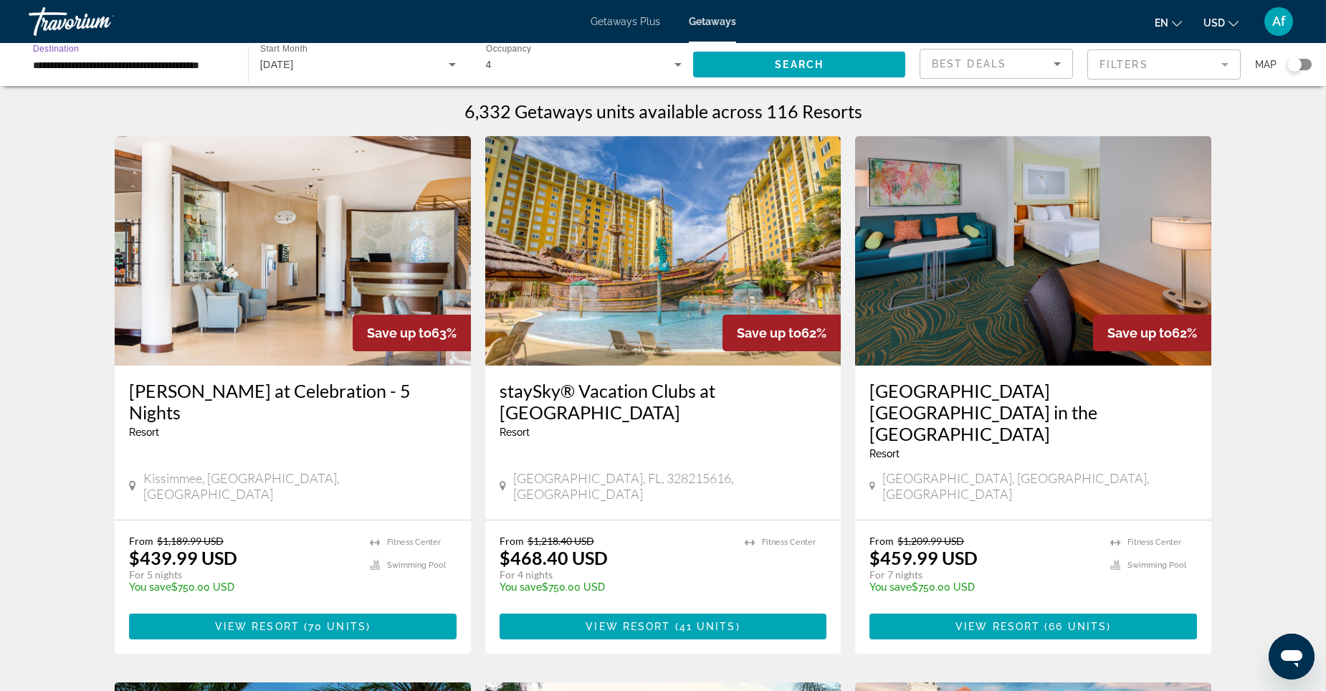
click at [224, 67] on input "**********" at bounding box center [131, 65] width 196 height 17
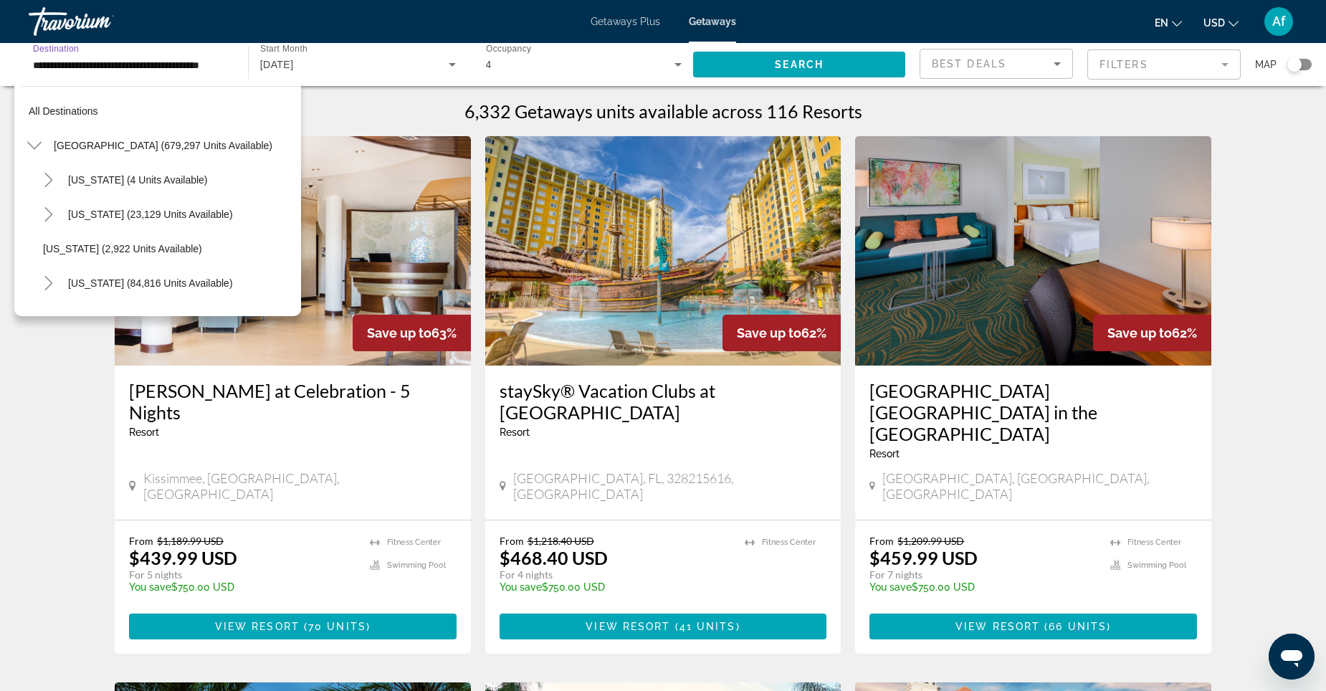
scroll to position [257, 0]
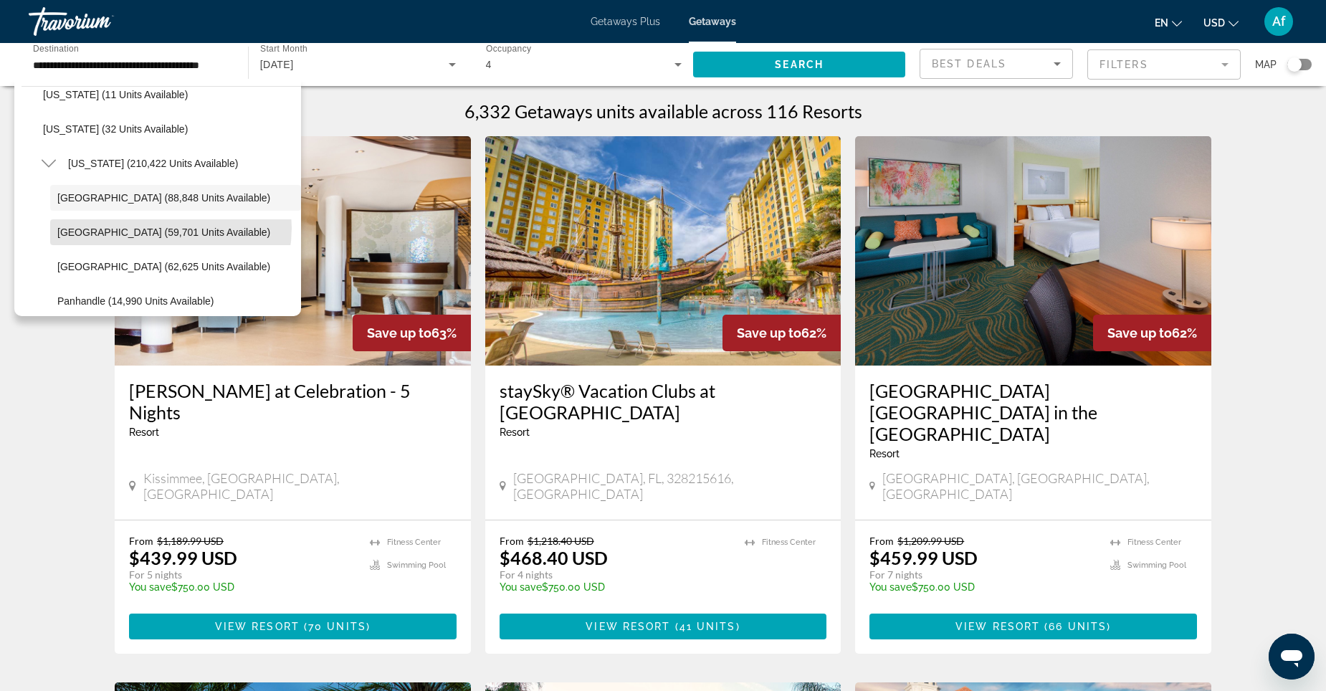
click at [158, 228] on span "[GEOGRAPHIC_DATA] (59,701 units available)" at bounding box center [163, 232] width 213 height 11
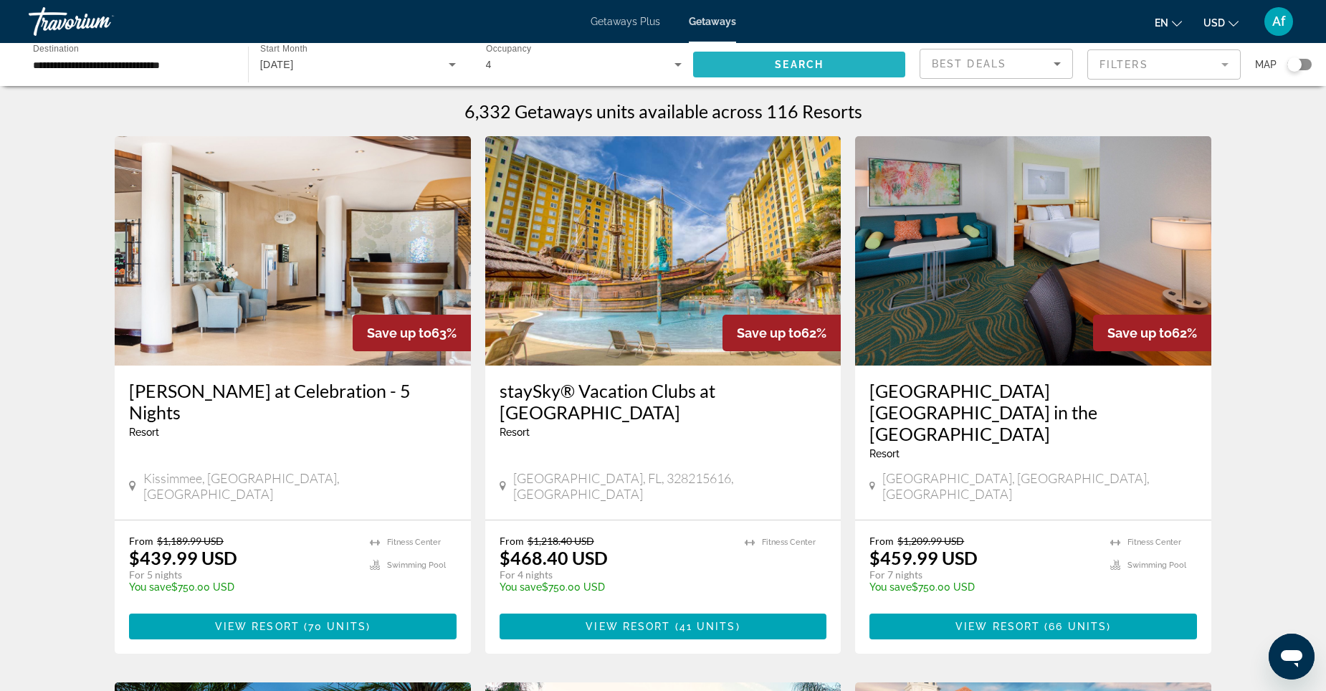
click at [805, 68] on span "Search" at bounding box center [799, 64] width 49 height 11
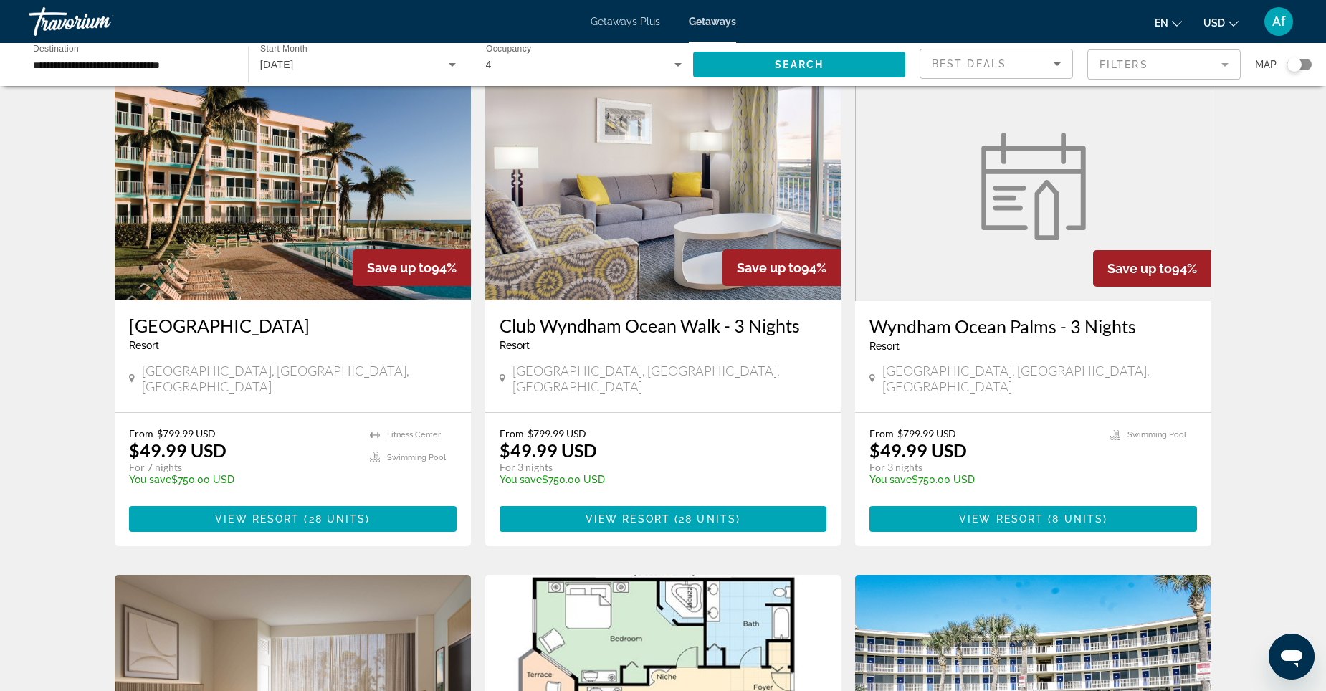
scroll to position [1075, 0]
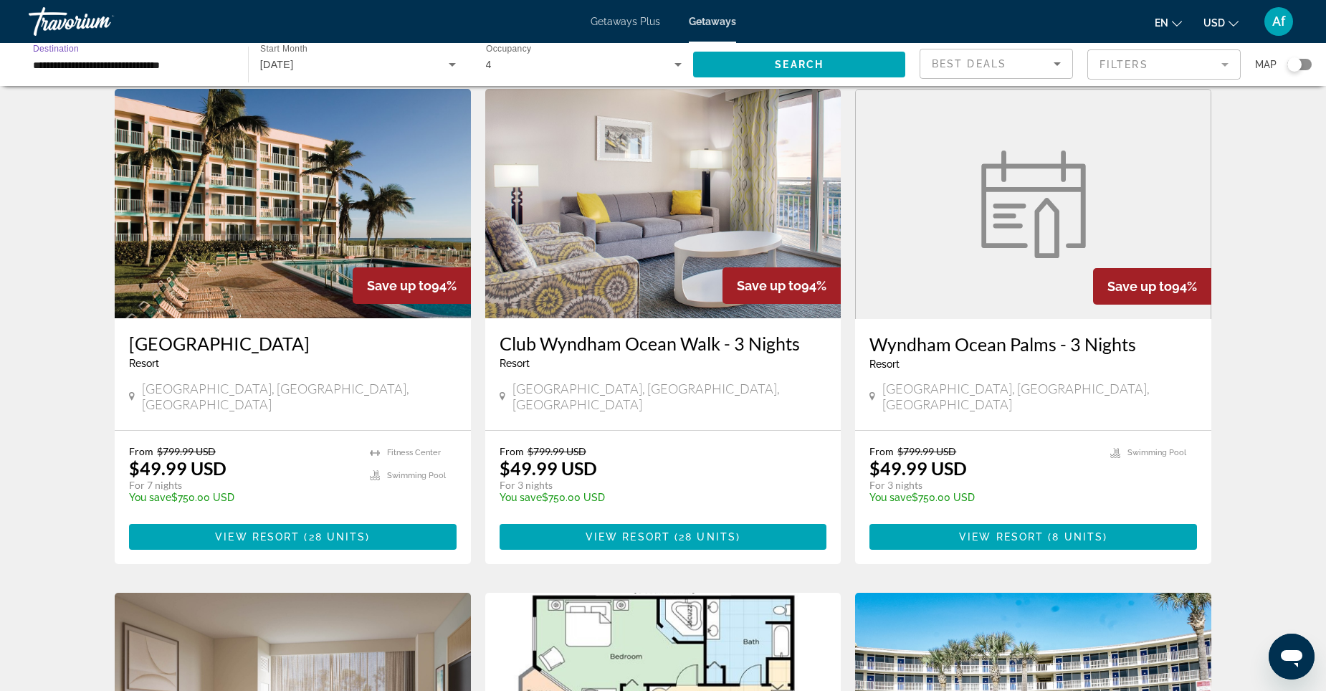
click at [219, 57] on input "**********" at bounding box center [131, 65] width 196 height 17
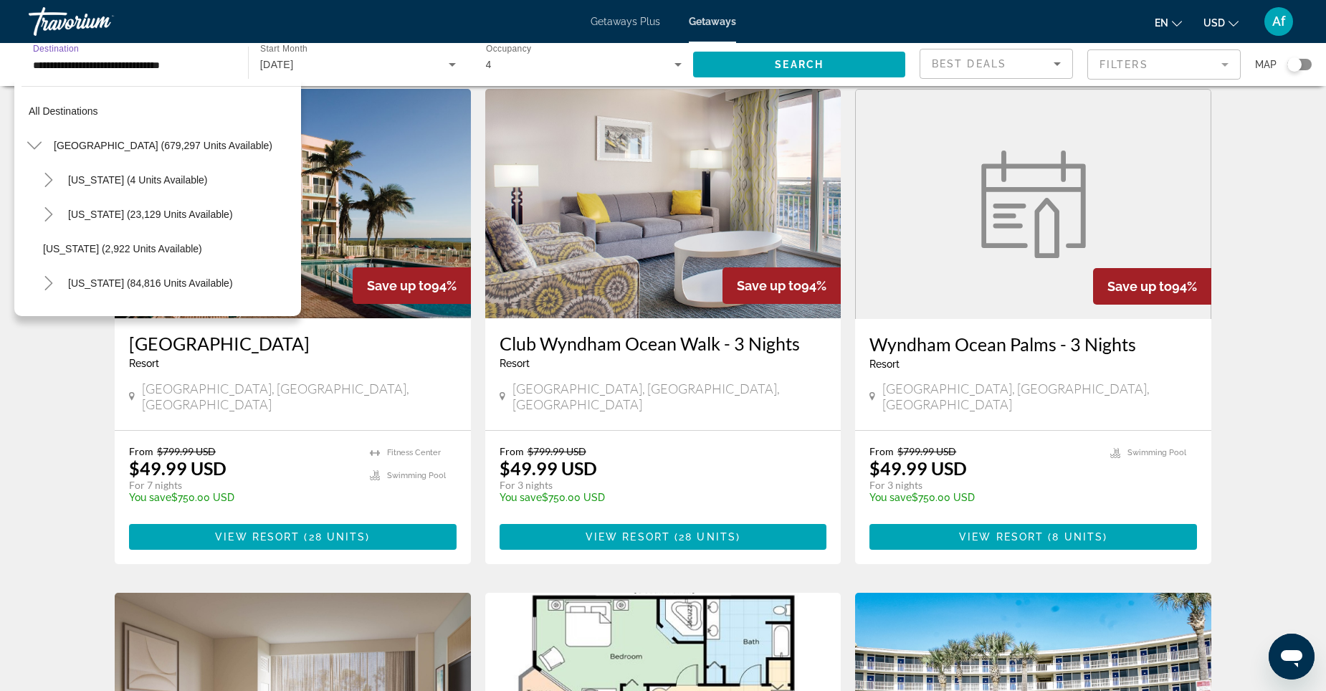
scroll to position [292, 0]
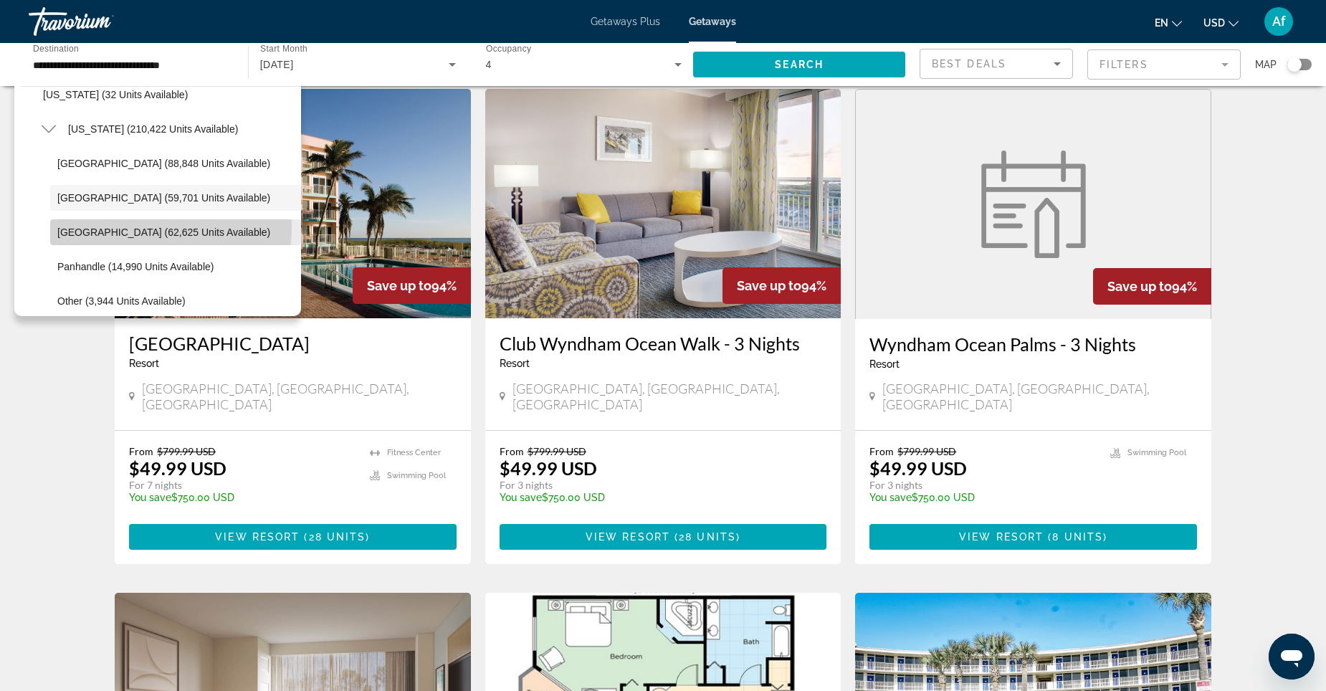
click at [147, 227] on span "[GEOGRAPHIC_DATA] (62,625 units available)" at bounding box center [163, 232] width 213 height 11
type input "**********"
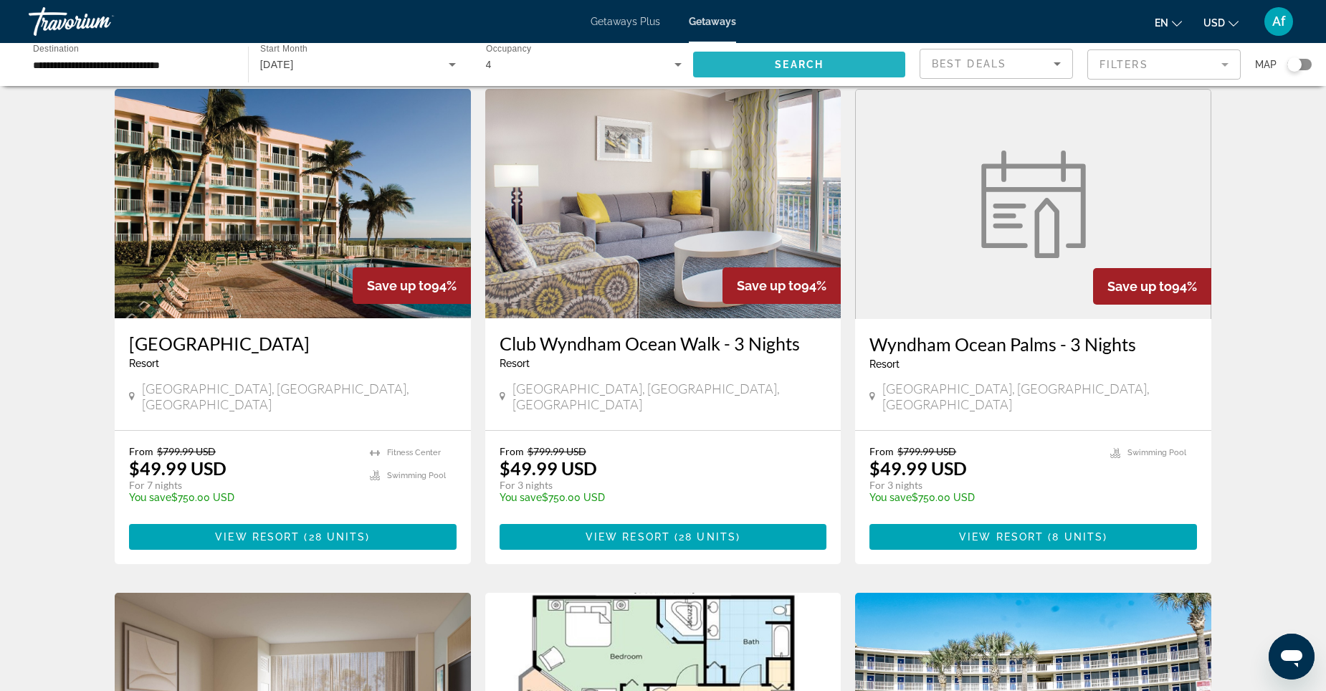
click at [801, 57] on span "Search widget" at bounding box center [799, 64] width 212 height 34
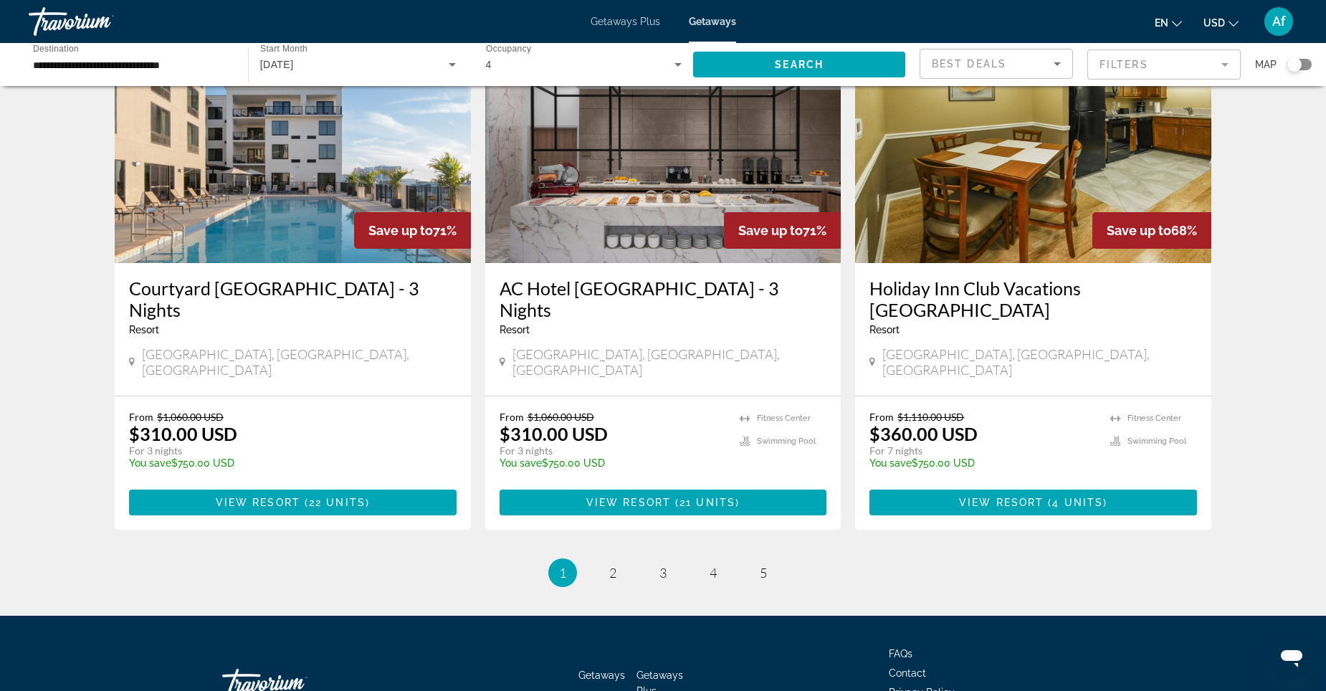
scroll to position [1714, 0]
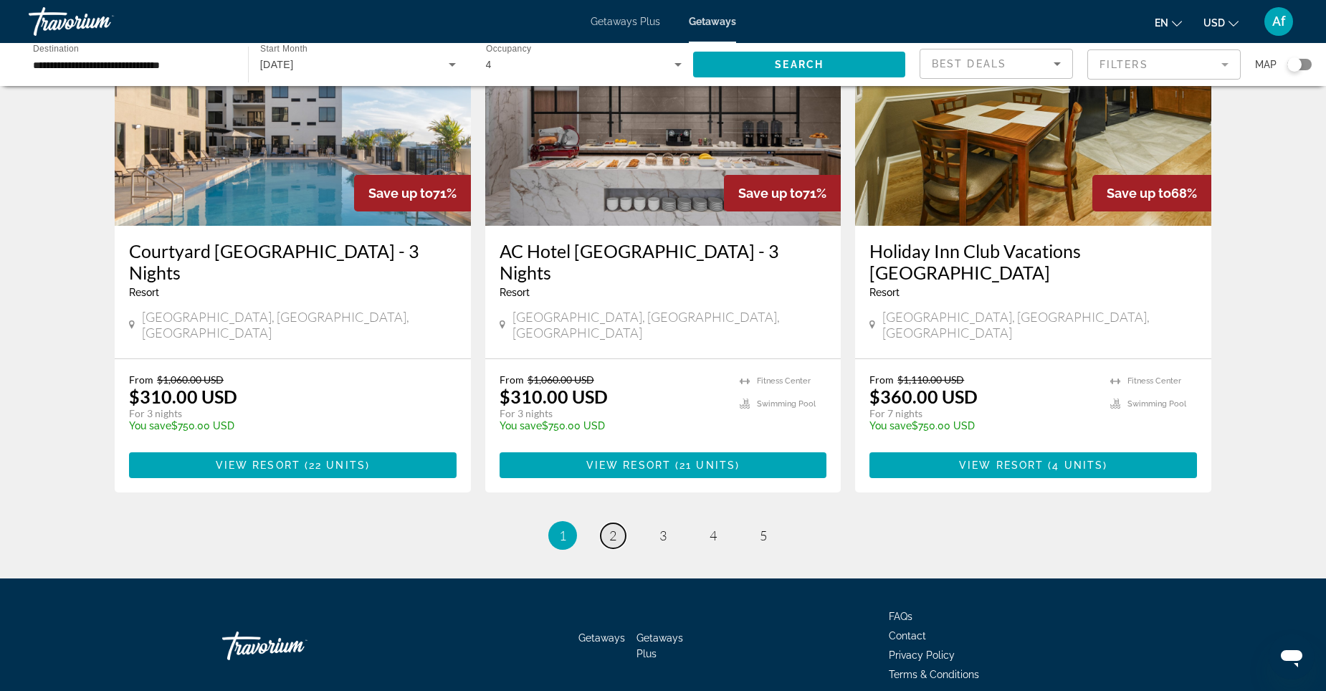
click at [611, 528] on span "2" at bounding box center [612, 536] width 7 height 16
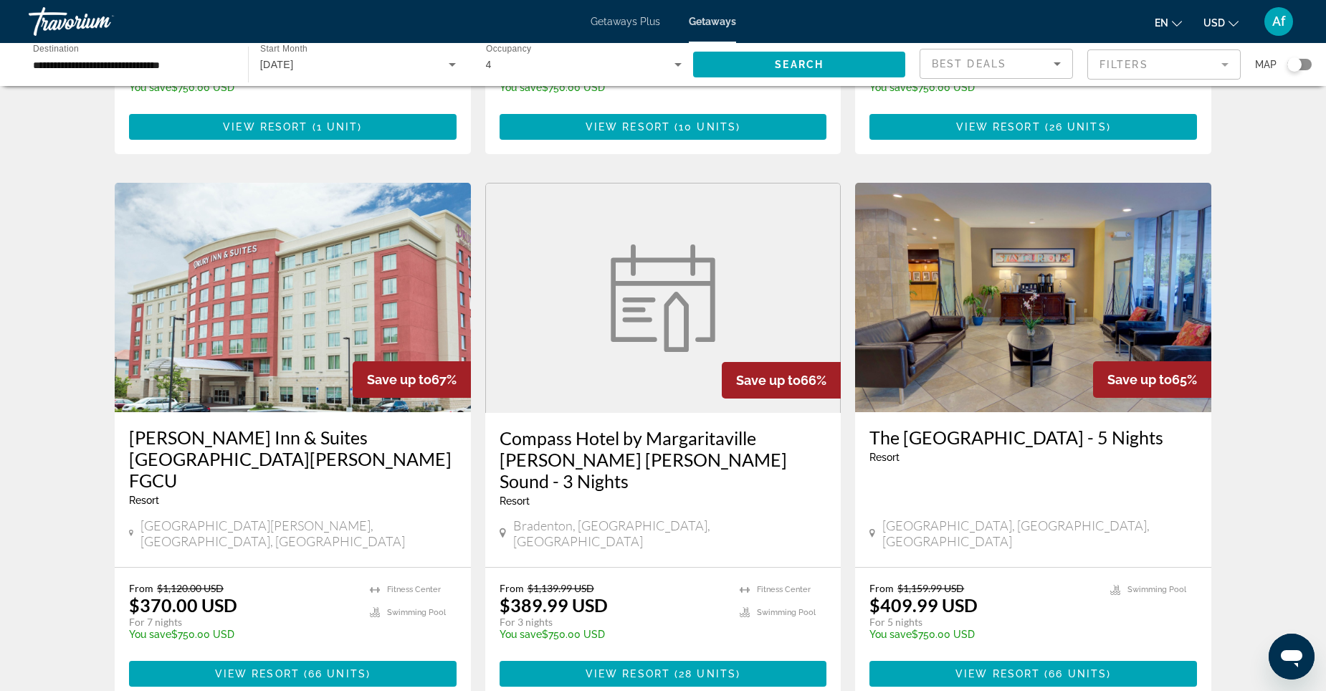
scroll to position [502, 0]
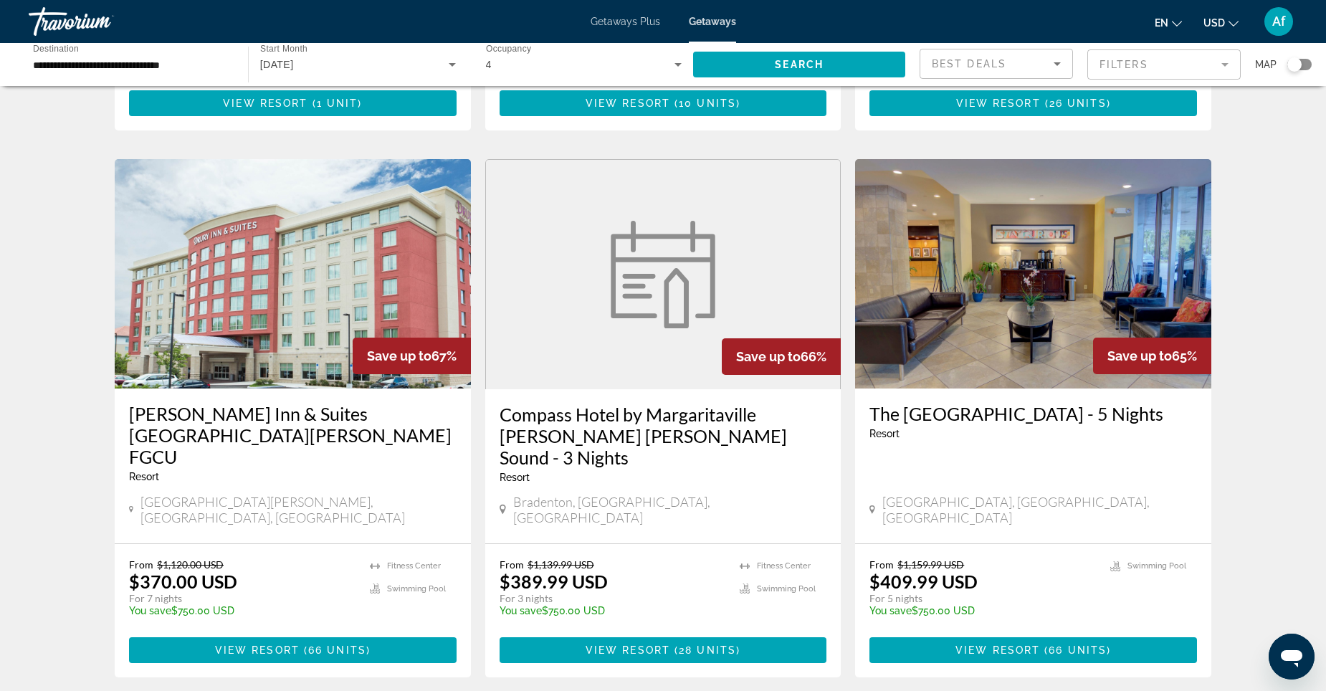
click at [709, 291] on figure "Main content" at bounding box center [663, 274] width 355 height 229
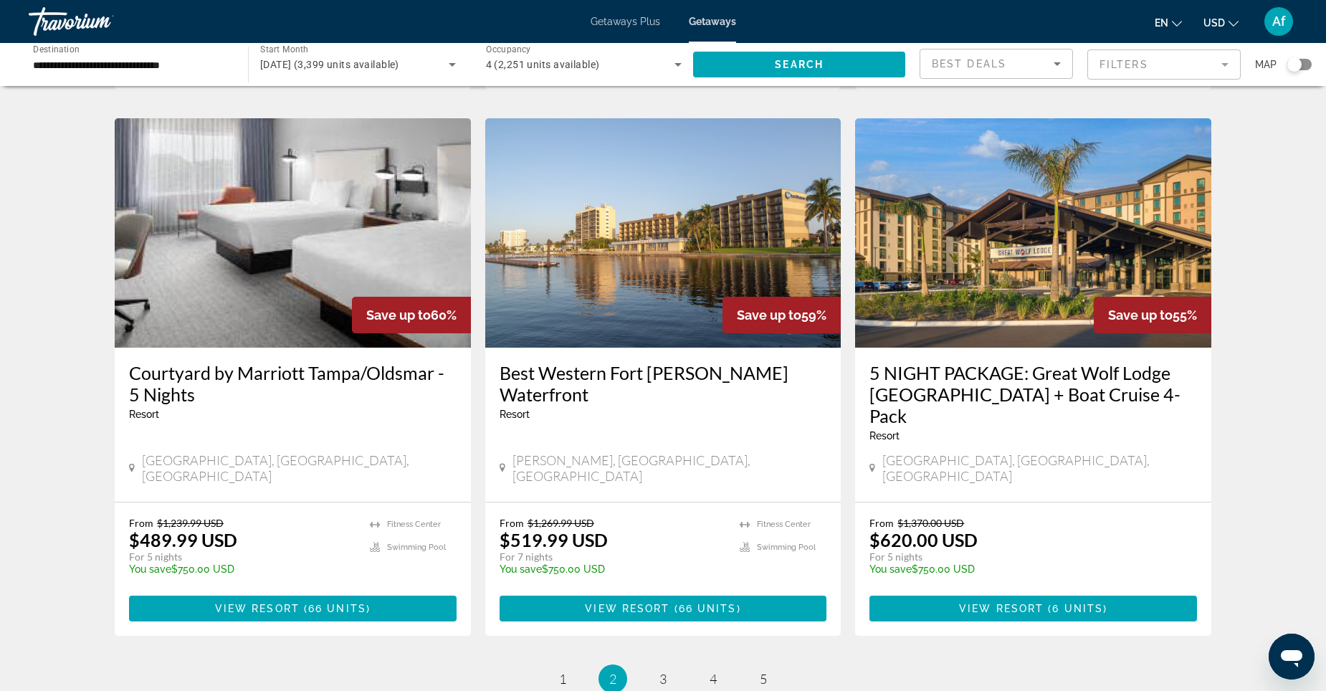
scroll to position [1694, 0]
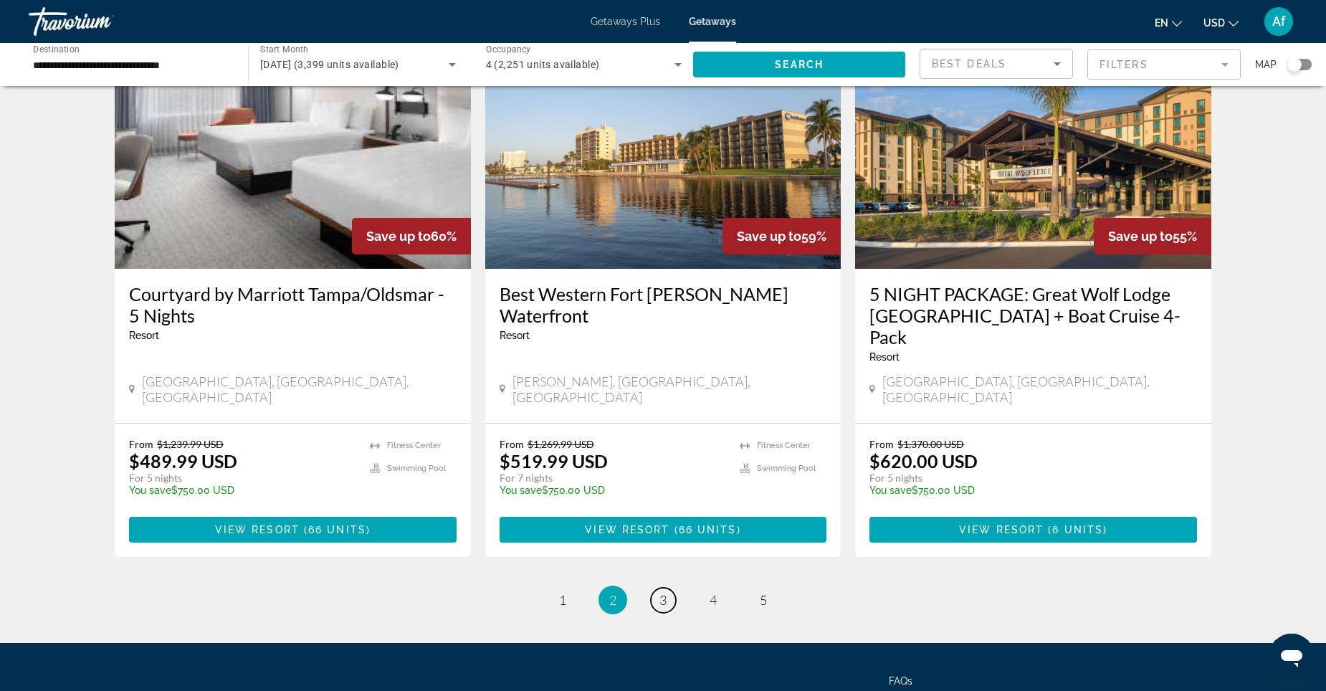
click at [660, 592] on span "3" at bounding box center [663, 600] width 7 height 16
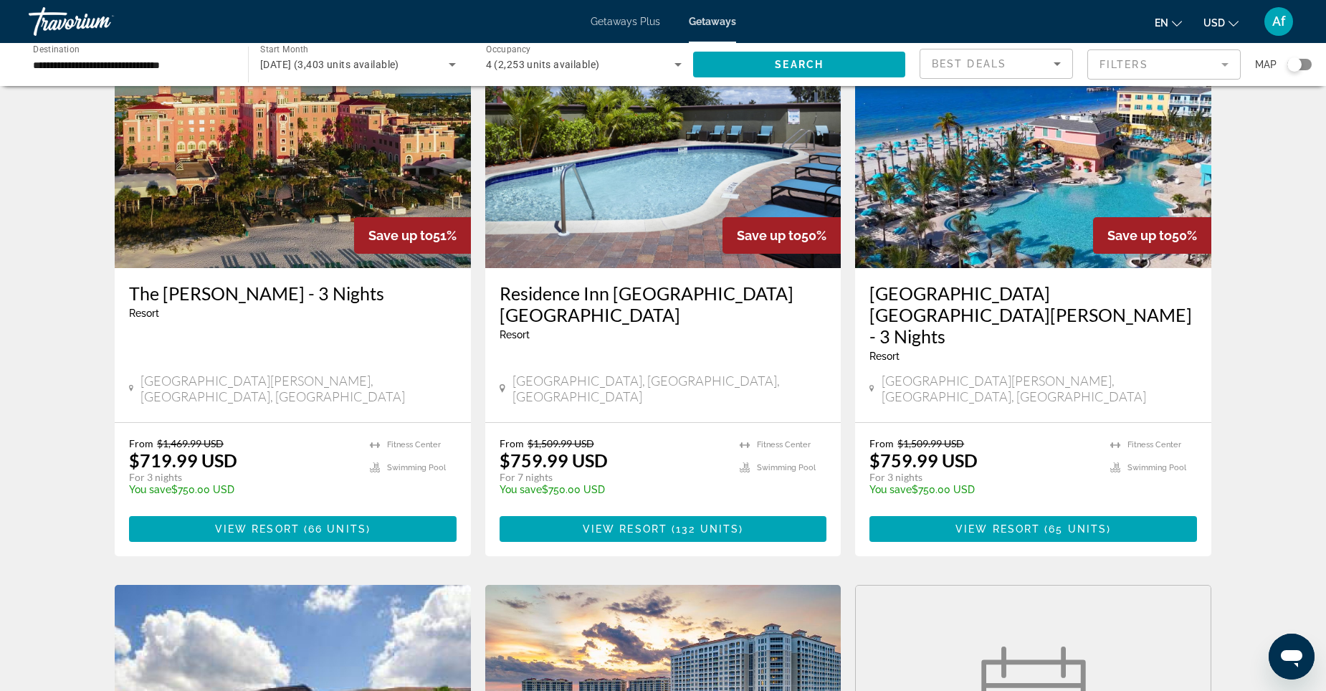
scroll to position [1075, 0]
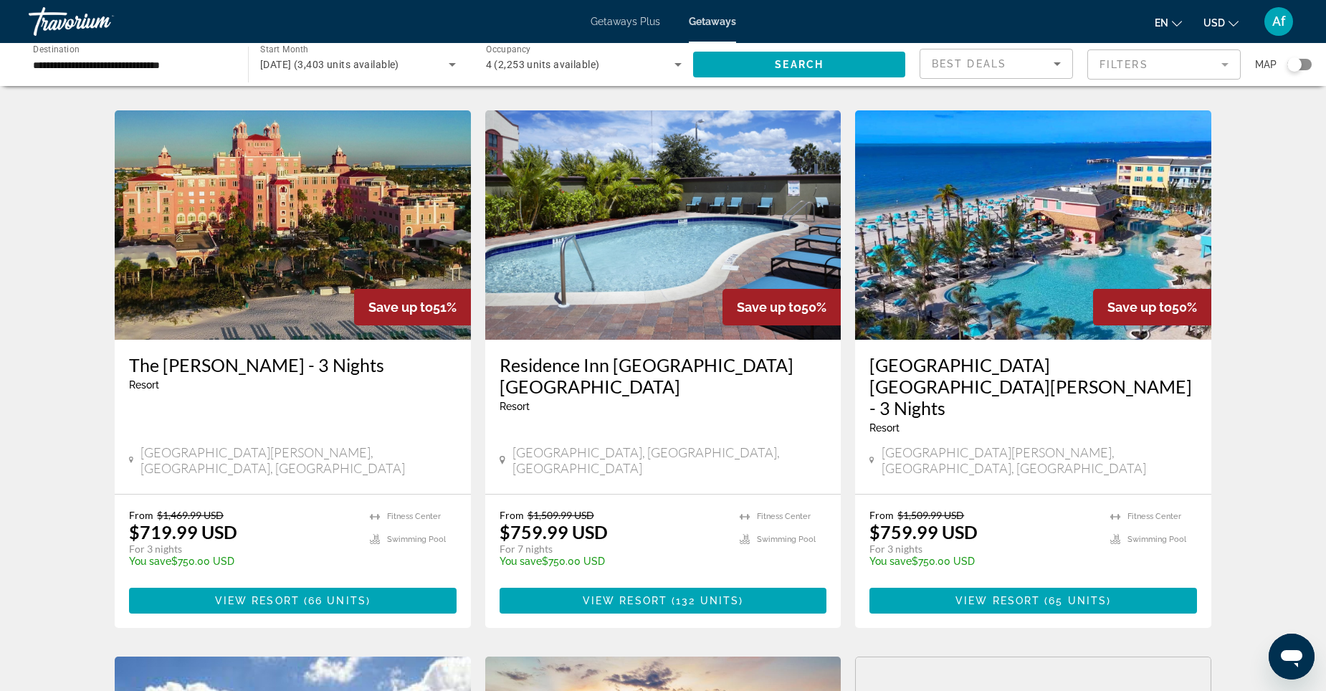
click at [1025, 231] on img "Main content" at bounding box center [1033, 224] width 356 height 229
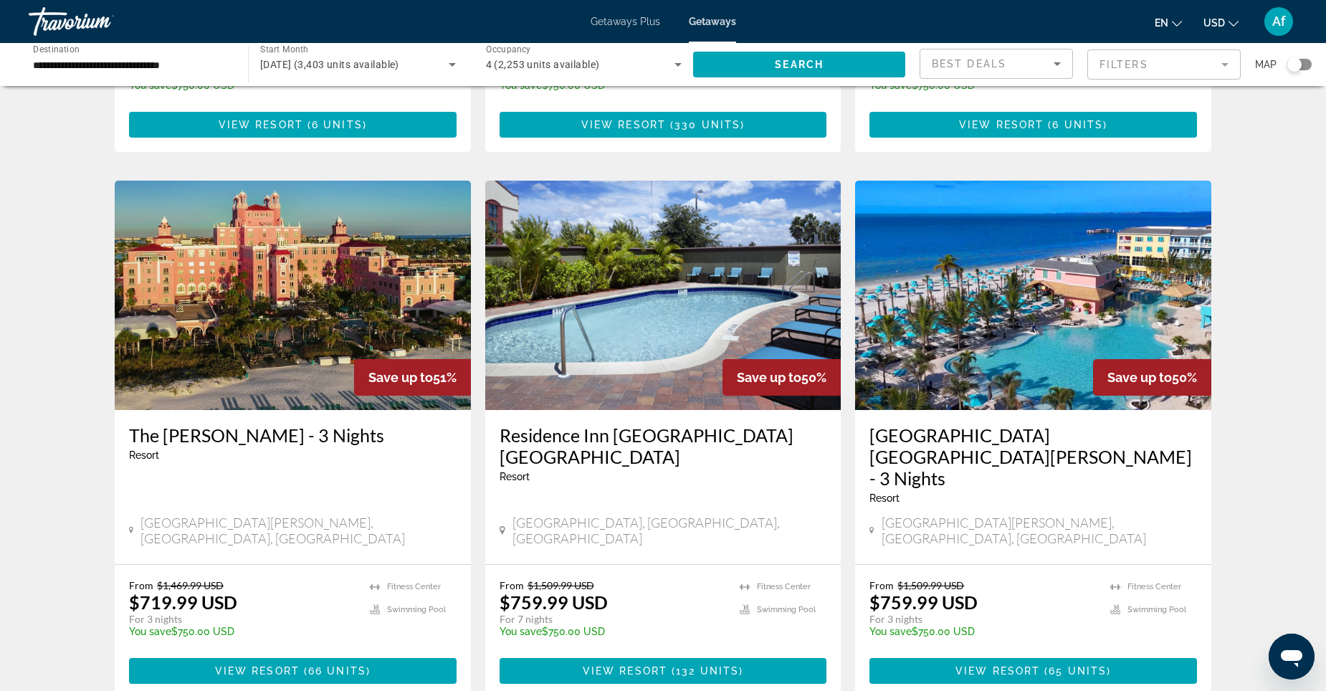
scroll to position [1075, 0]
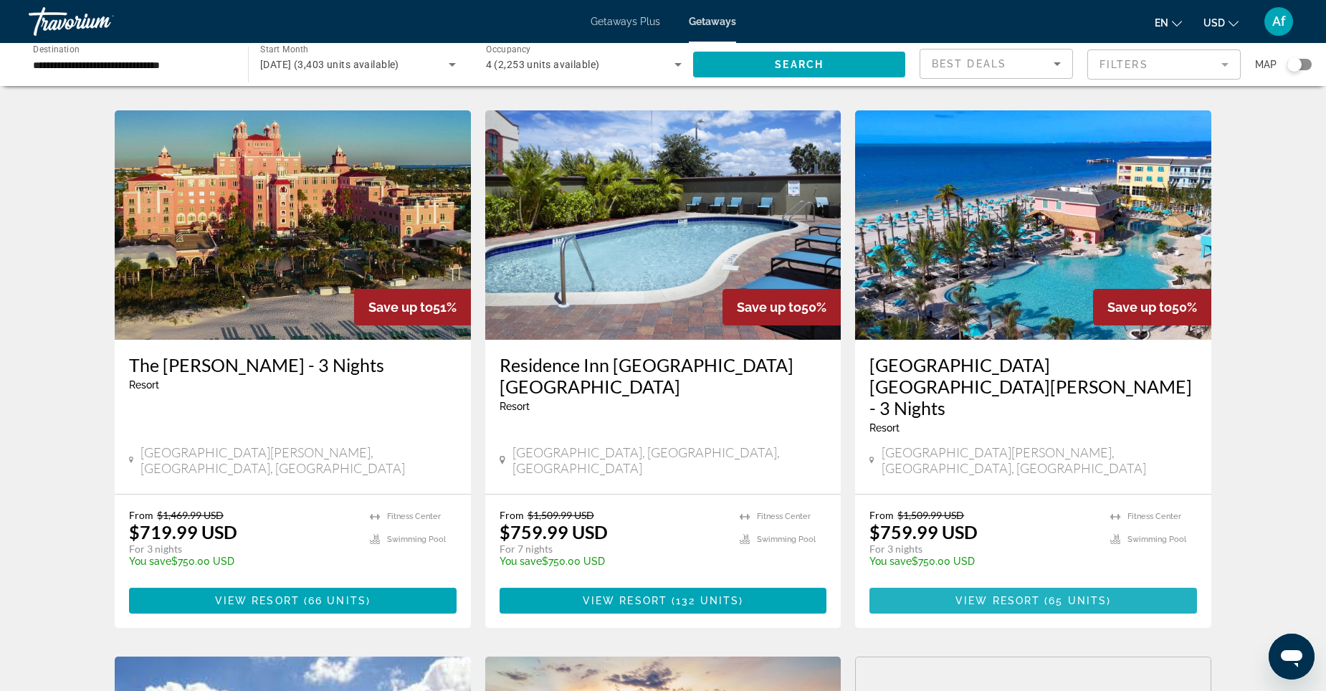
click at [1052, 595] on span "65 units" at bounding box center [1078, 600] width 58 height 11
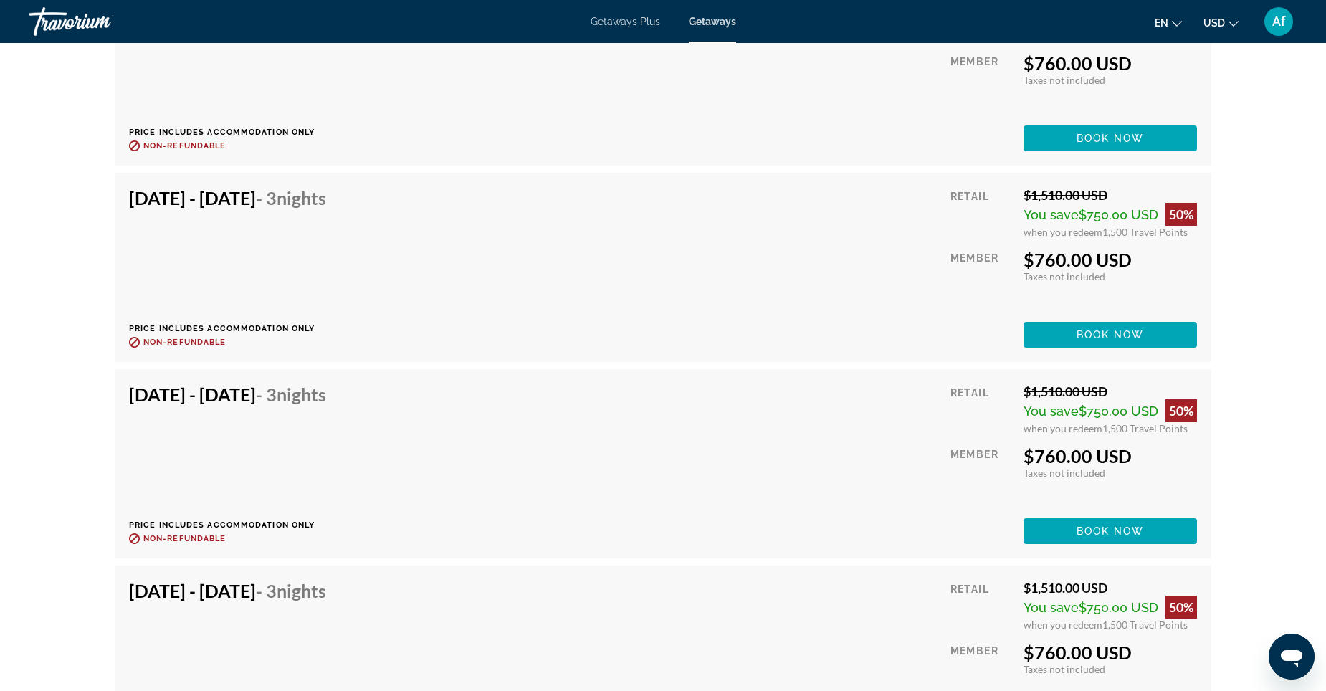
scroll to position [6525, 0]
